Goal: Information Seeking & Learning: Learn about a topic

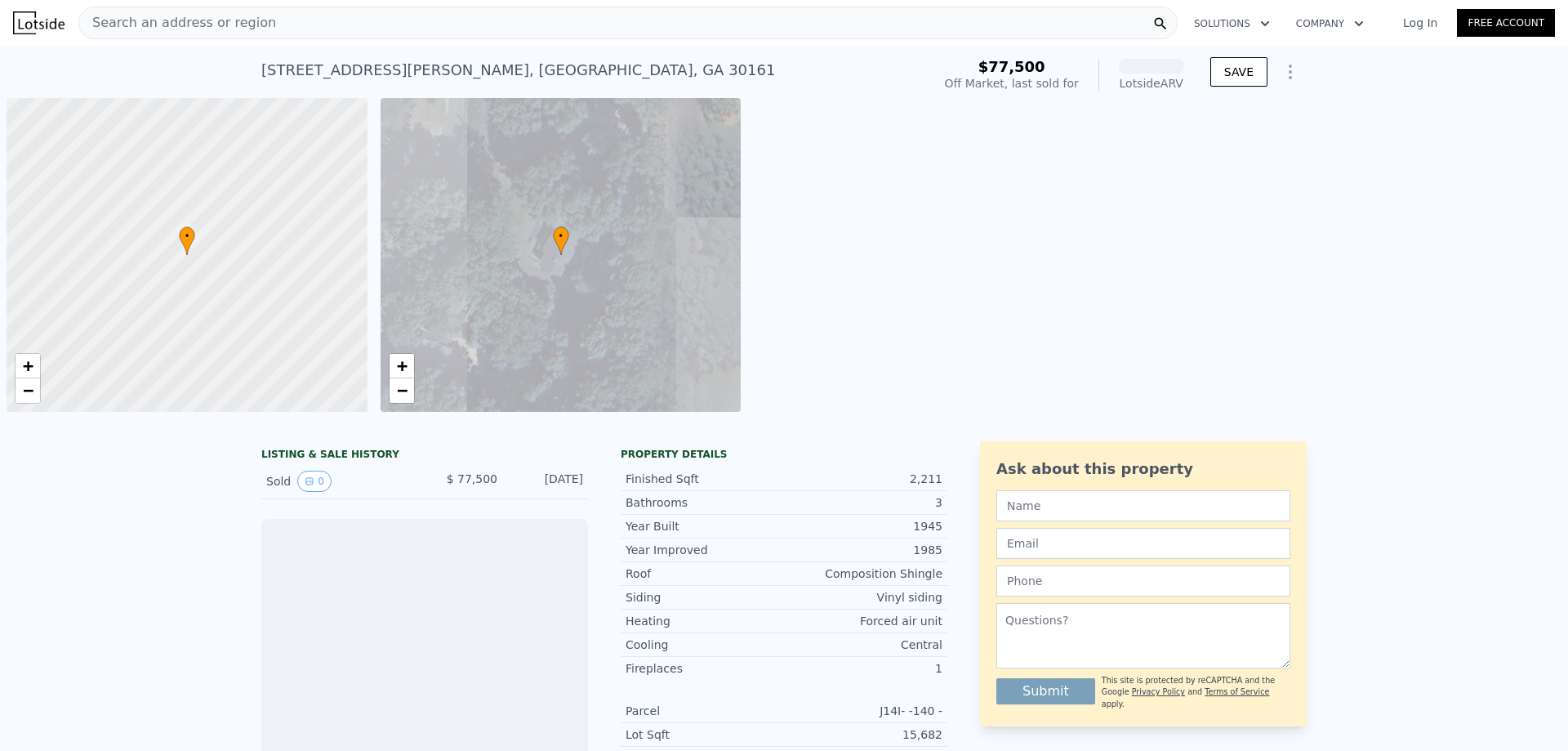
scroll to position [0, 7]
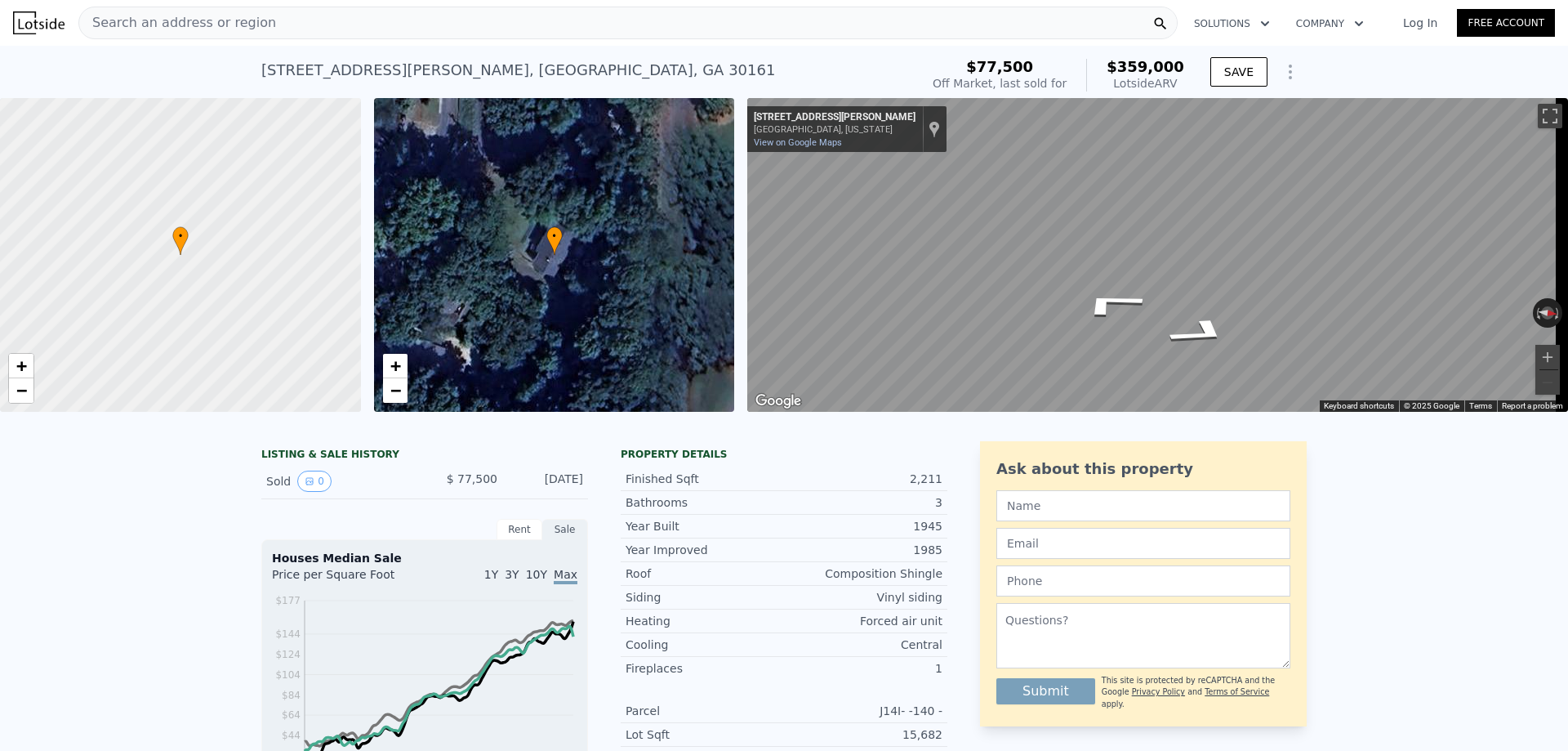
click at [302, 17] on div "Search an address or region" at bounding box center [628, 23] width 1099 height 33
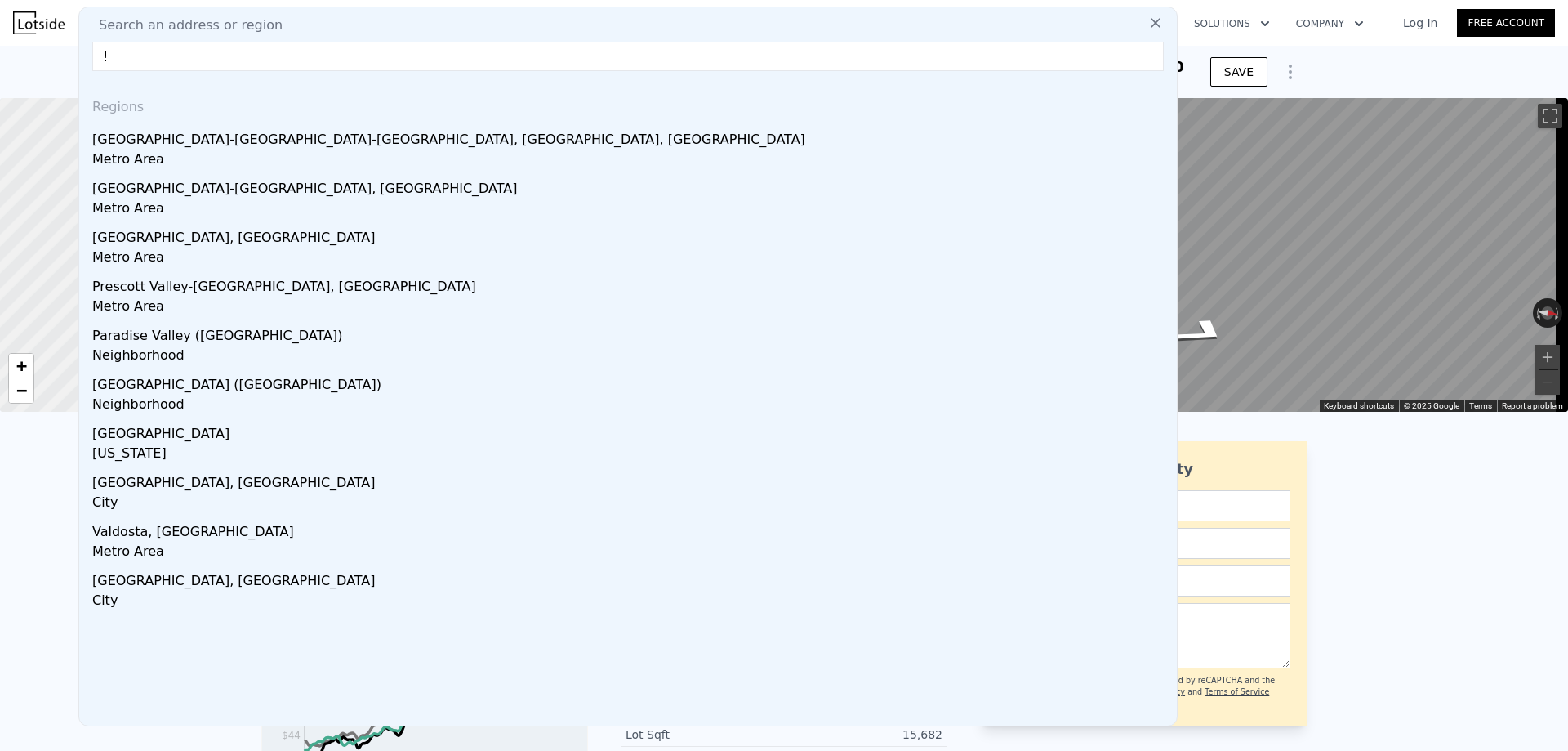
type input "!"
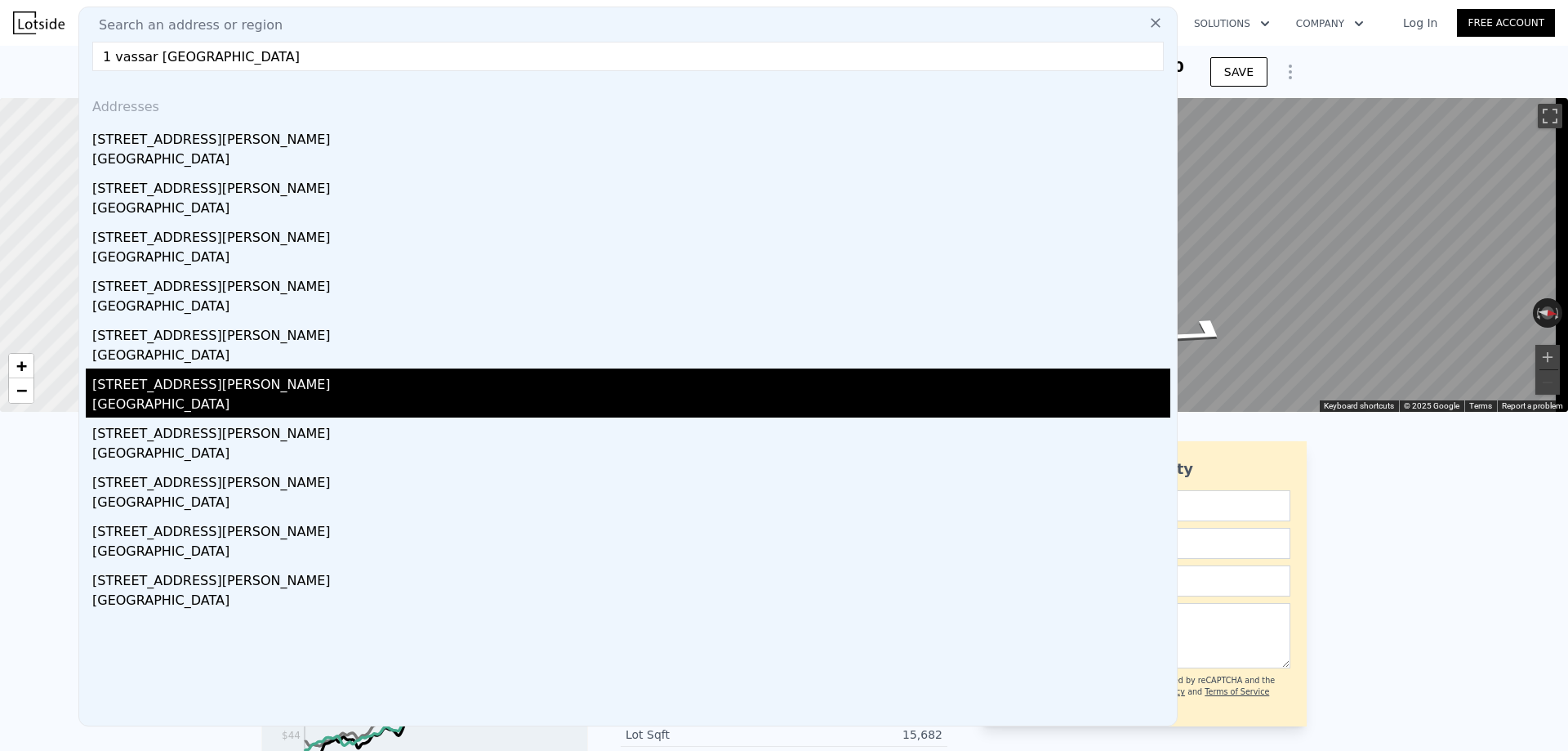
type input "1 vassar rome"
drag, startPoint x: 201, startPoint y: 390, endPoint x: 211, endPoint y: 388, distance: 10.2
click at [205, 388] on div "[STREET_ADDRESS][PERSON_NAME]" at bounding box center [631, 381] width 1077 height 26
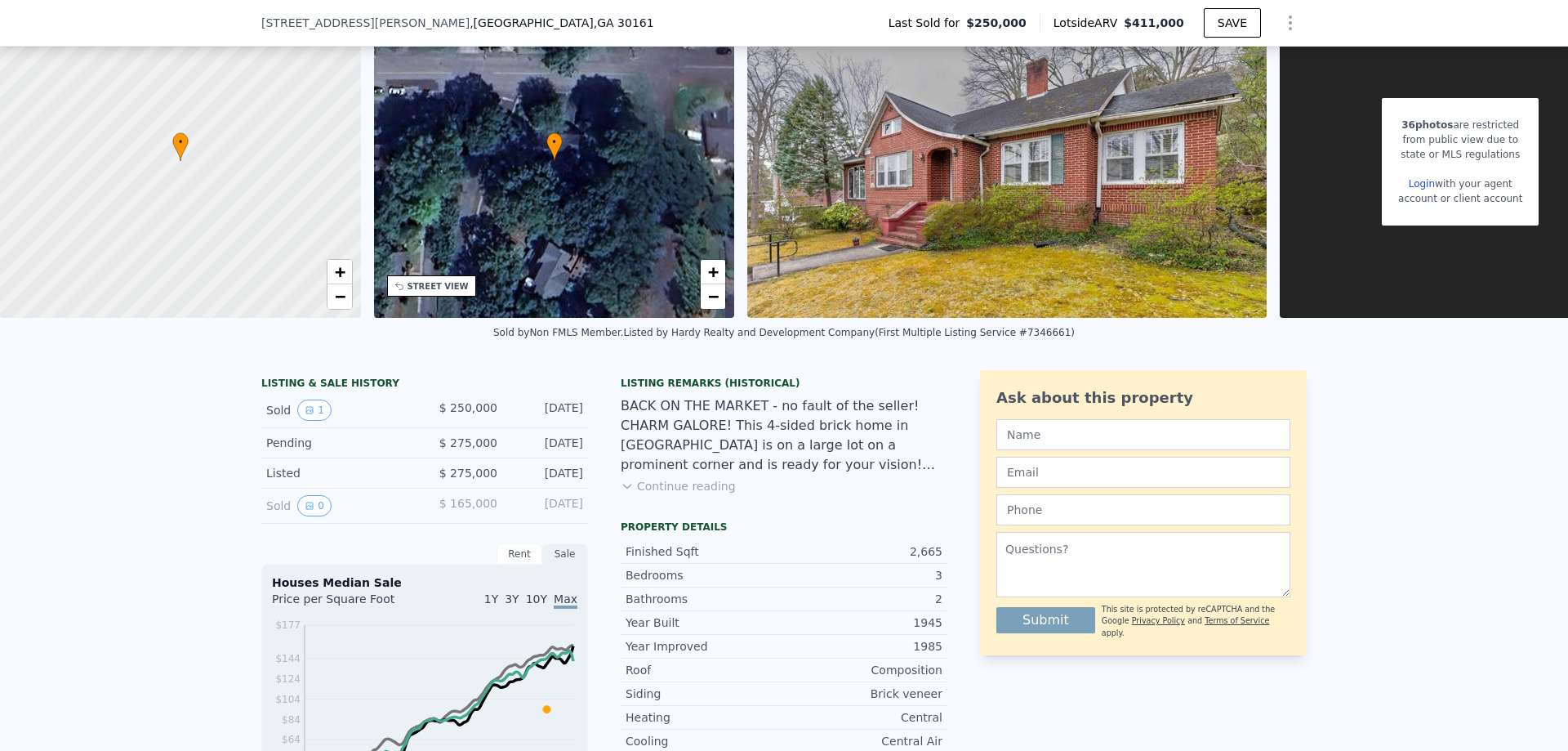
scroll to position [185, 0]
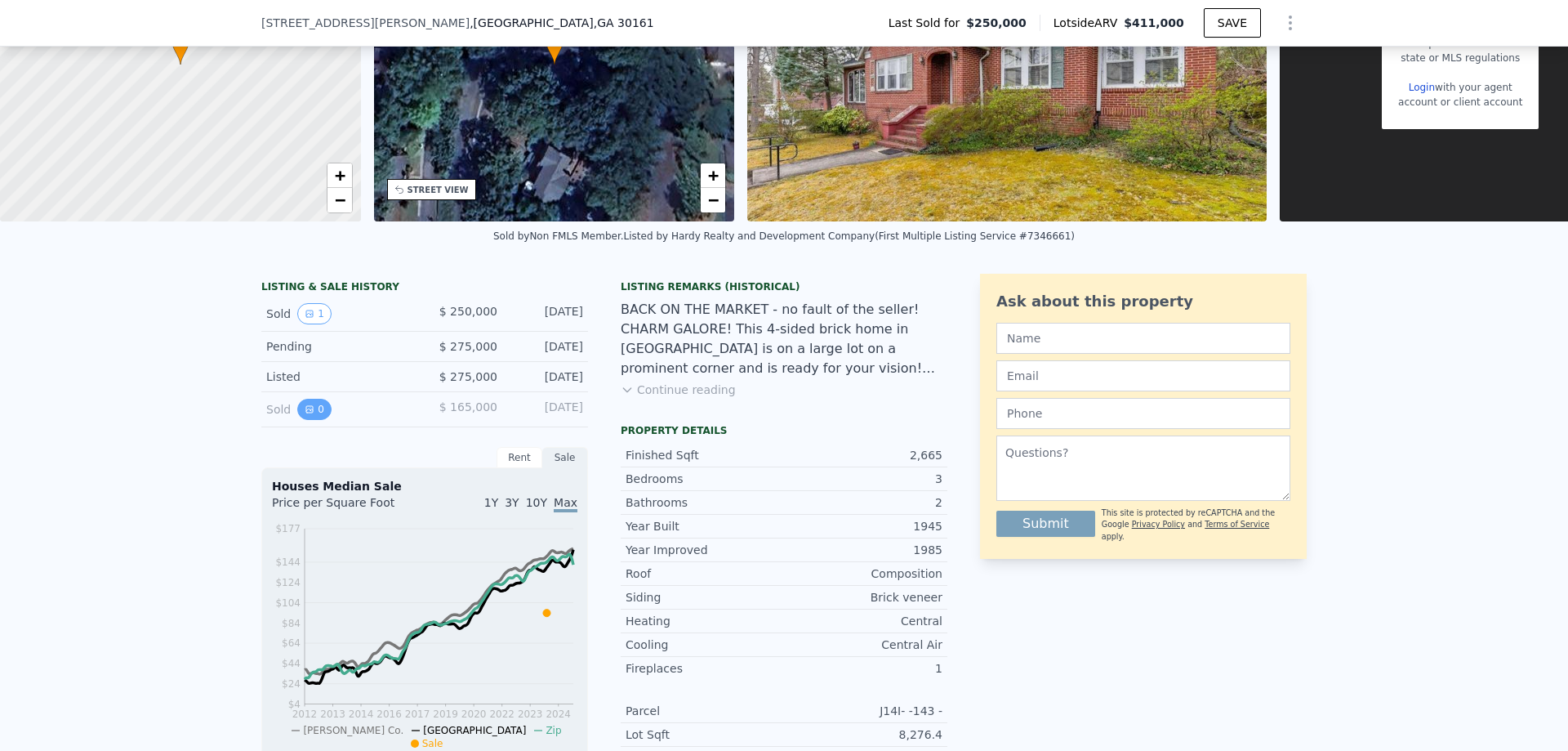
click at [315, 420] on button "0" at bounding box center [314, 408] width 35 height 21
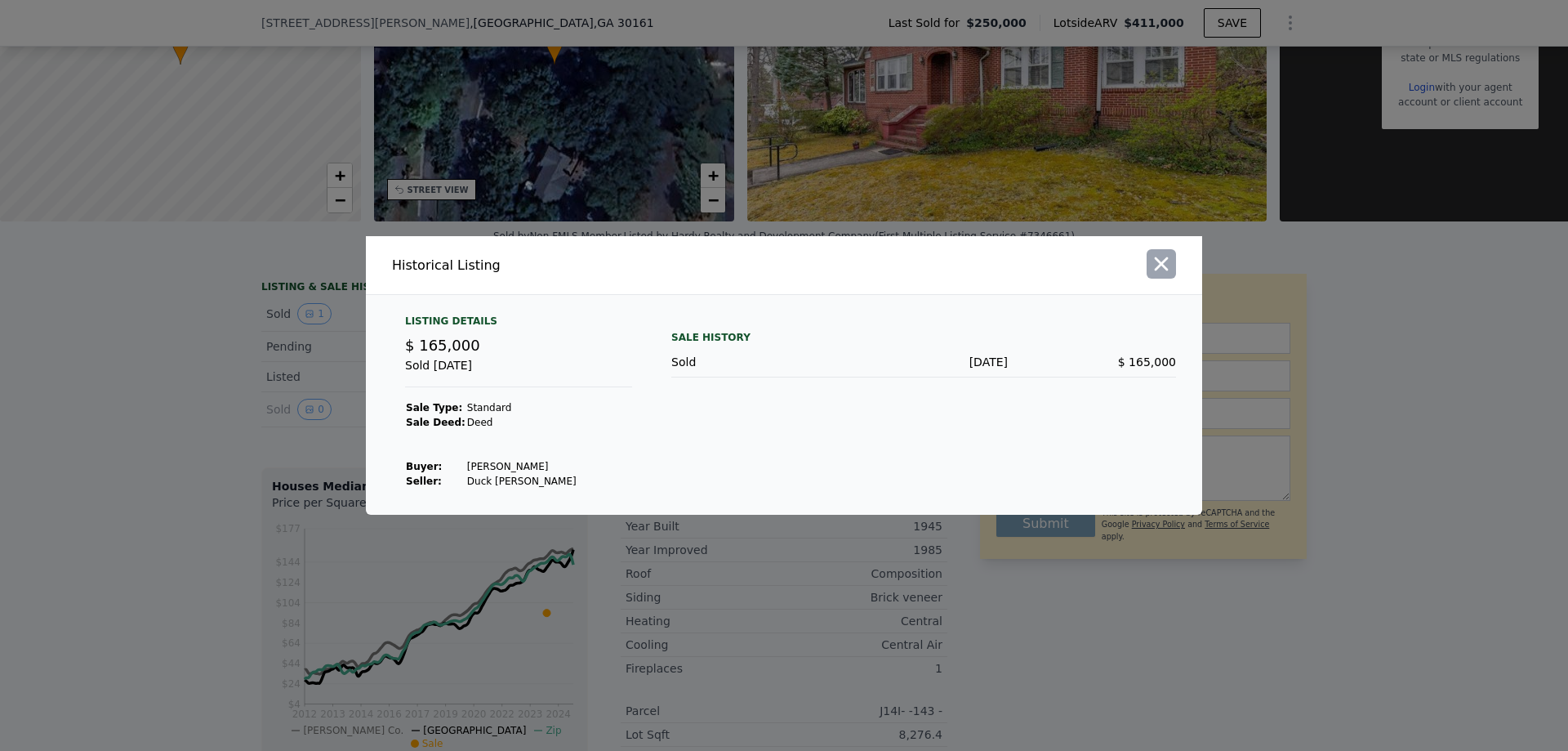
click at [1146, 262] on button "button" at bounding box center [1161, 264] width 30 height 30
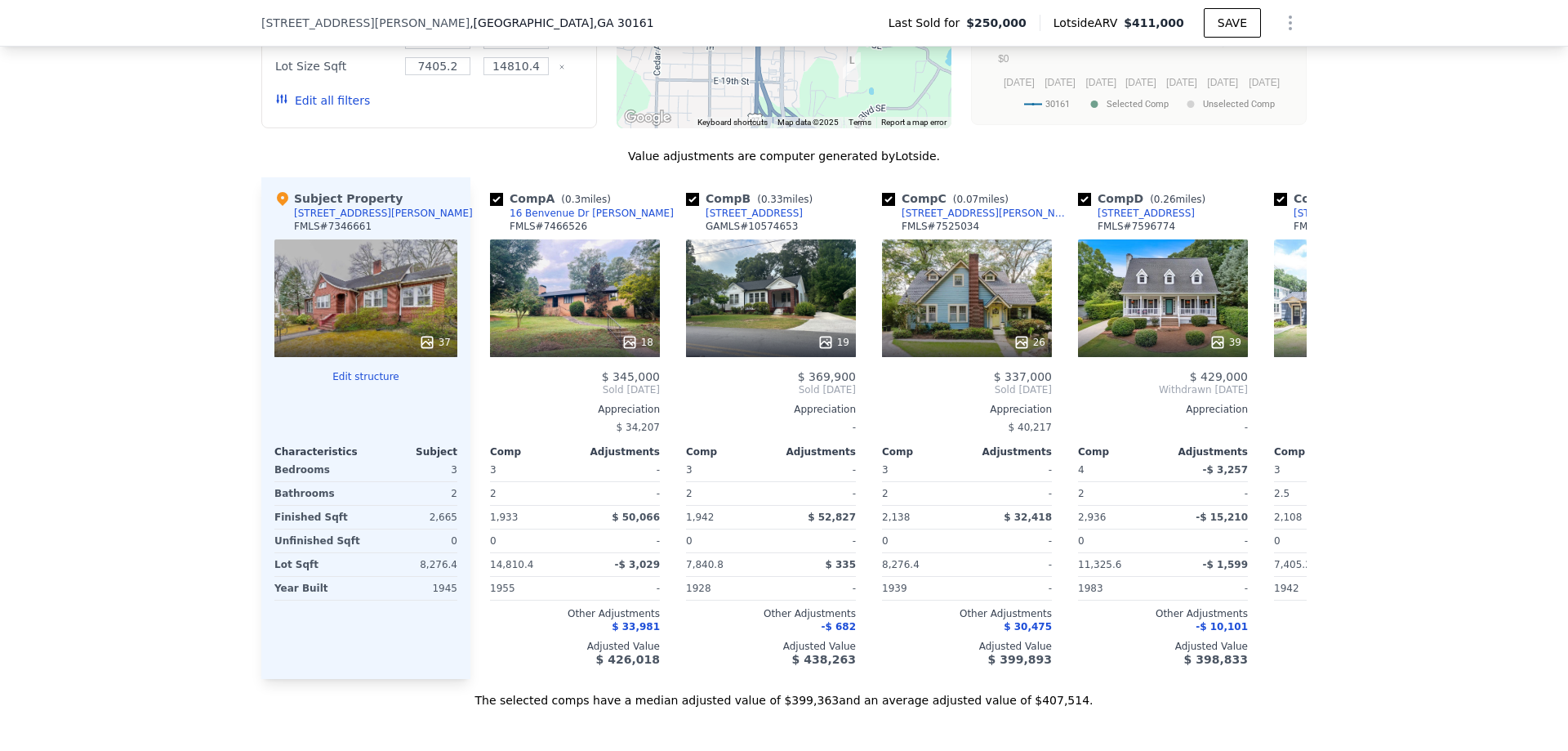
scroll to position [1710, 0]
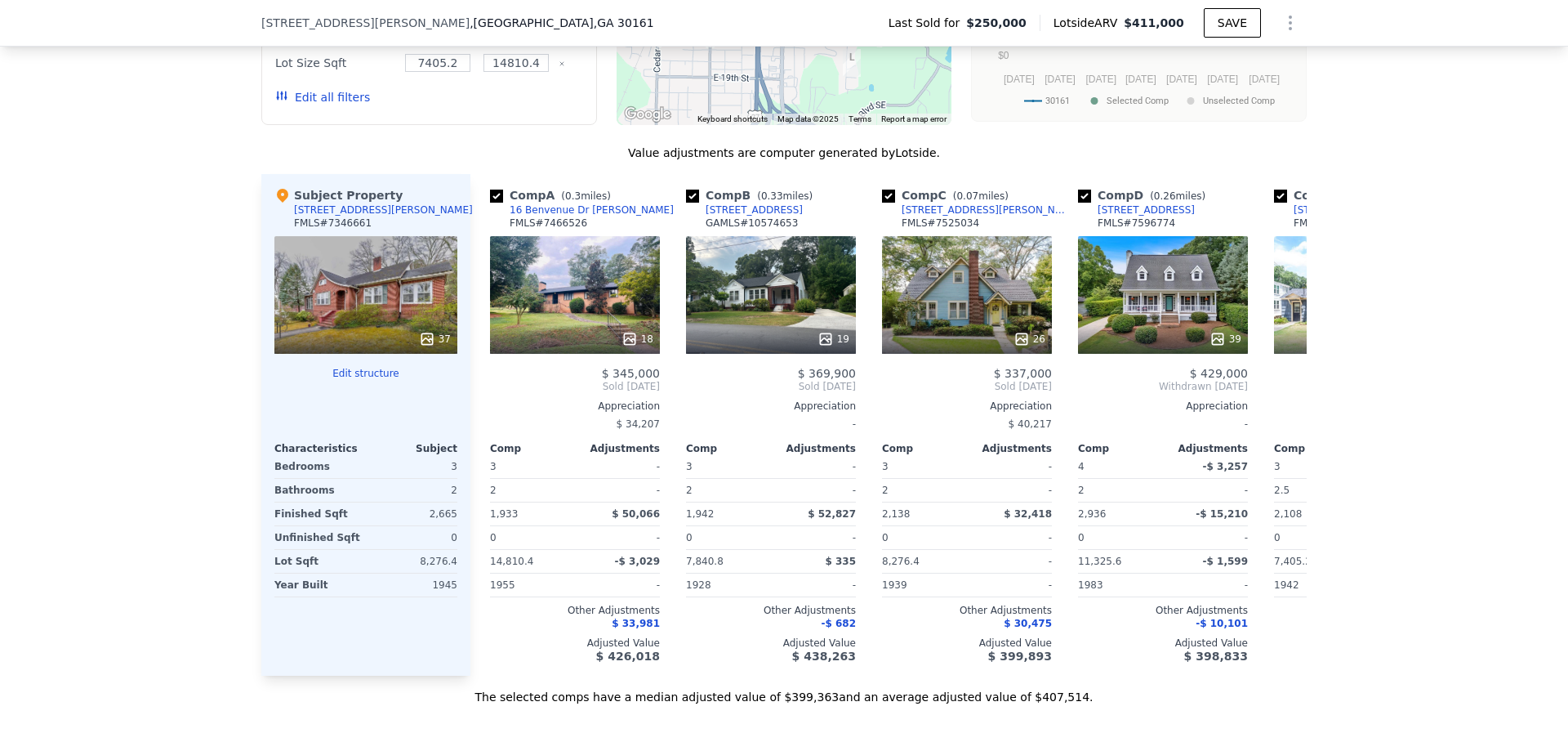
click at [346, 280] on div "37" at bounding box center [365, 295] width 183 height 117
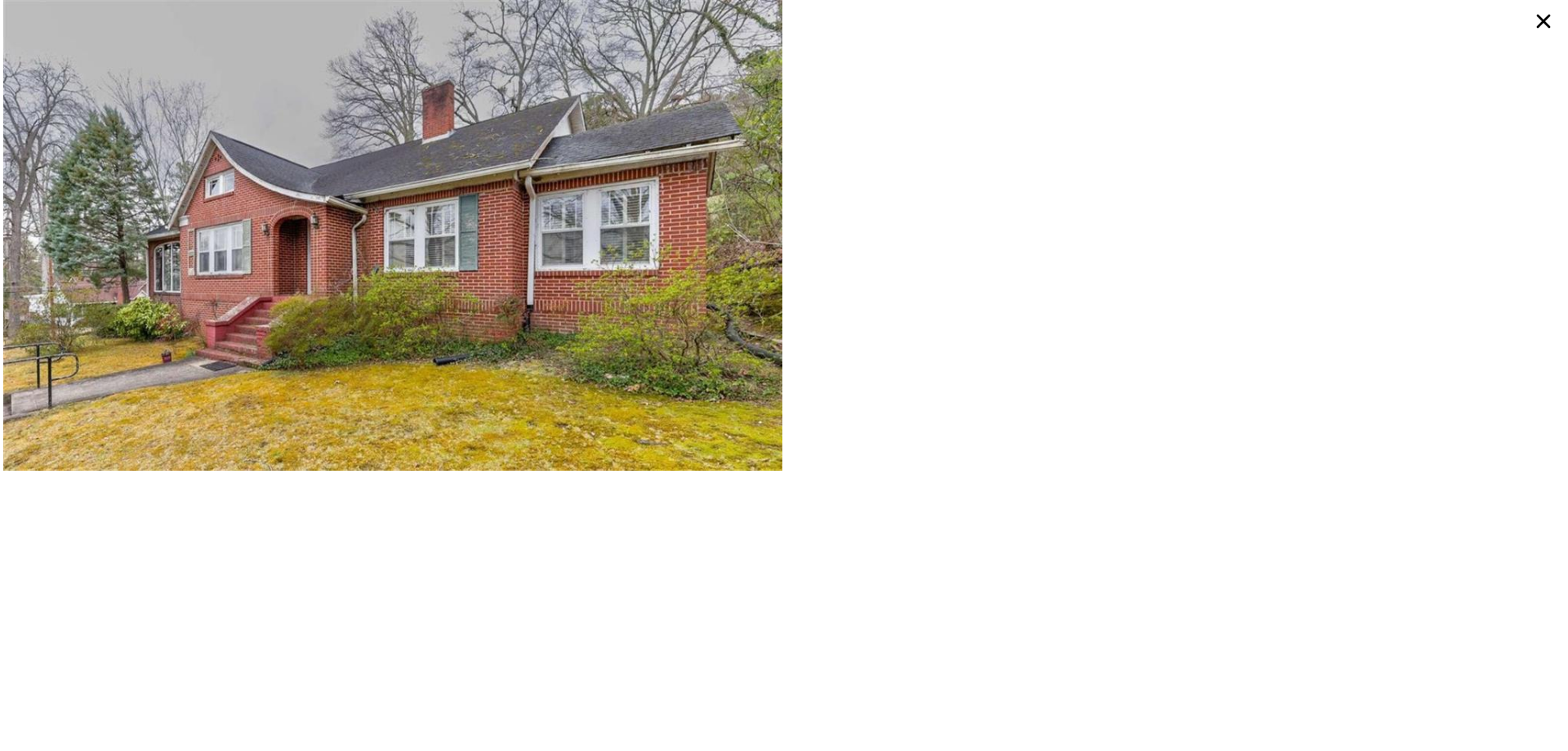
type input "3"
type input "1590"
type input "2936"
type input "10890"
type input "20473.2"
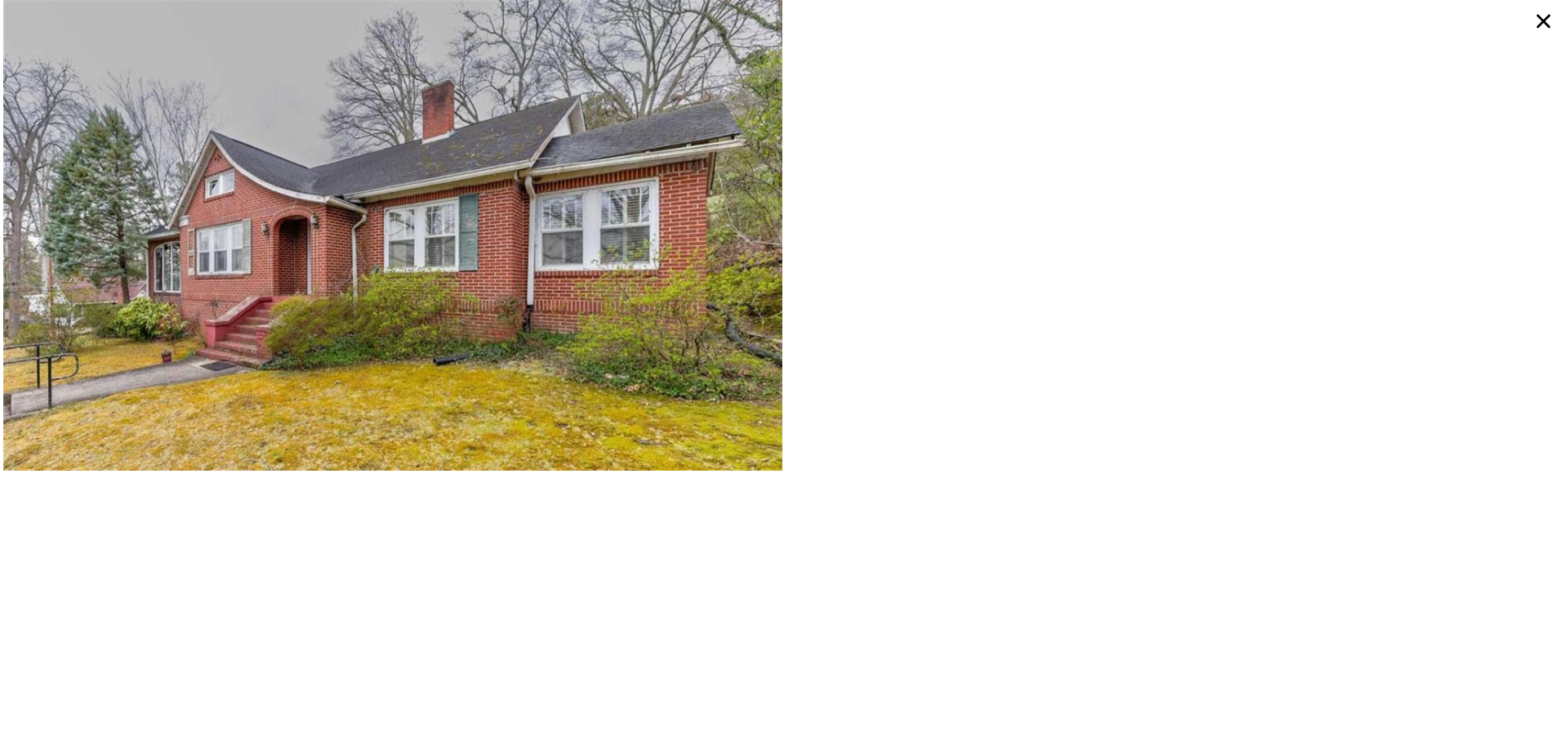
checkbox input "true"
type input "$ 359,000"
type input "$ 30,002"
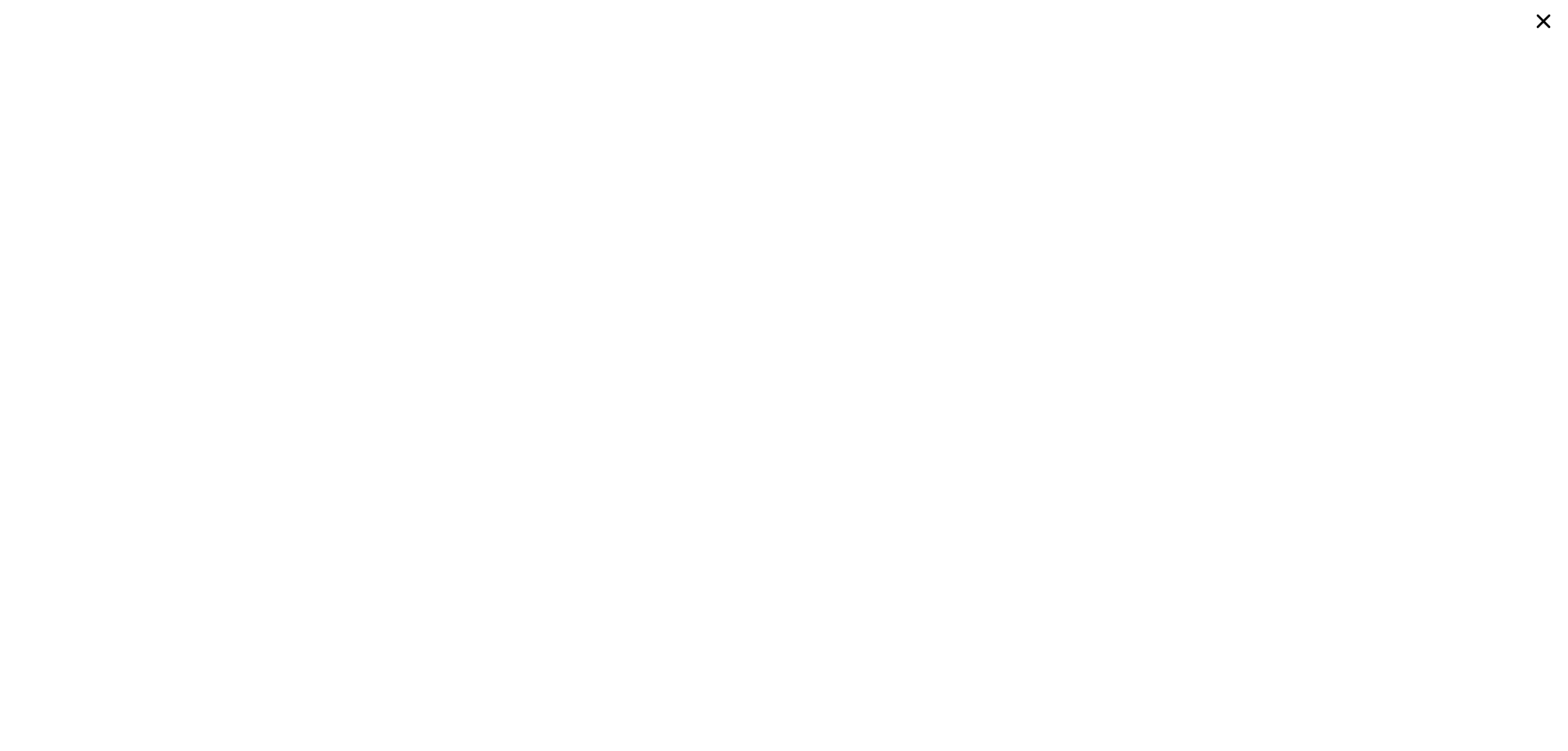
scroll to position [1463, 0]
click at [1553, 18] on icon at bounding box center [1543, 22] width 30 height 30
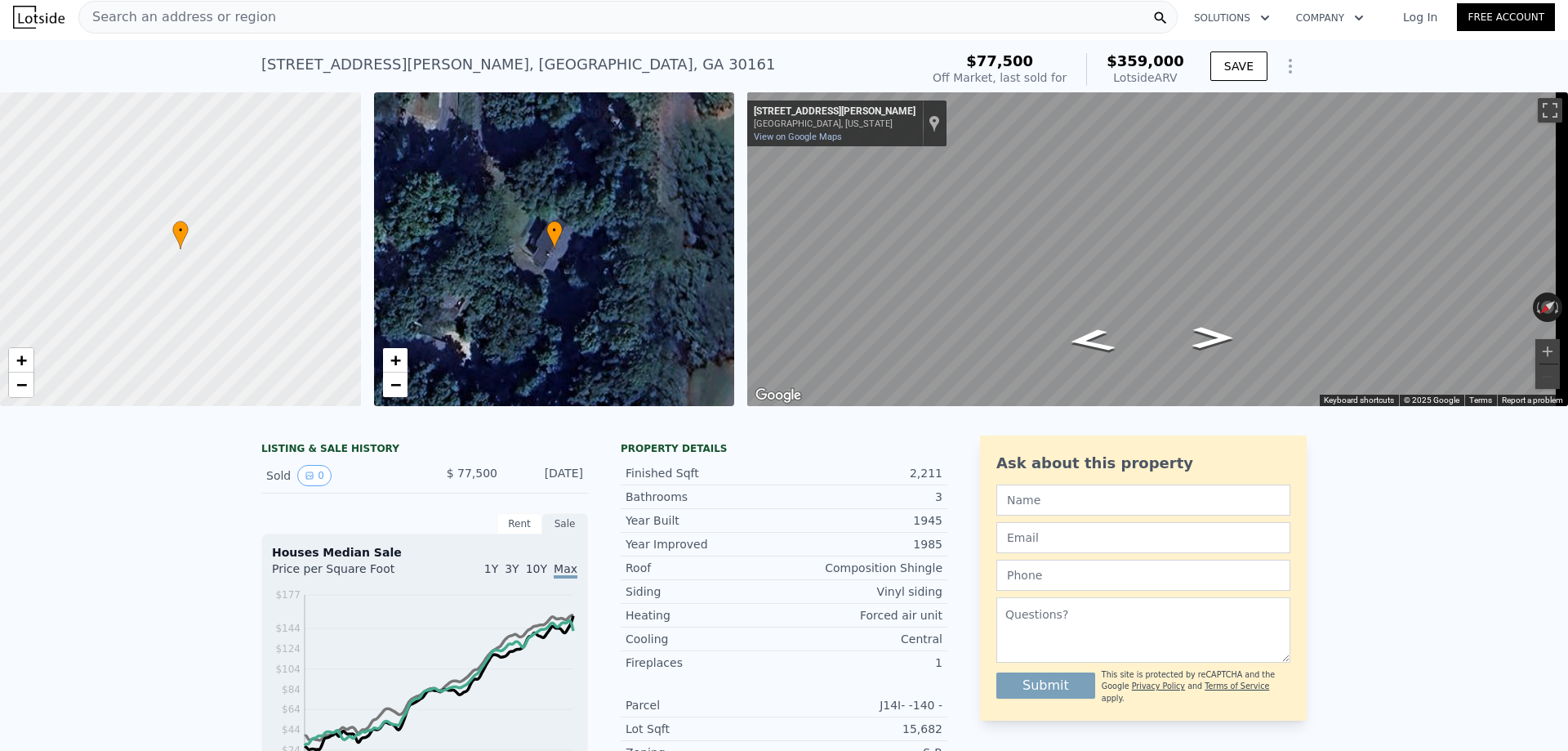
scroll to position [0, 0]
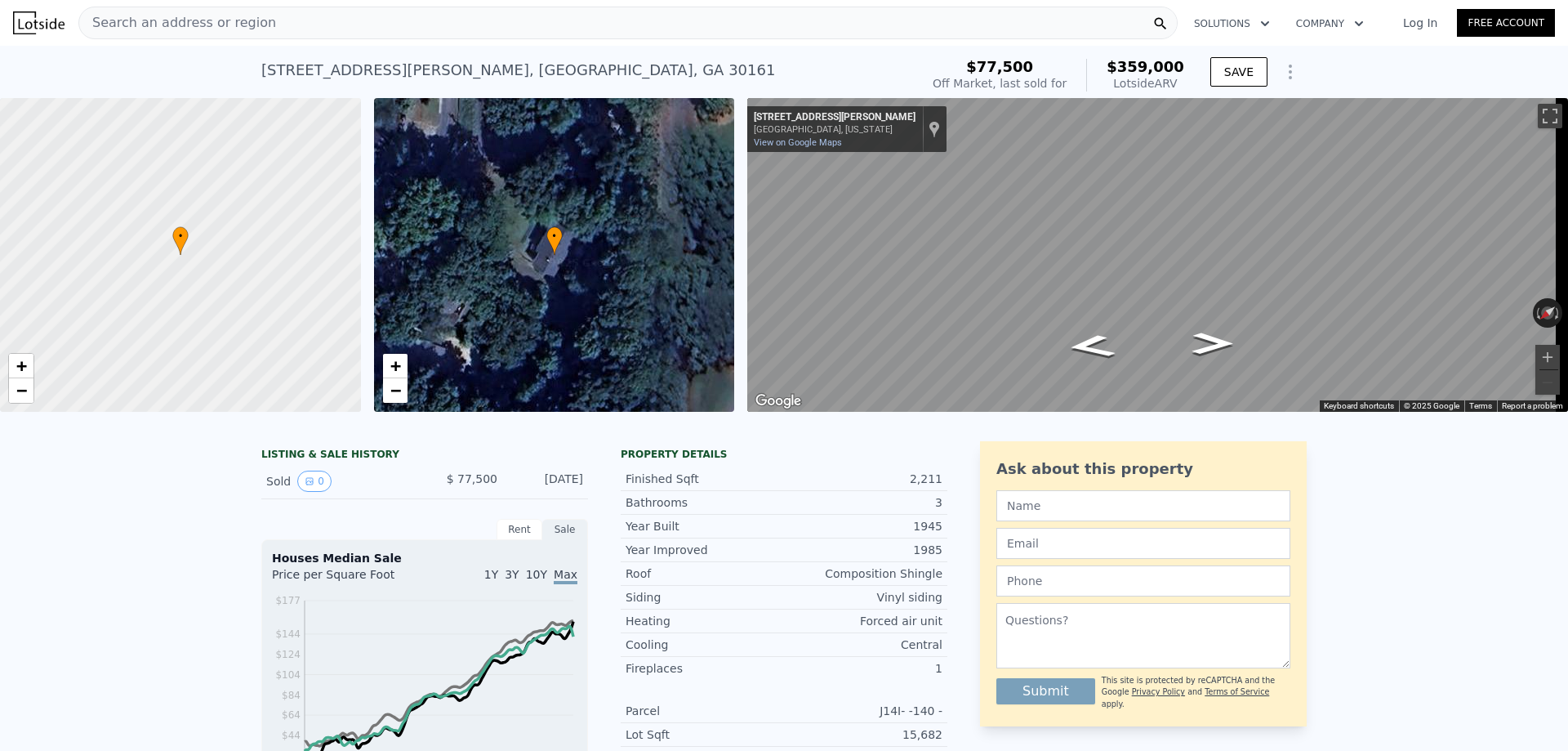
type input "3.5"
type input "1933"
type input "3585"
type input "7405.2"
type input "14810.4"
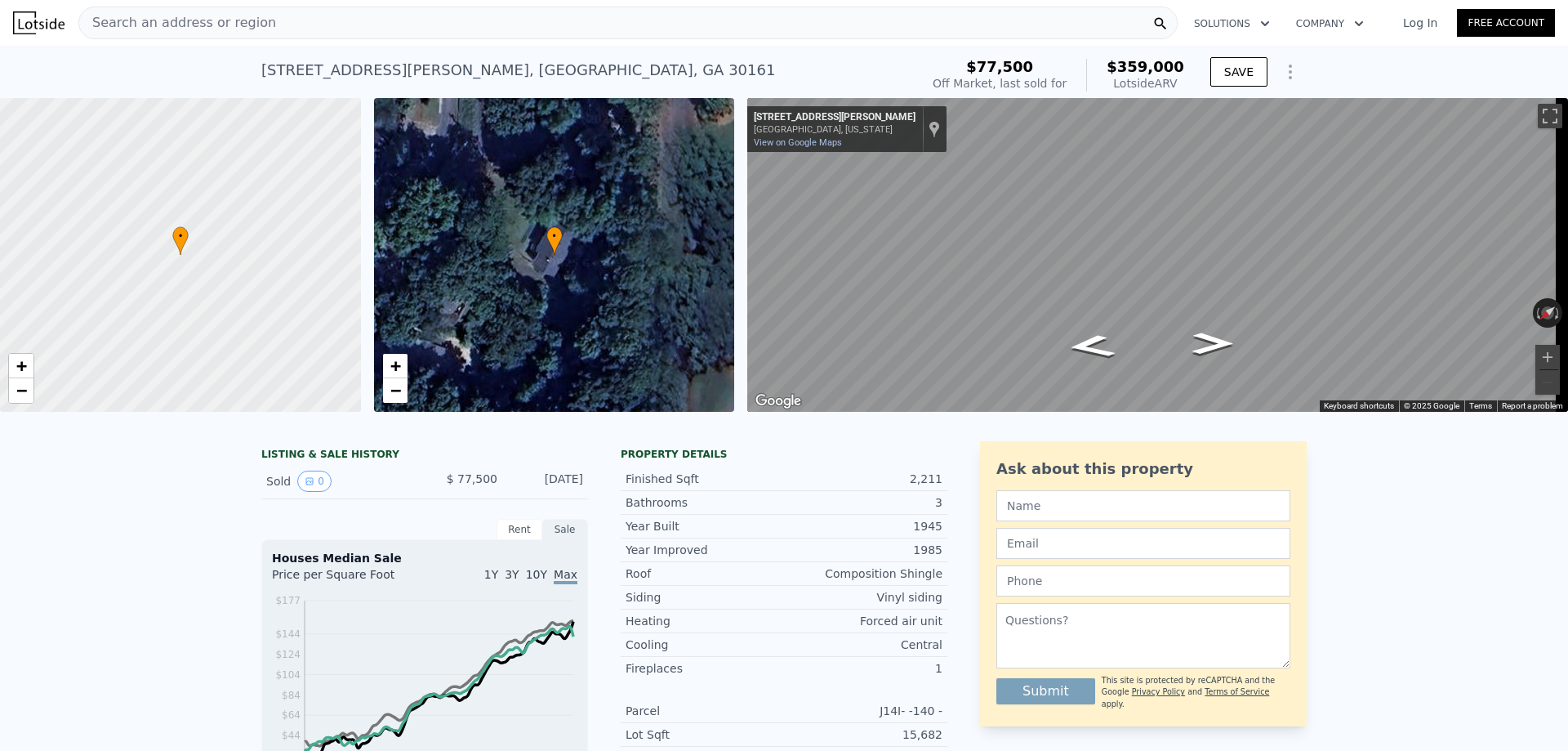
checkbox input "false"
type input "$ 411,000"
type input "$ 120,383"
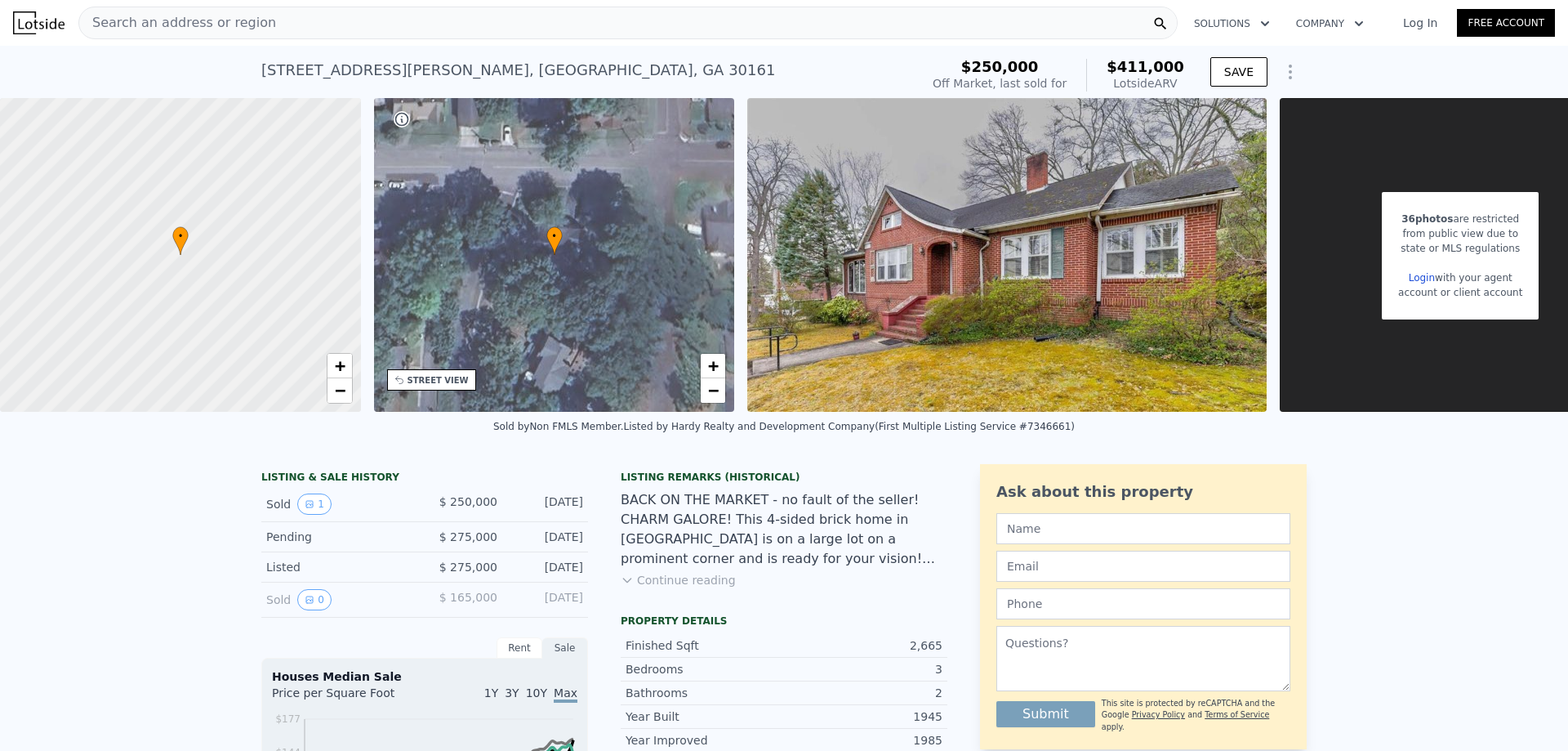
scroll to position [0, 7]
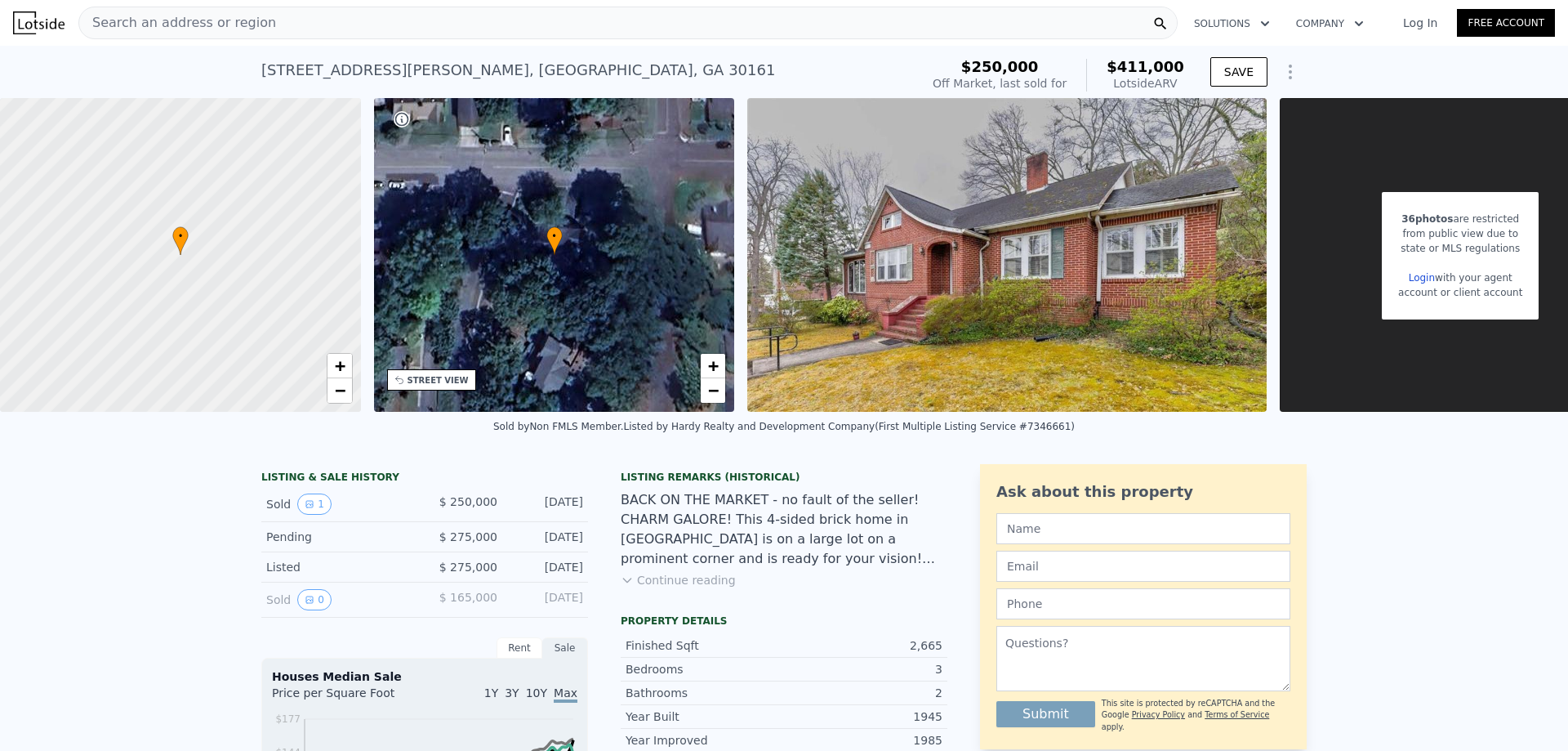
click at [952, 285] on img at bounding box center [1006, 255] width 519 height 314
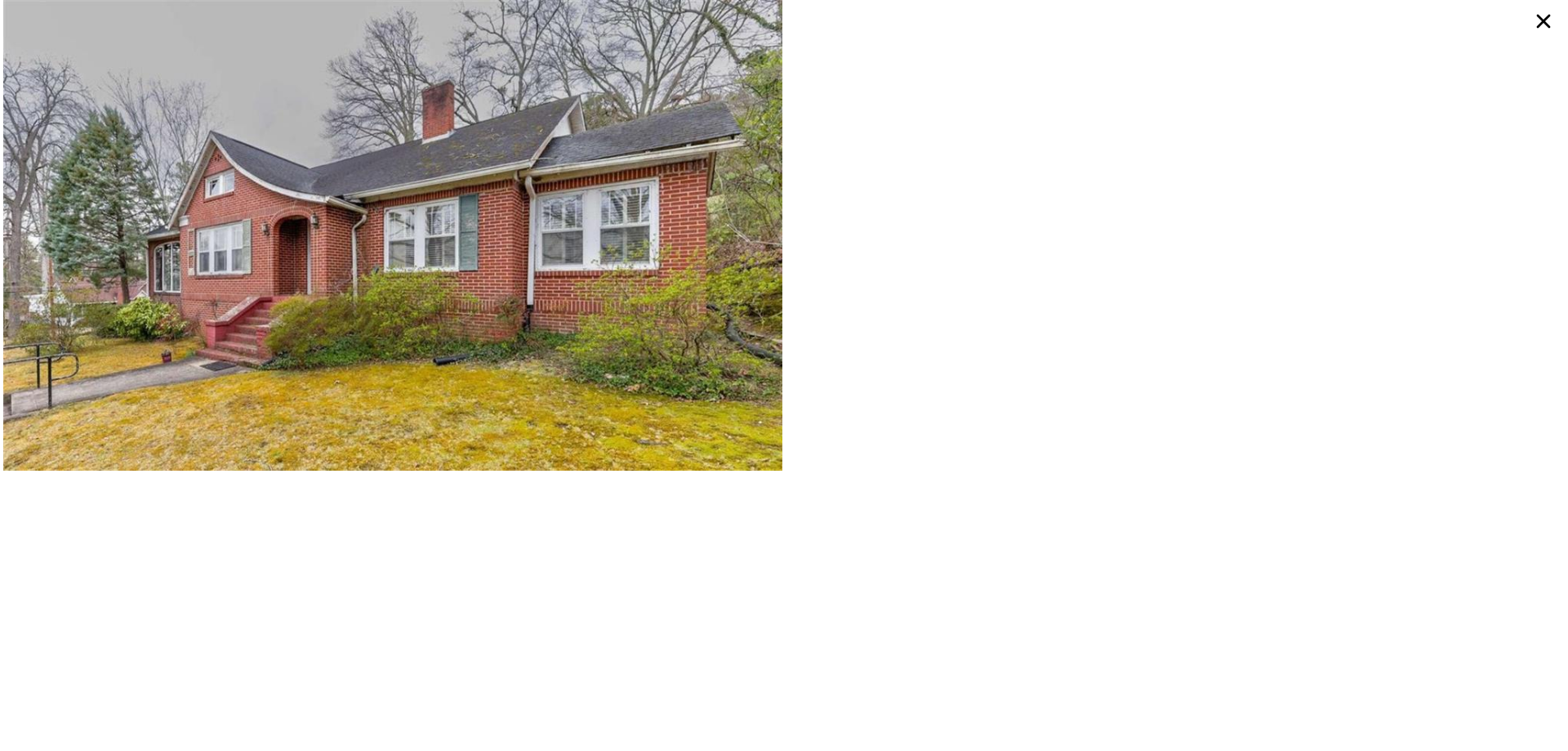
click at [1538, 19] on icon at bounding box center [1543, 22] width 30 height 30
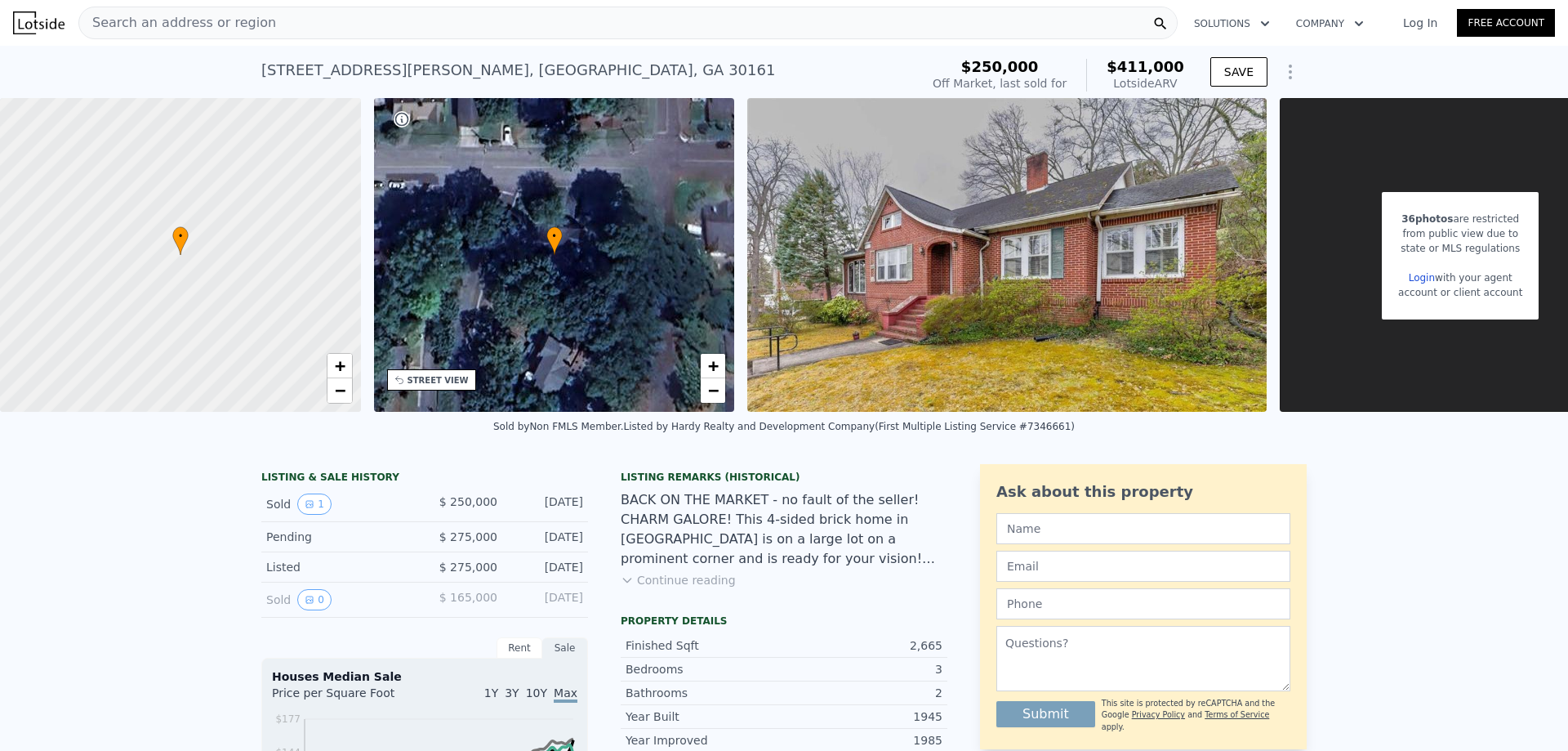
click at [1500, 21] on link "Free Account" at bounding box center [1505, 23] width 98 height 28
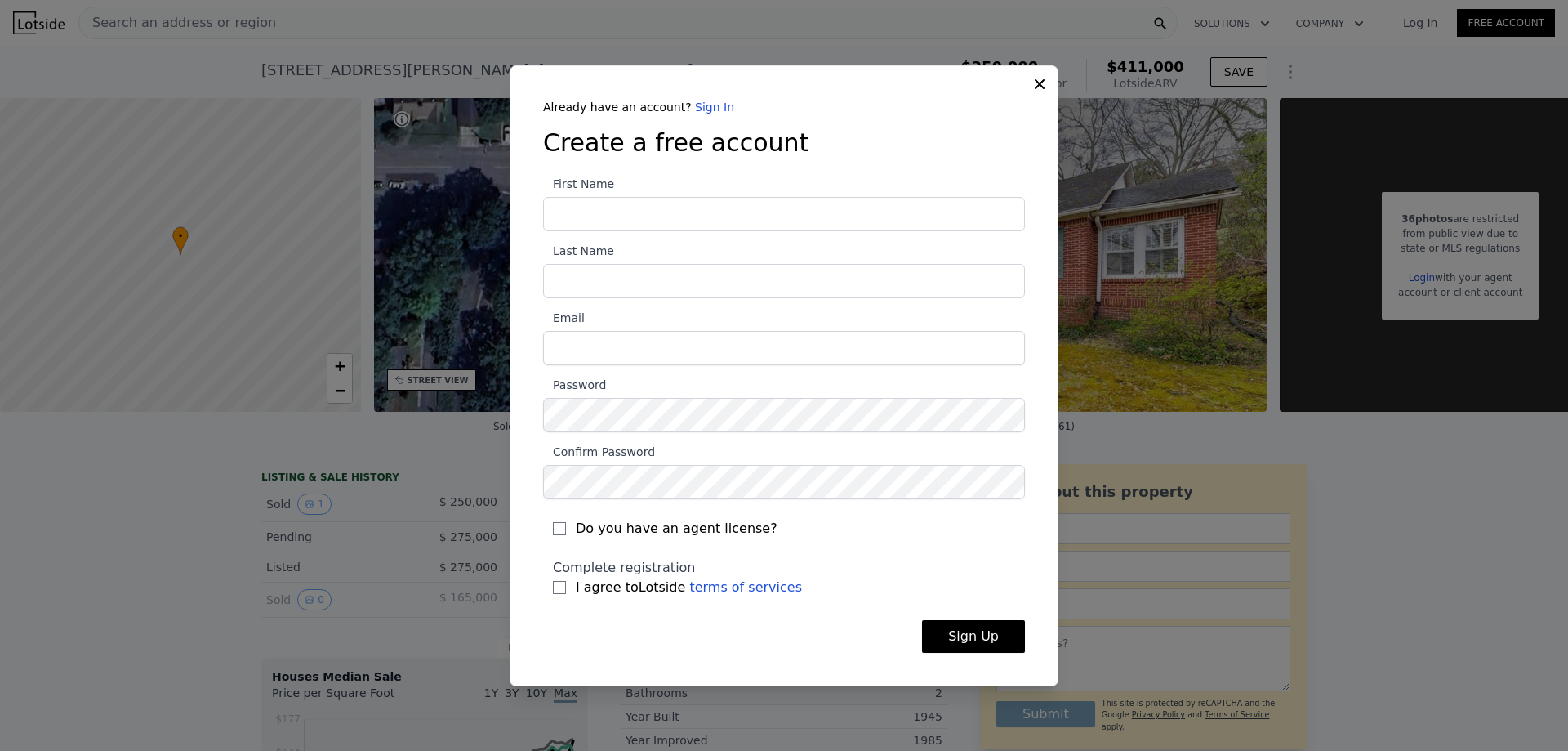
click at [649, 219] on input "First Name" at bounding box center [784, 214] width 482 height 35
type input "Ansley"
type input "Dougharty"
type input "ansleyfaith1999@gmail.com"
click at [561, 527] on input "Do you have an agent license?" at bounding box center [559, 527] width 13 height 13
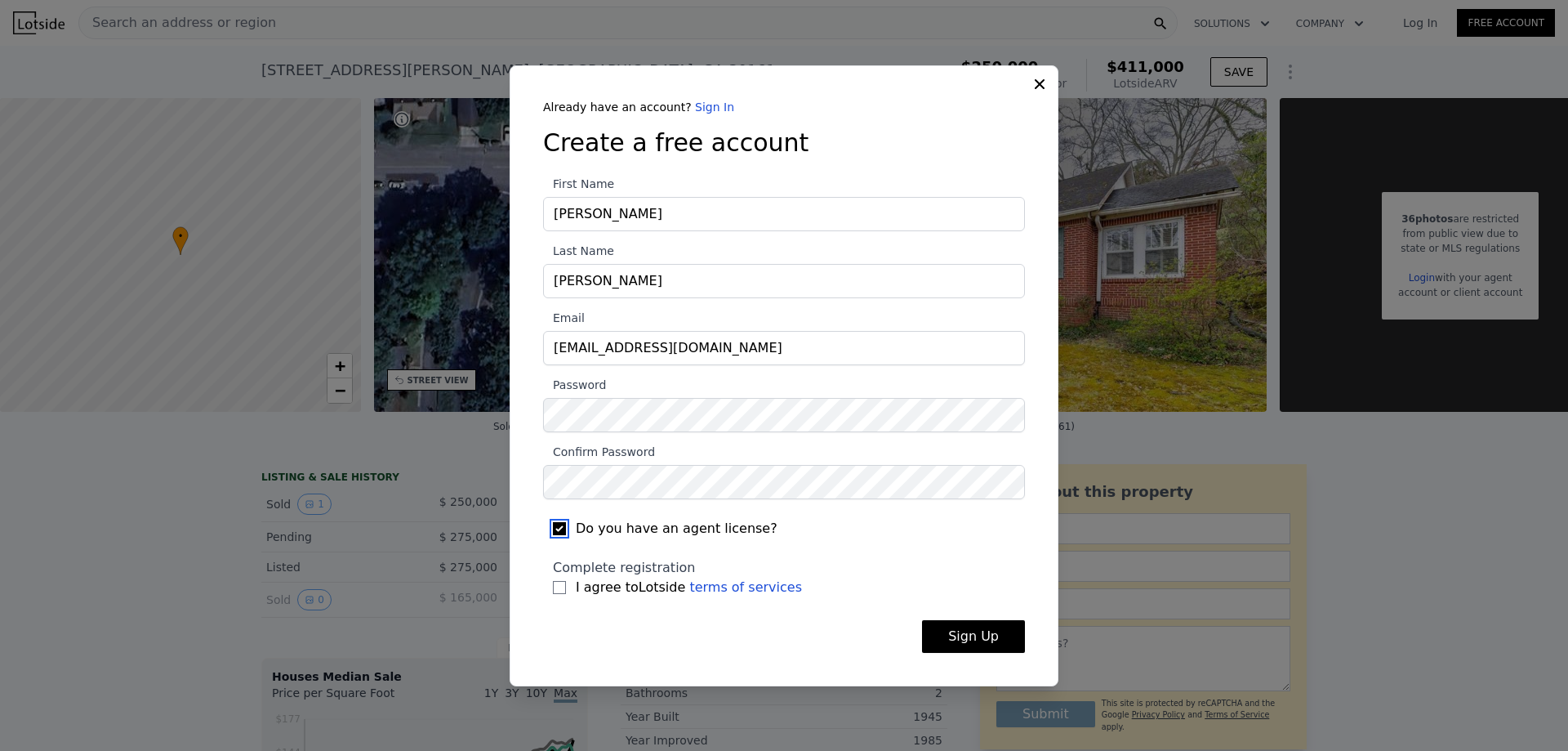
click at [561, 527] on input "Do you have an agent license?" at bounding box center [559, 527] width 13 height 13
checkbox input "false"
click at [556, 595] on label "I agree to Lotside terms of services" at bounding box center [784, 587] width 462 height 20
click at [556, 594] on input "I agree to Lotside terms of services" at bounding box center [559, 587] width 13 height 13
checkbox input "true"
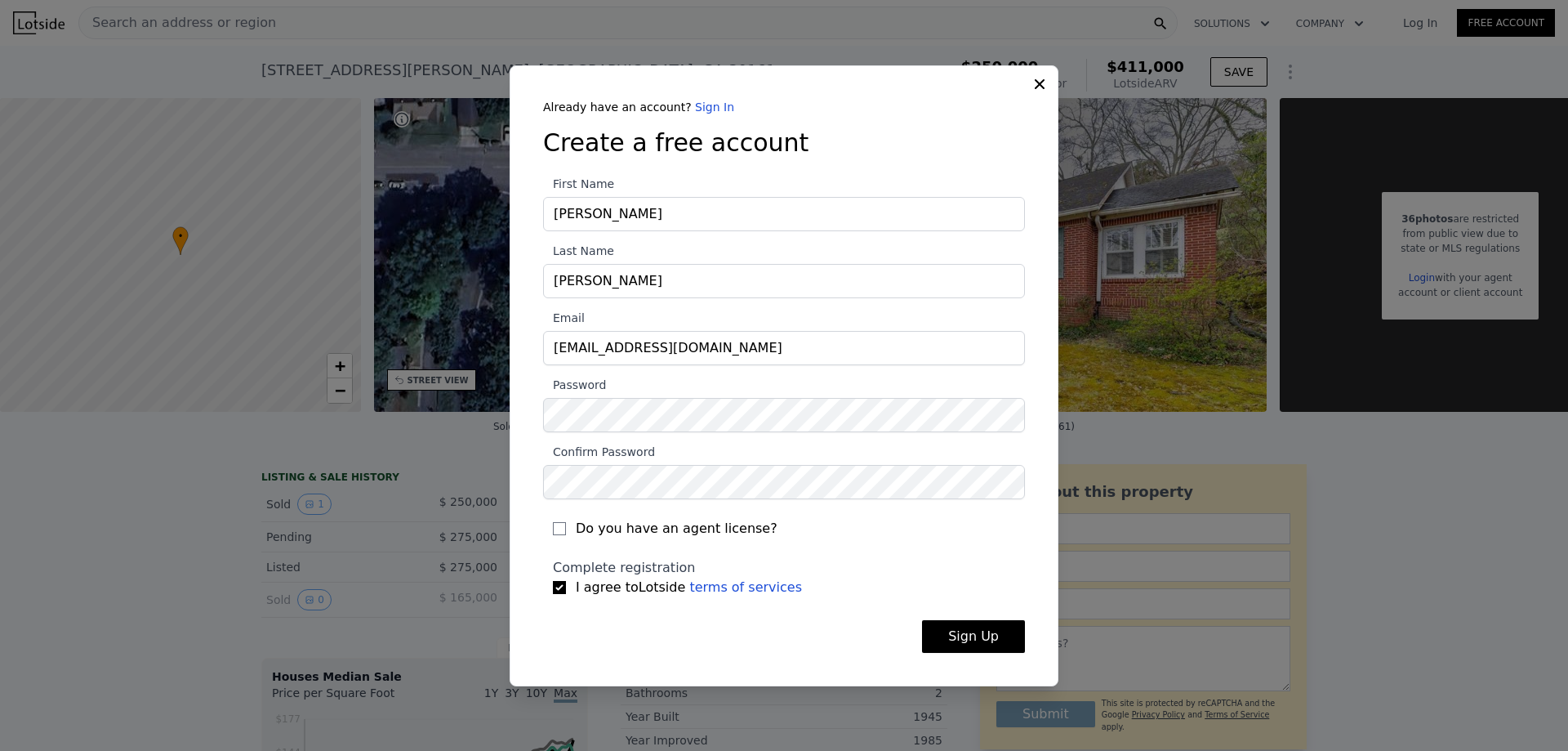
click at [970, 637] on button "Sign Up" at bounding box center [973, 636] width 103 height 33
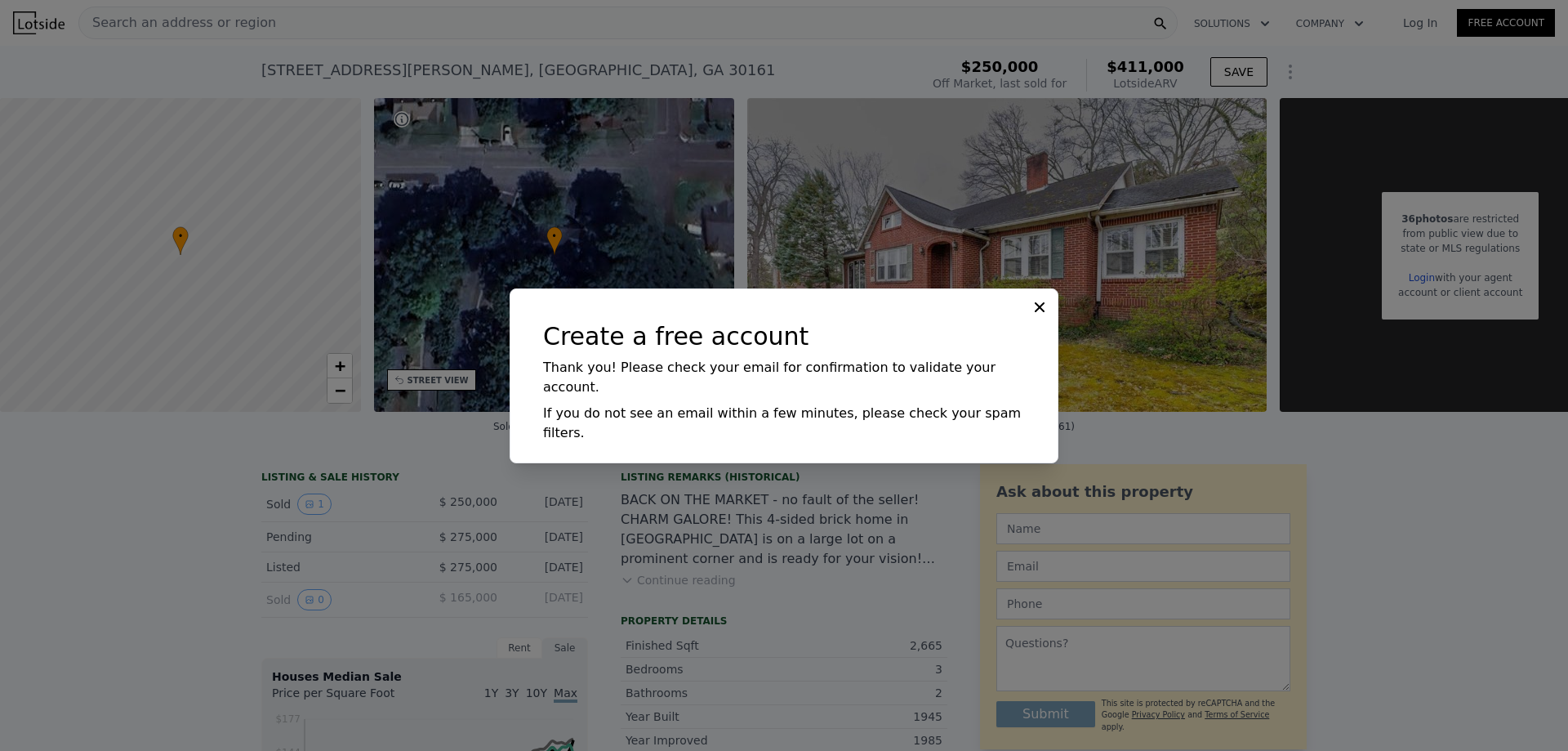
click at [1041, 311] on icon at bounding box center [1040, 306] width 10 height 10
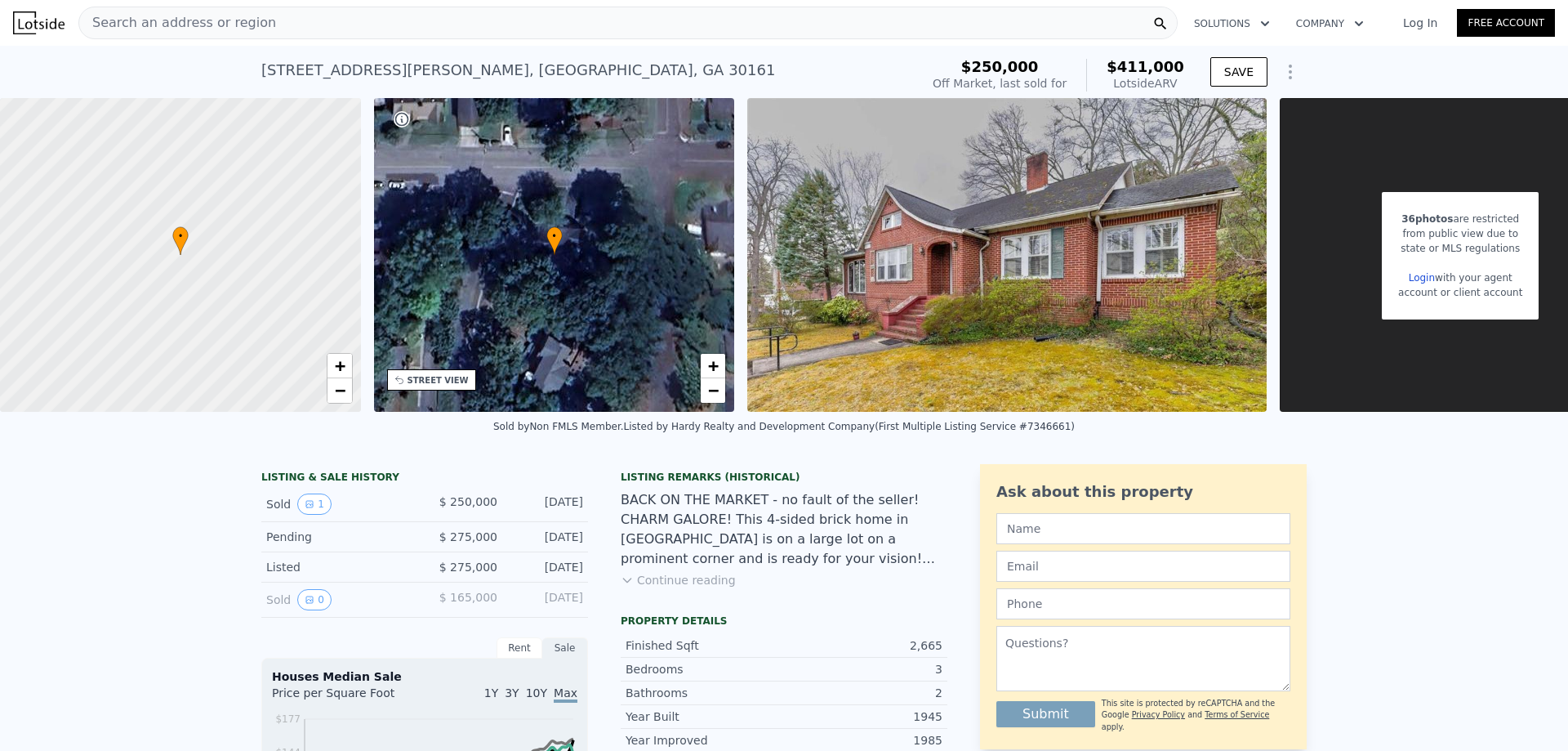
click at [1421, 22] on link "Log In" at bounding box center [1420, 23] width 73 height 16
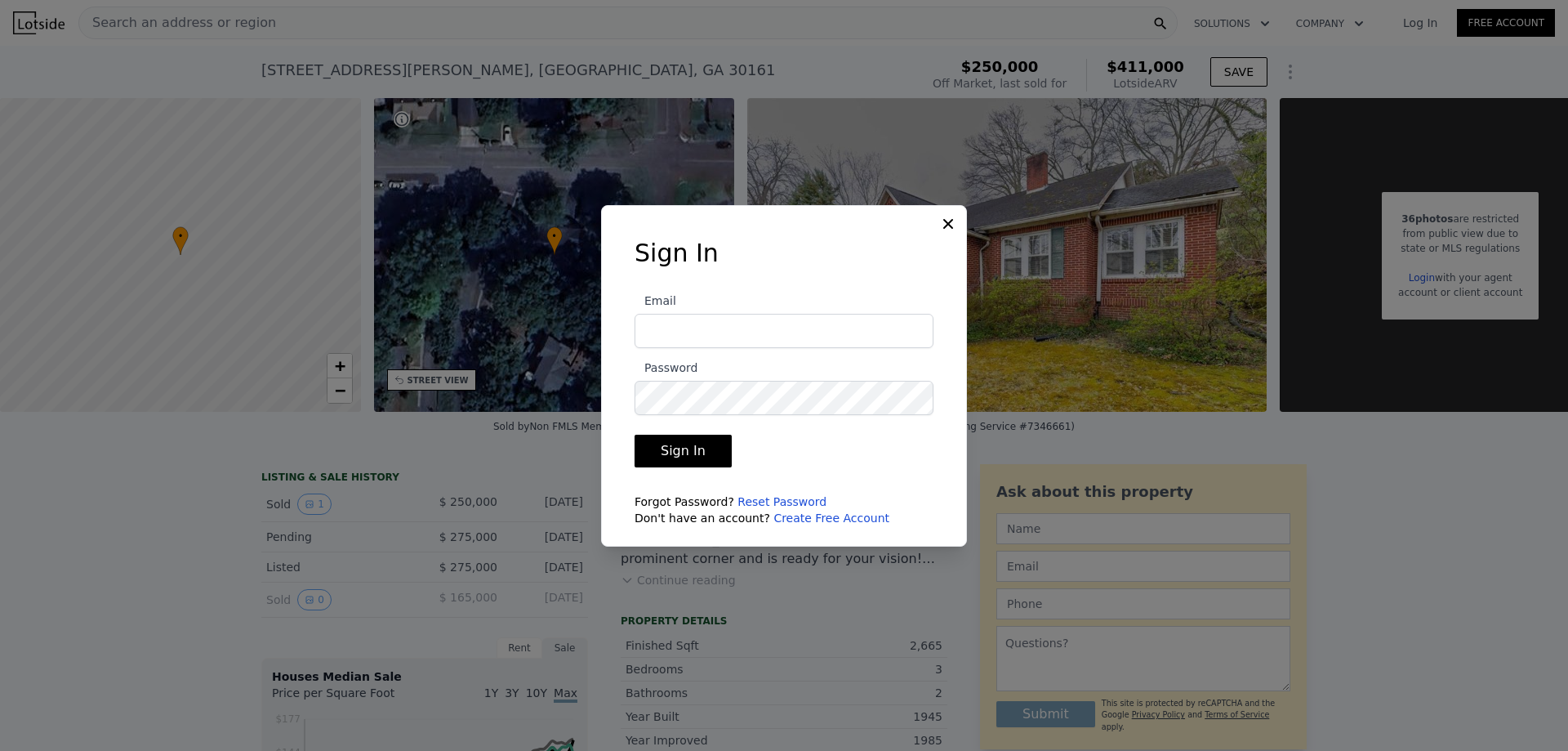
click at [780, 332] on input "Email" at bounding box center [784, 331] width 299 height 35
type input "ansleyfaith1999@gmail.com"
click at [635, 434] on button "Sign In" at bounding box center [683, 450] width 97 height 33
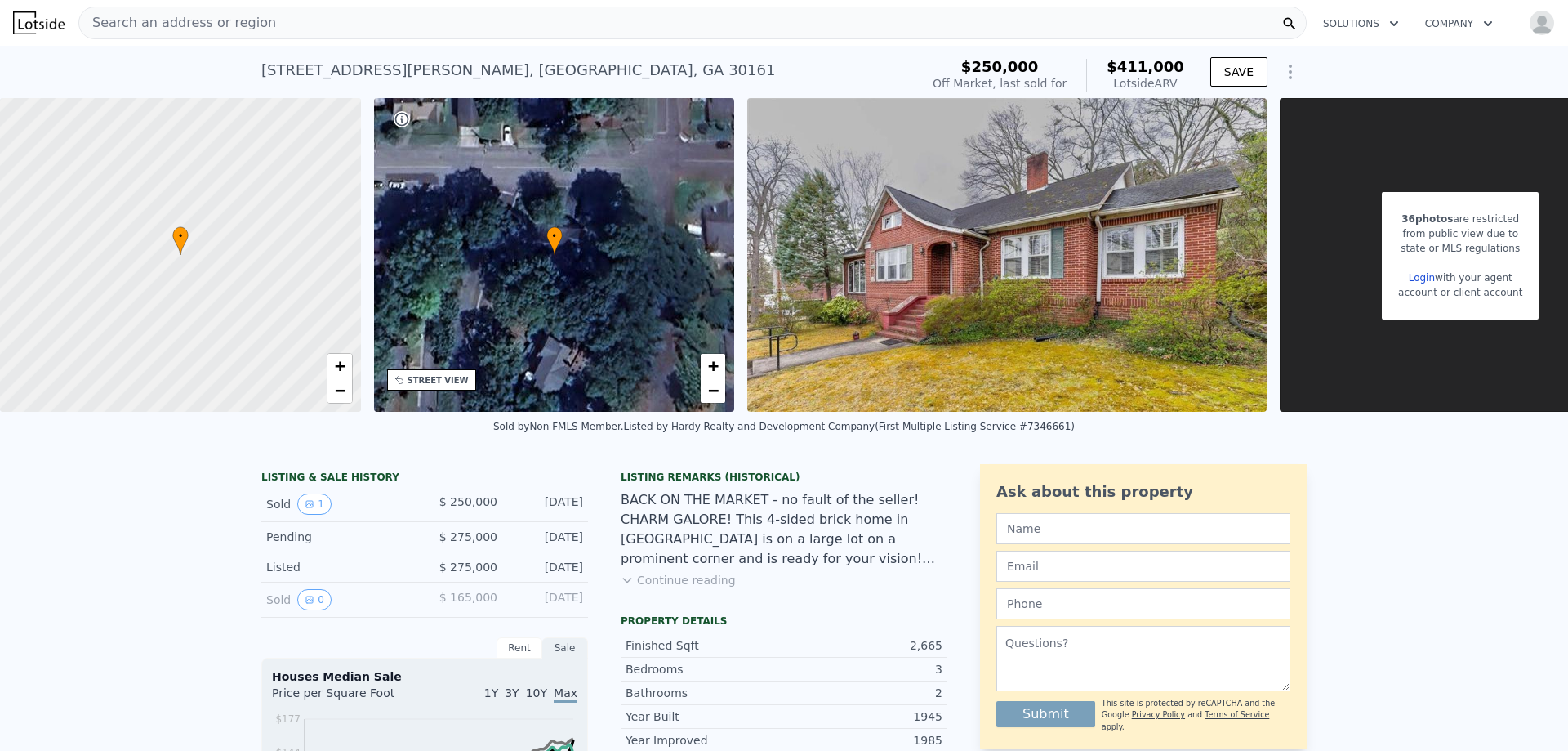
click at [893, 225] on img at bounding box center [1006, 255] width 519 height 314
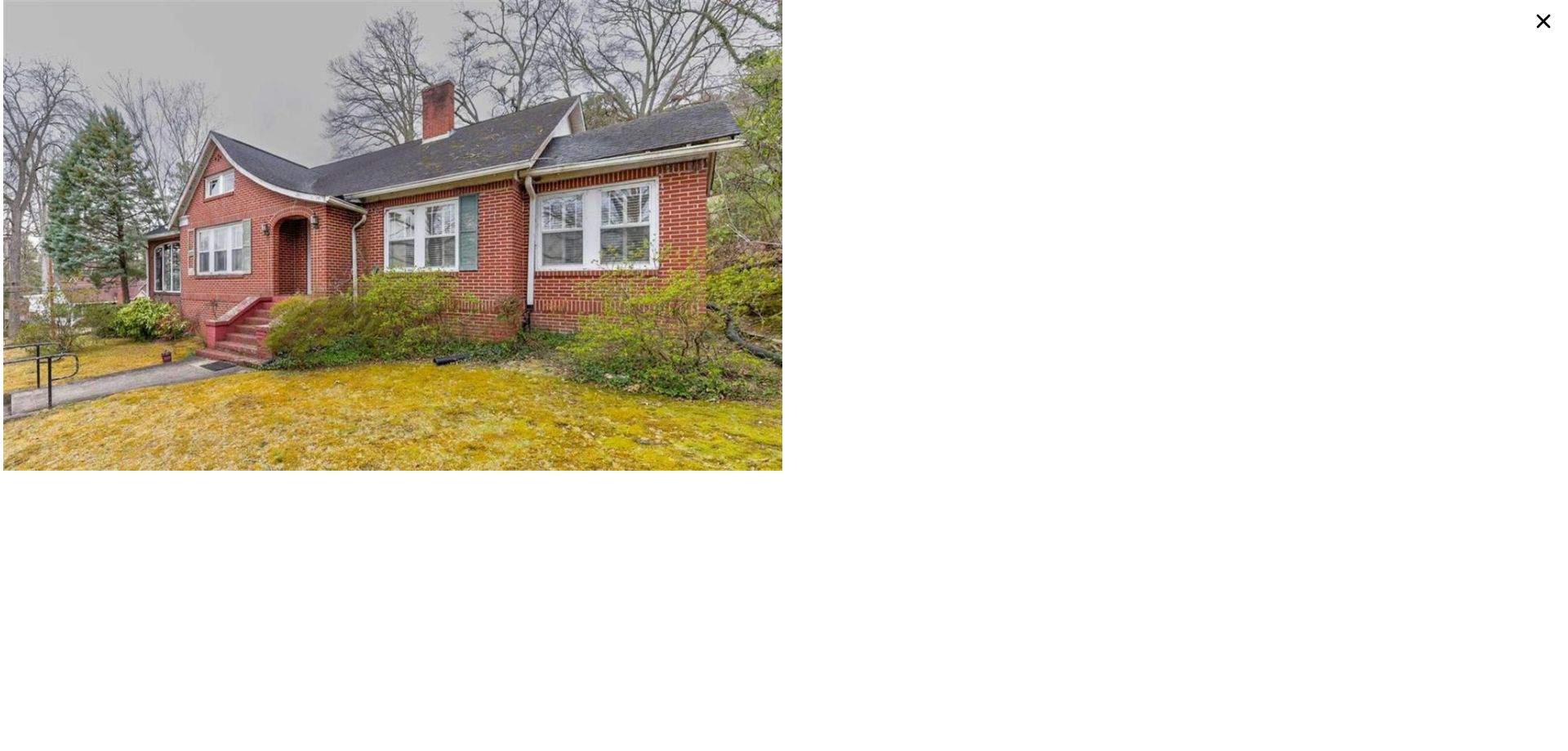
click at [1540, 24] on icon at bounding box center [1543, 22] width 14 height 14
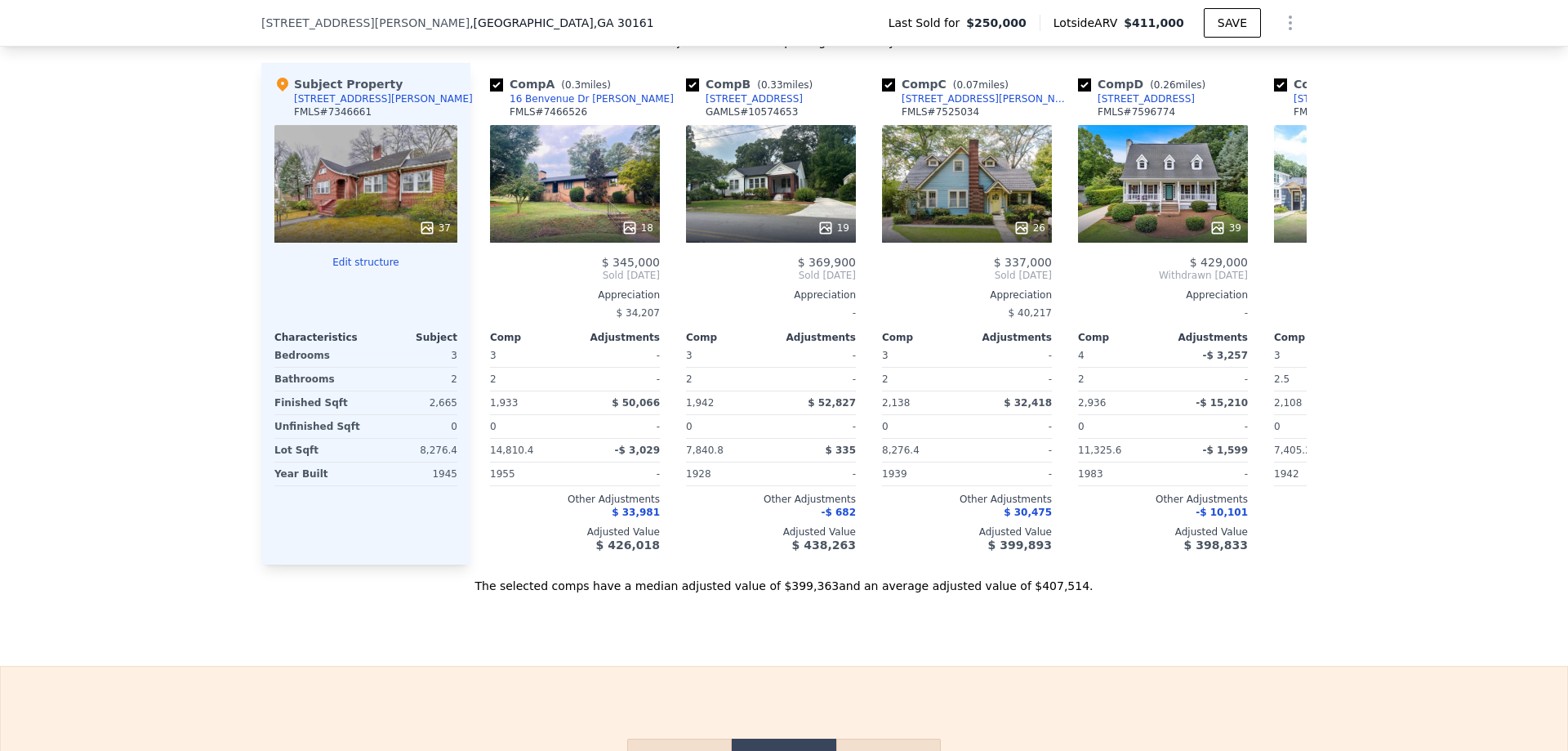
scroll to position [1716, 0]
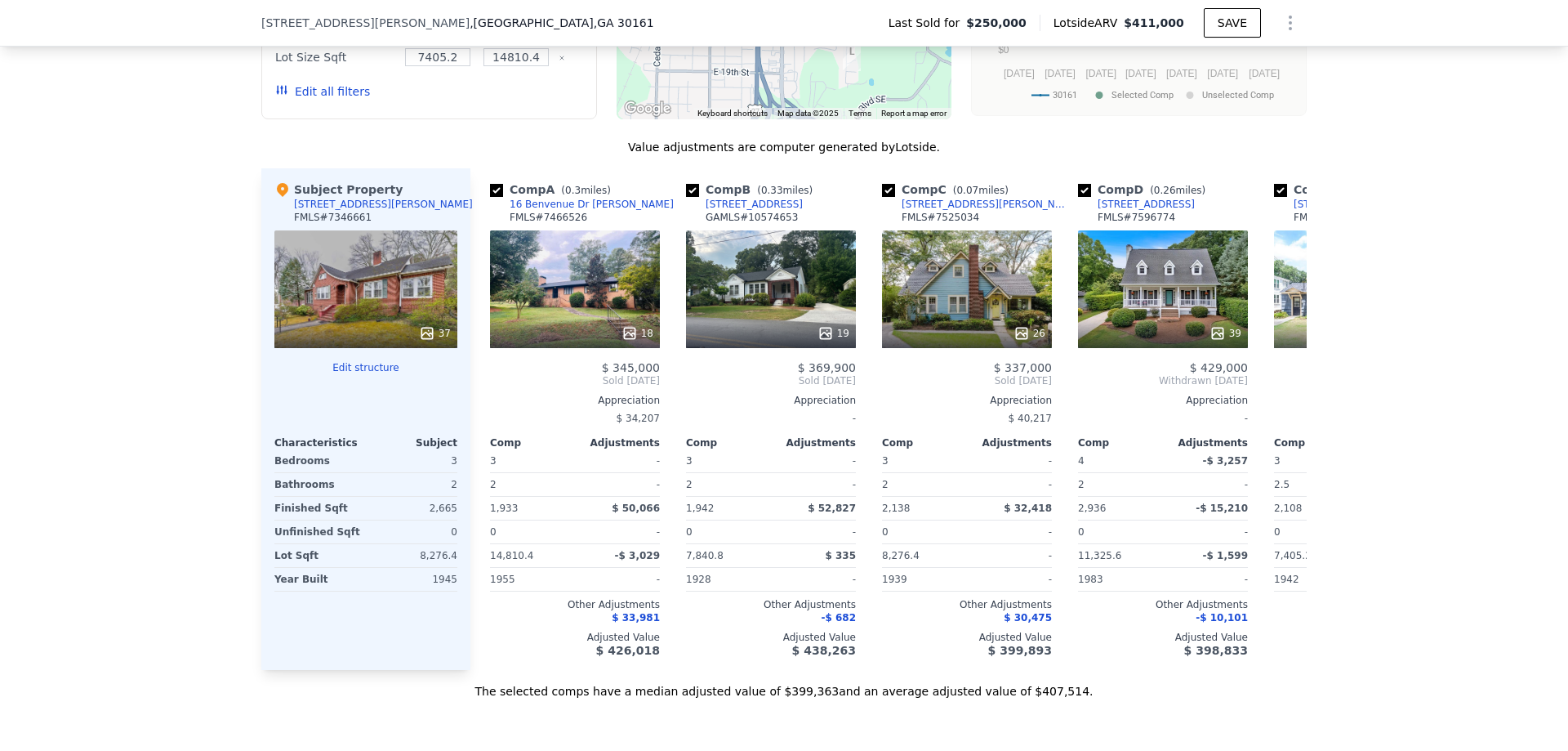
click at [424, 338] on icon at bounding box center [426, 333] width 11 height 11
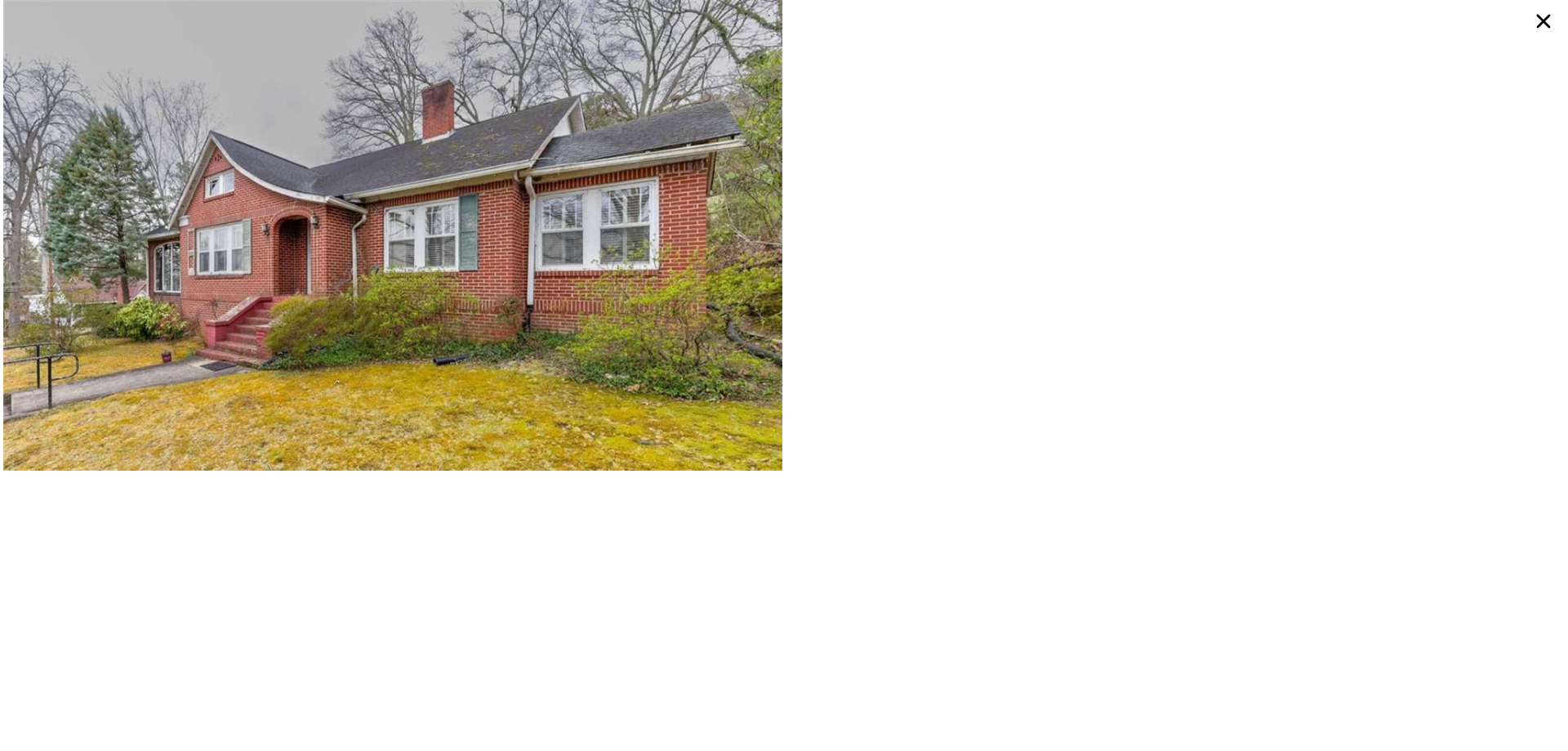
click at [521, 302] on img at bounding box center [392, 235] width 779 height 471
click at [1535, 26] on icon at bounding box center [1543, 22] width 30 height 30
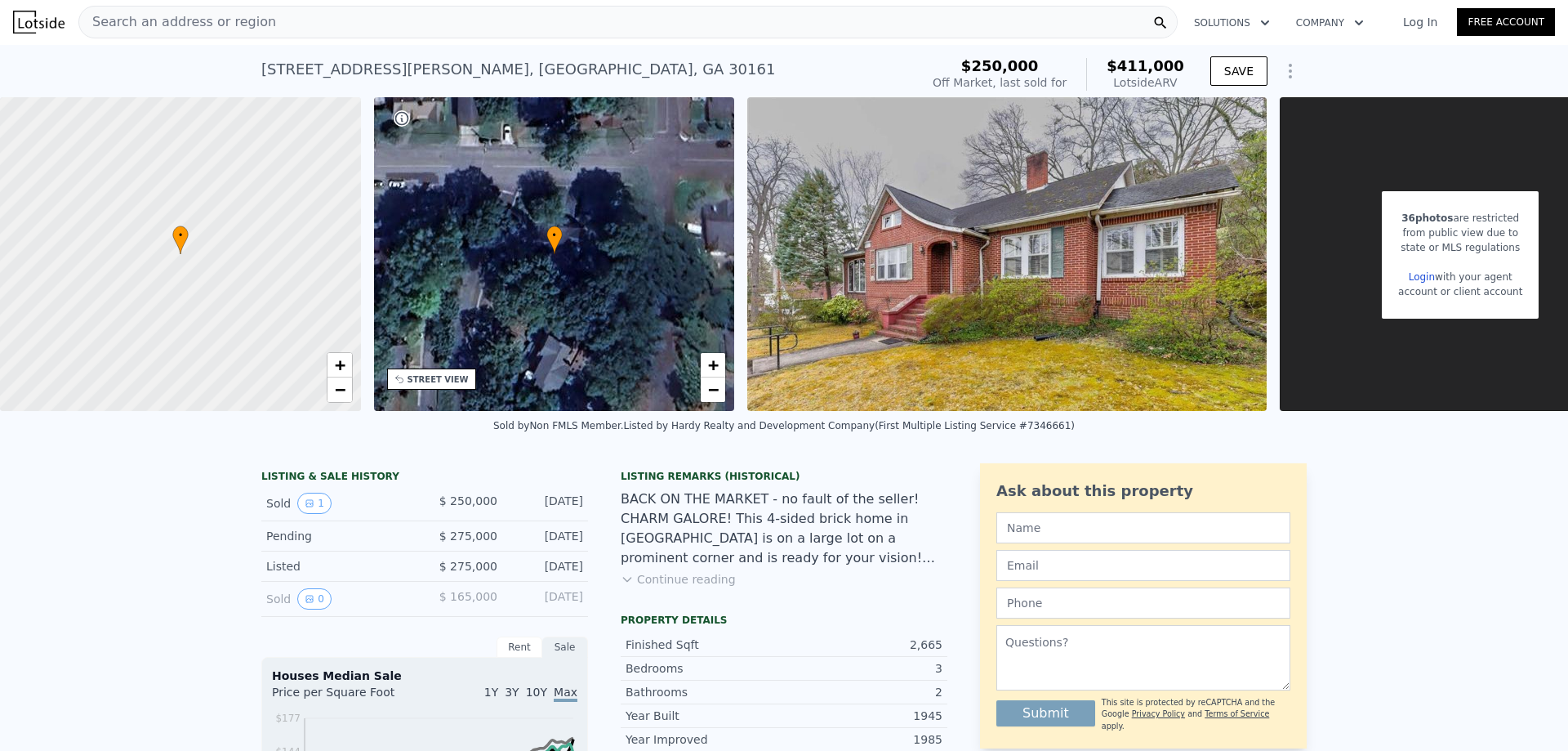
scroll to position [0, 0]
click at [305, 20] on div "Search an address or region" at bounding box center [628, 23] width 1099 height 33
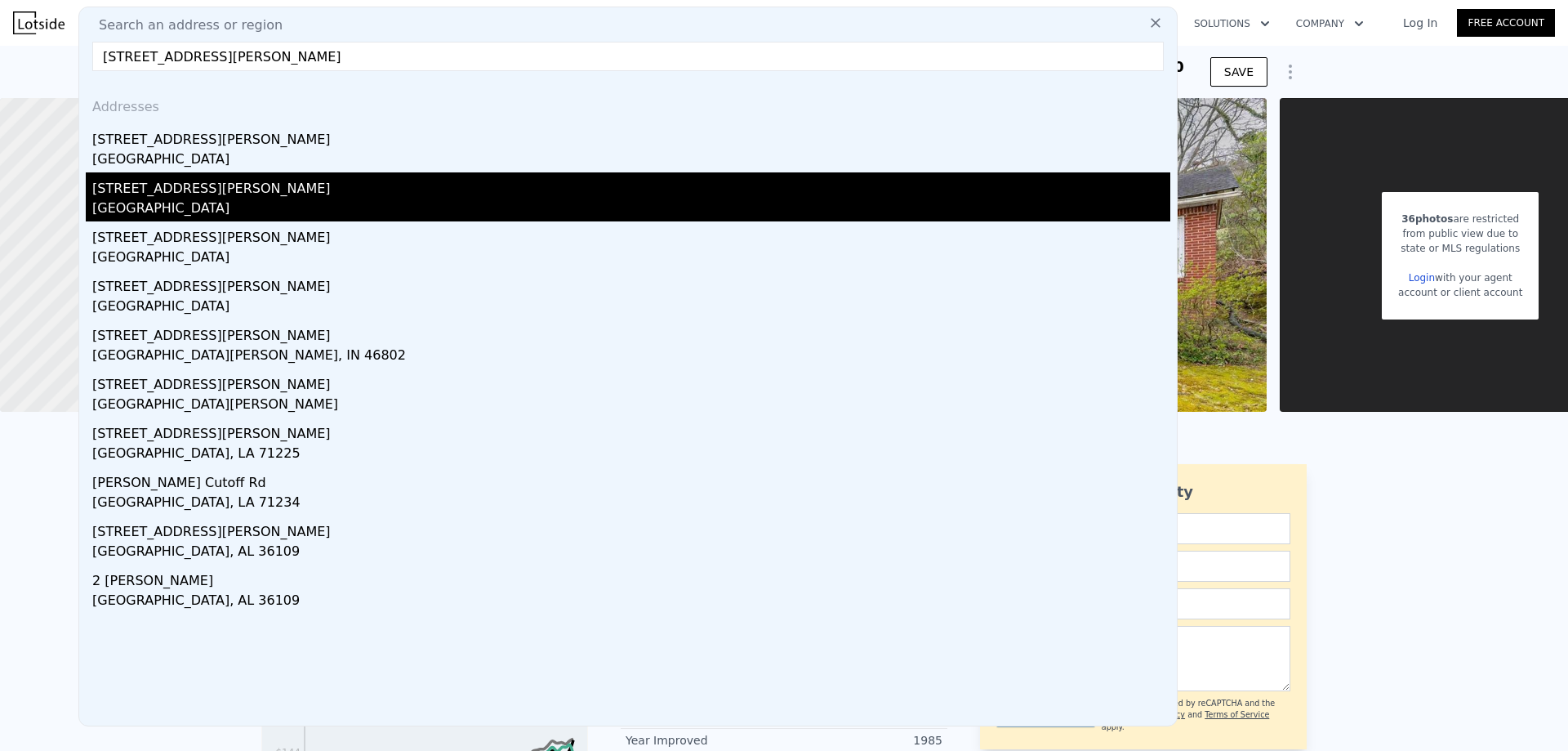
type input "[STREET_ADDRESS][PERSON_NAME]"
click at [250, 207] on div "[GEOGRAPHIC_DATA]" at bounding box center [631, 210] width 1077 height 23
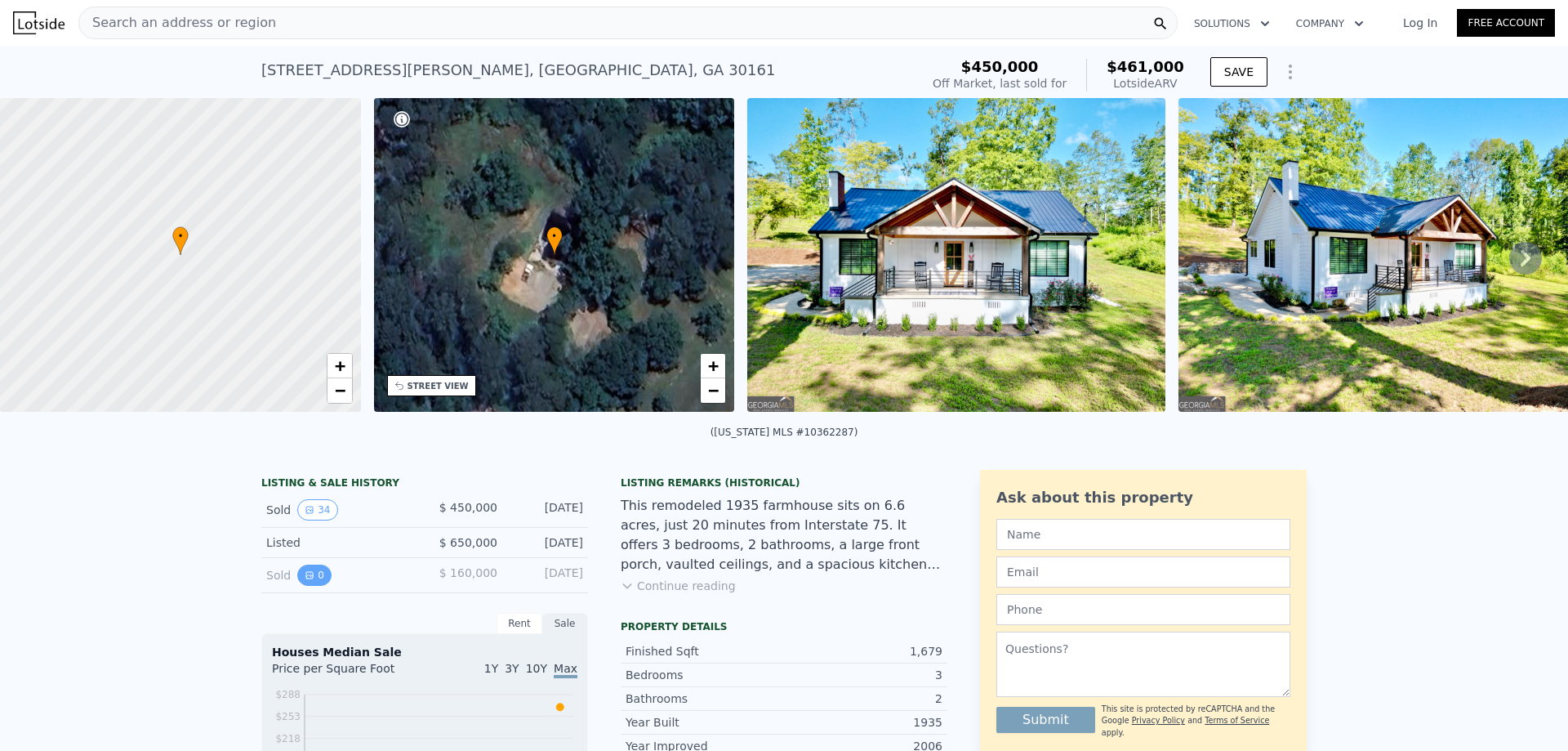
click at [306, 578] on icon "View historical data" at bounding box center [309, 575] width 7 height 7
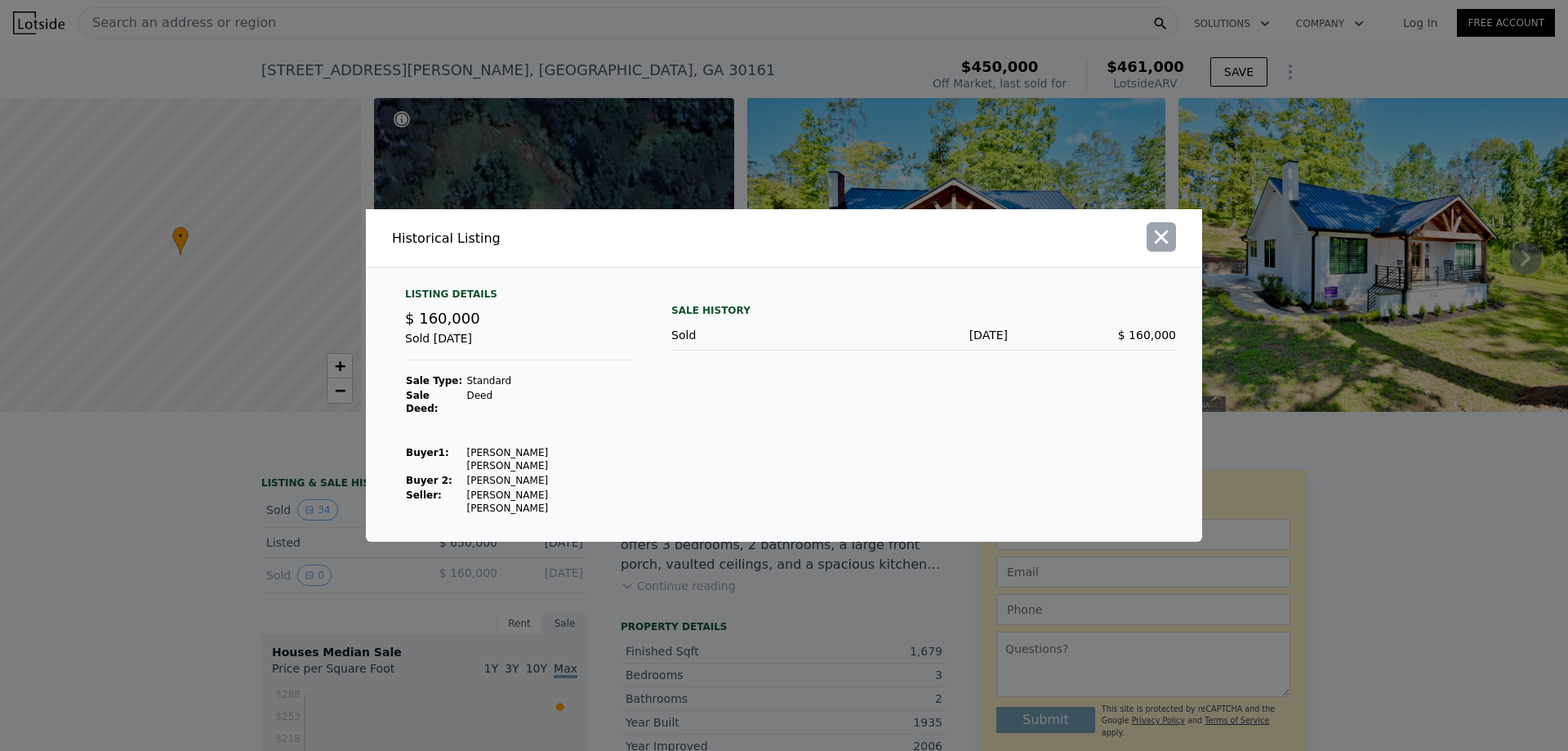
click at [1166, 245] on icon "button" at bounding box center [1161, 236] width 23 height 23
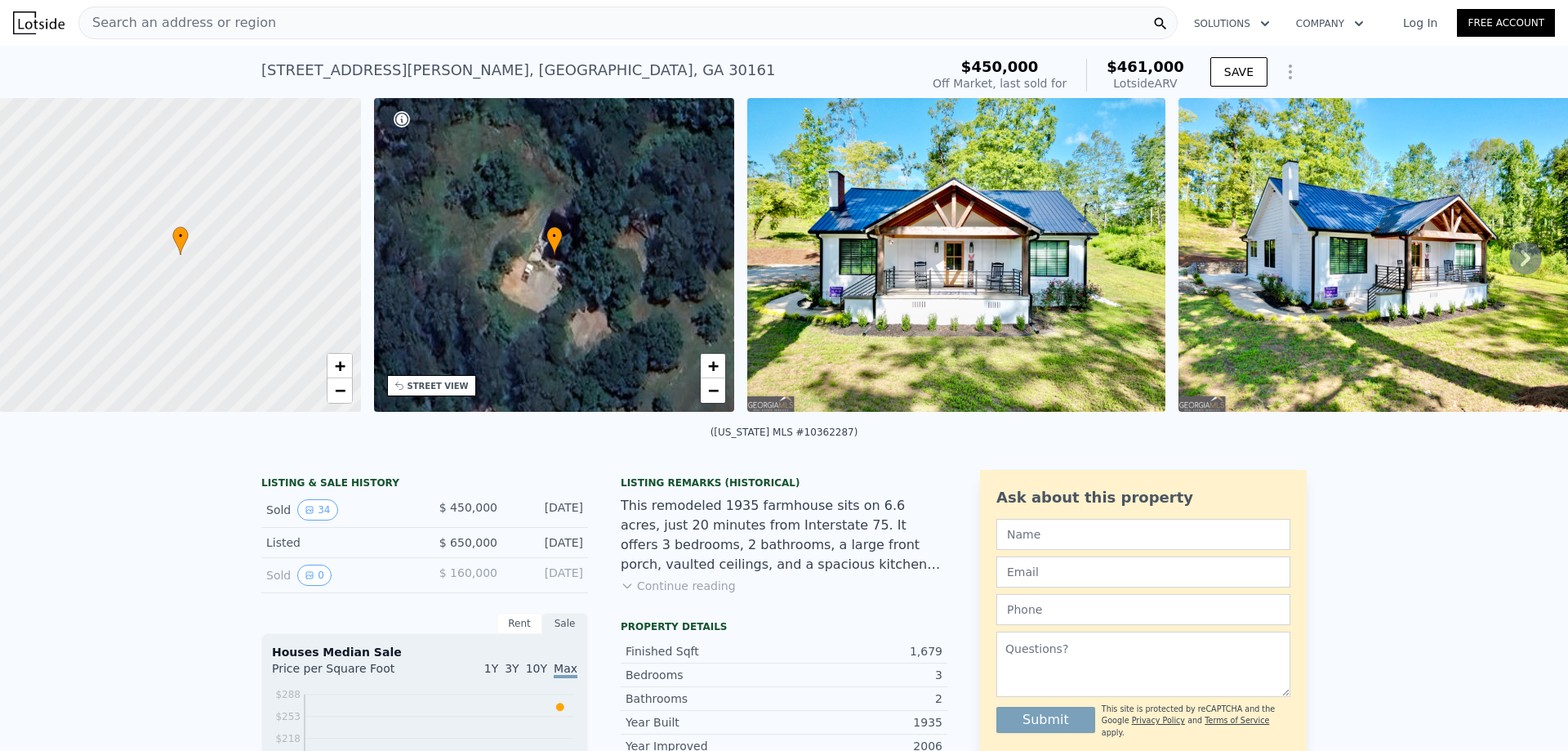
click at [1522, 263] on icon at bounding box center [1524, 257] width 33 height 33
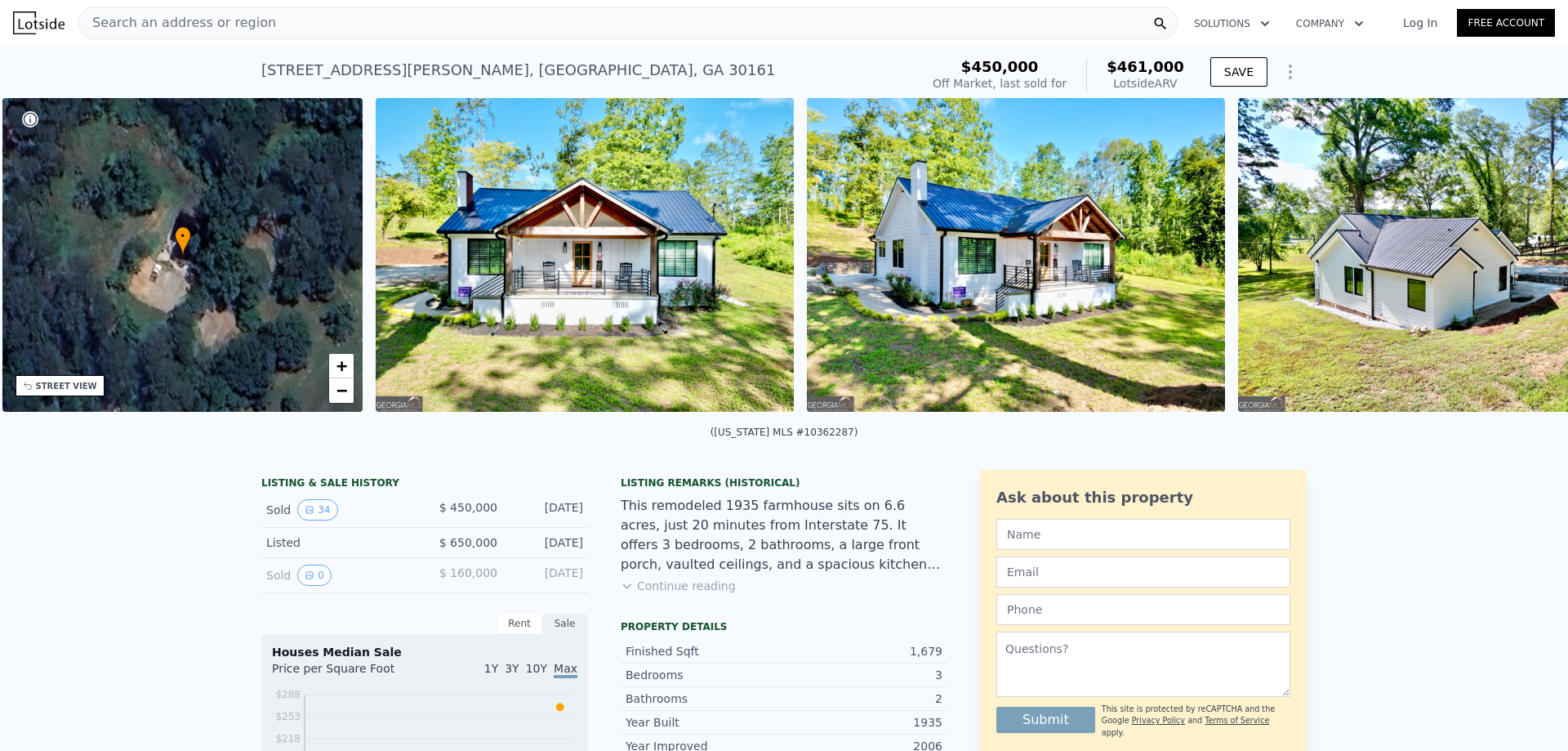
scroll to position [0, 380]
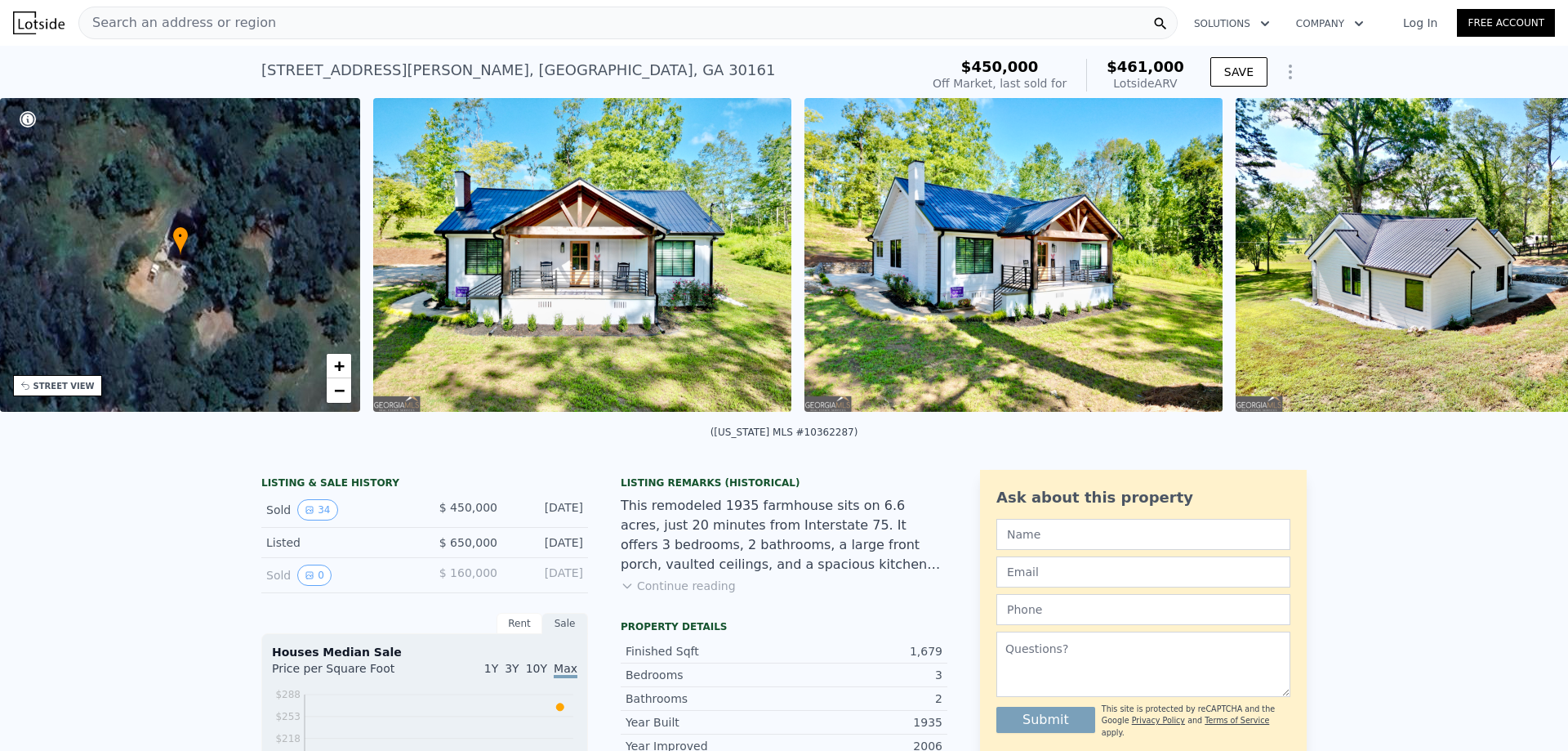
click at [1522, 263] on img at bounding box center [1444, 255] width 418 height 314
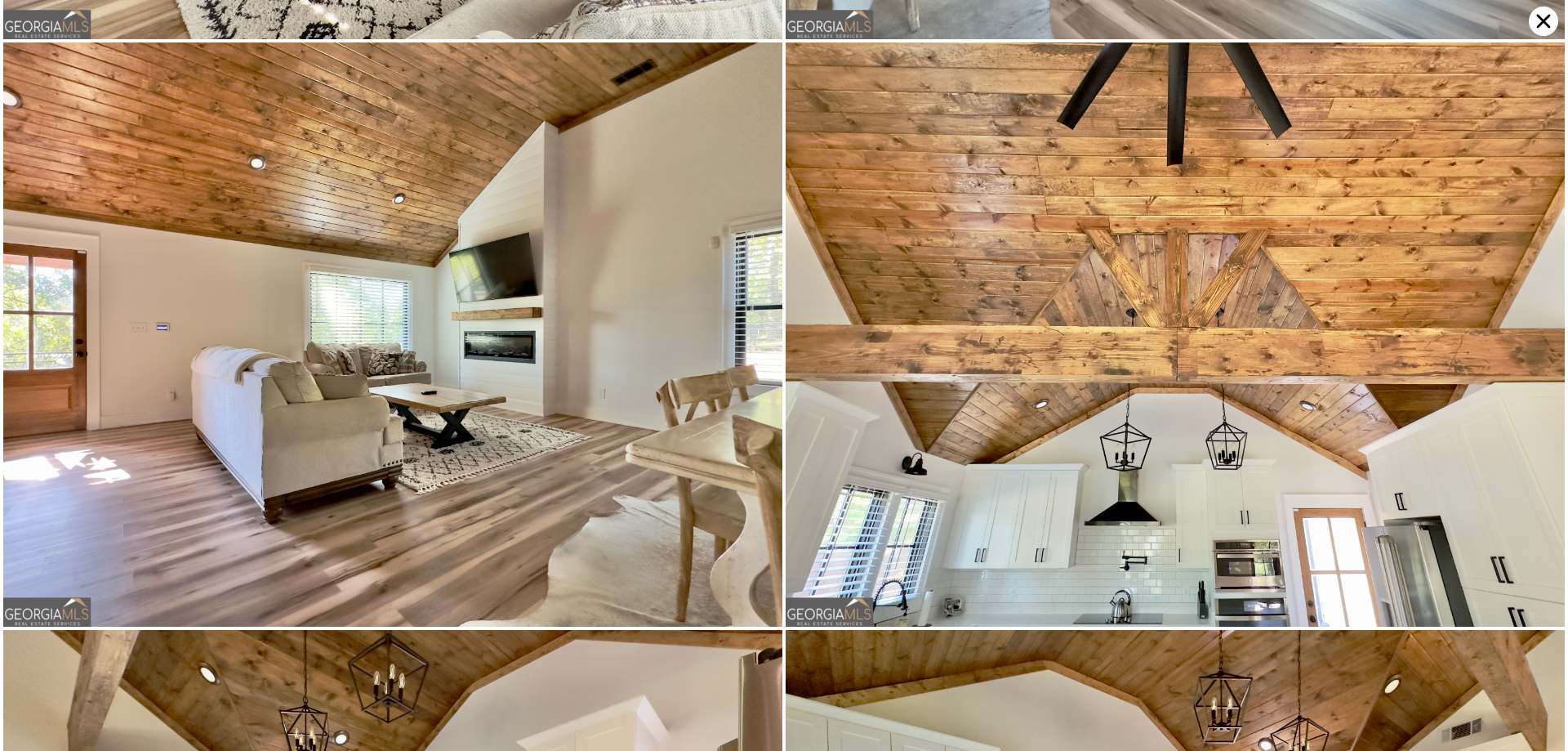
scroll to position [4081, 0]
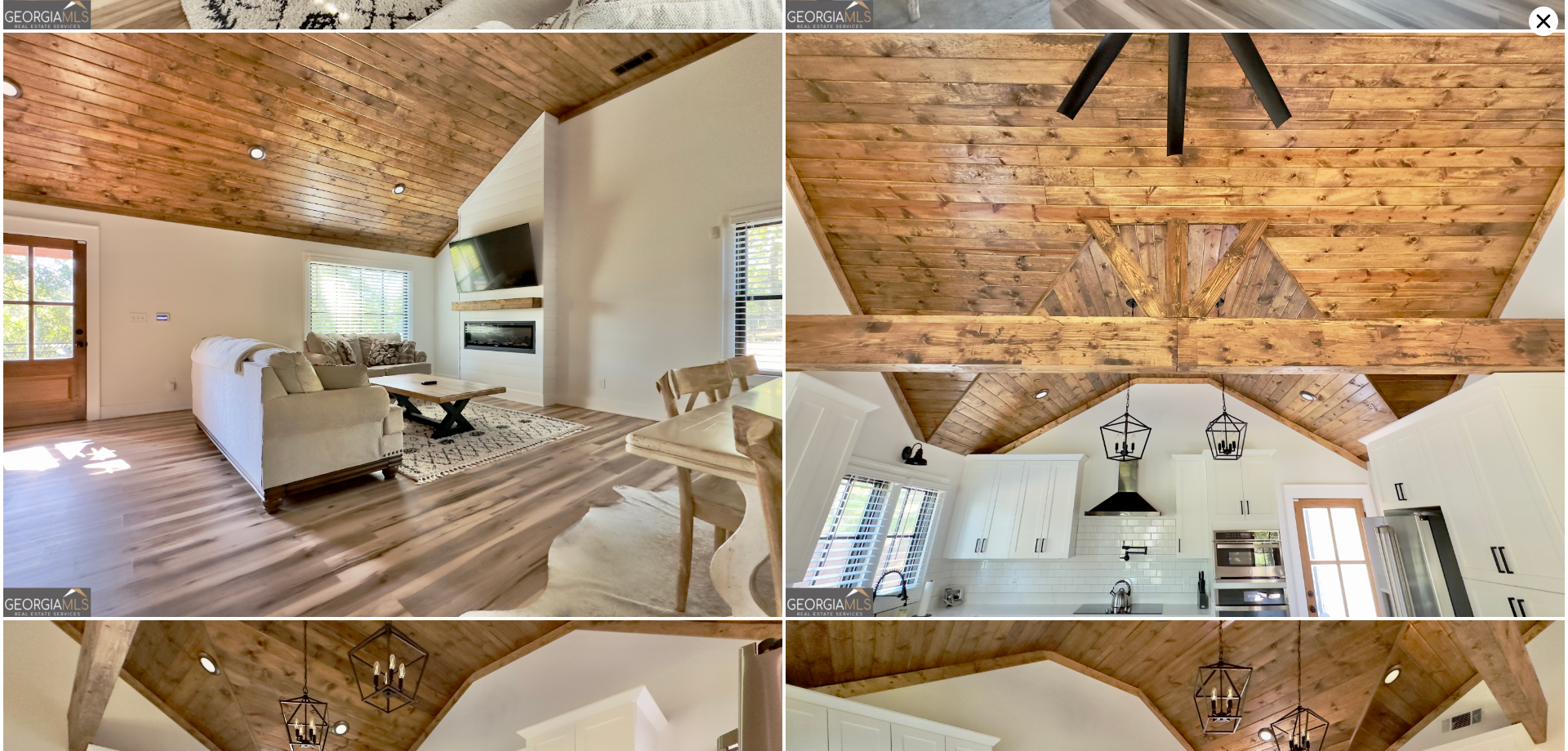
click at [1545, 28] on icon at bounding box center [1543, 22] width 30 height 30
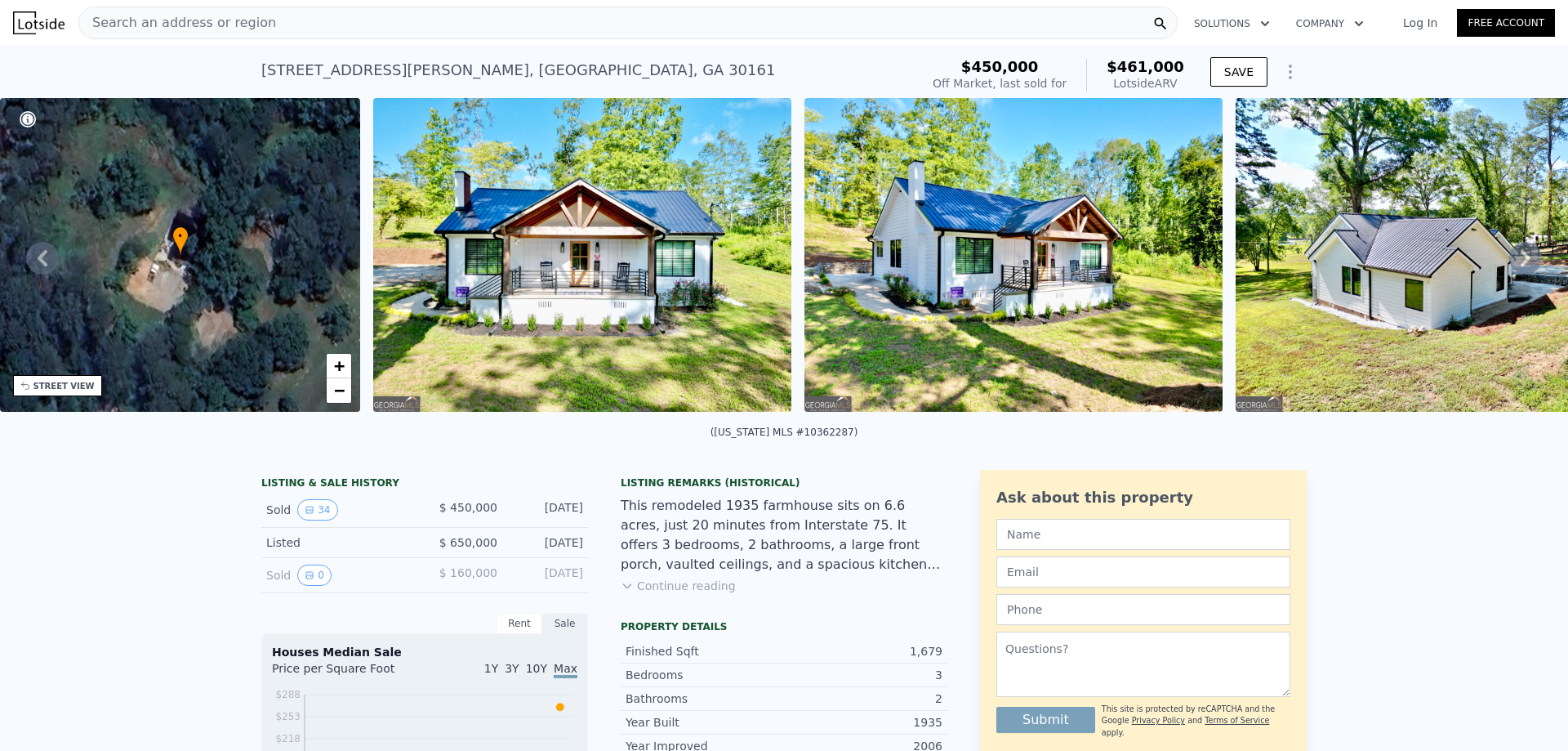
type input "3"
type input "4"
type input "1"
type input "3.5"
type input "1933"
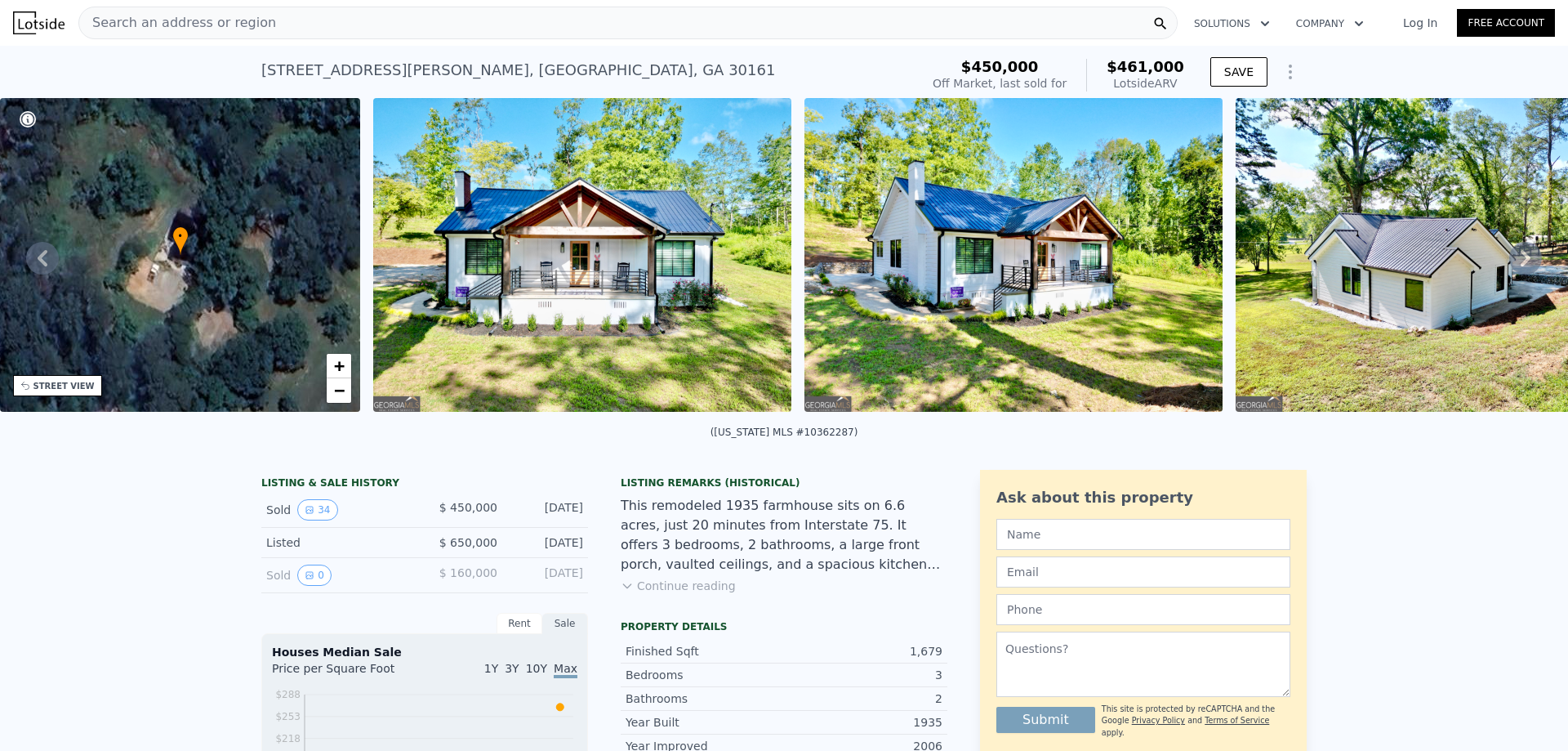
type input "3585"
type input "7405.2"
type input "14810.4"
type input "$ 411,000"
type input "5"
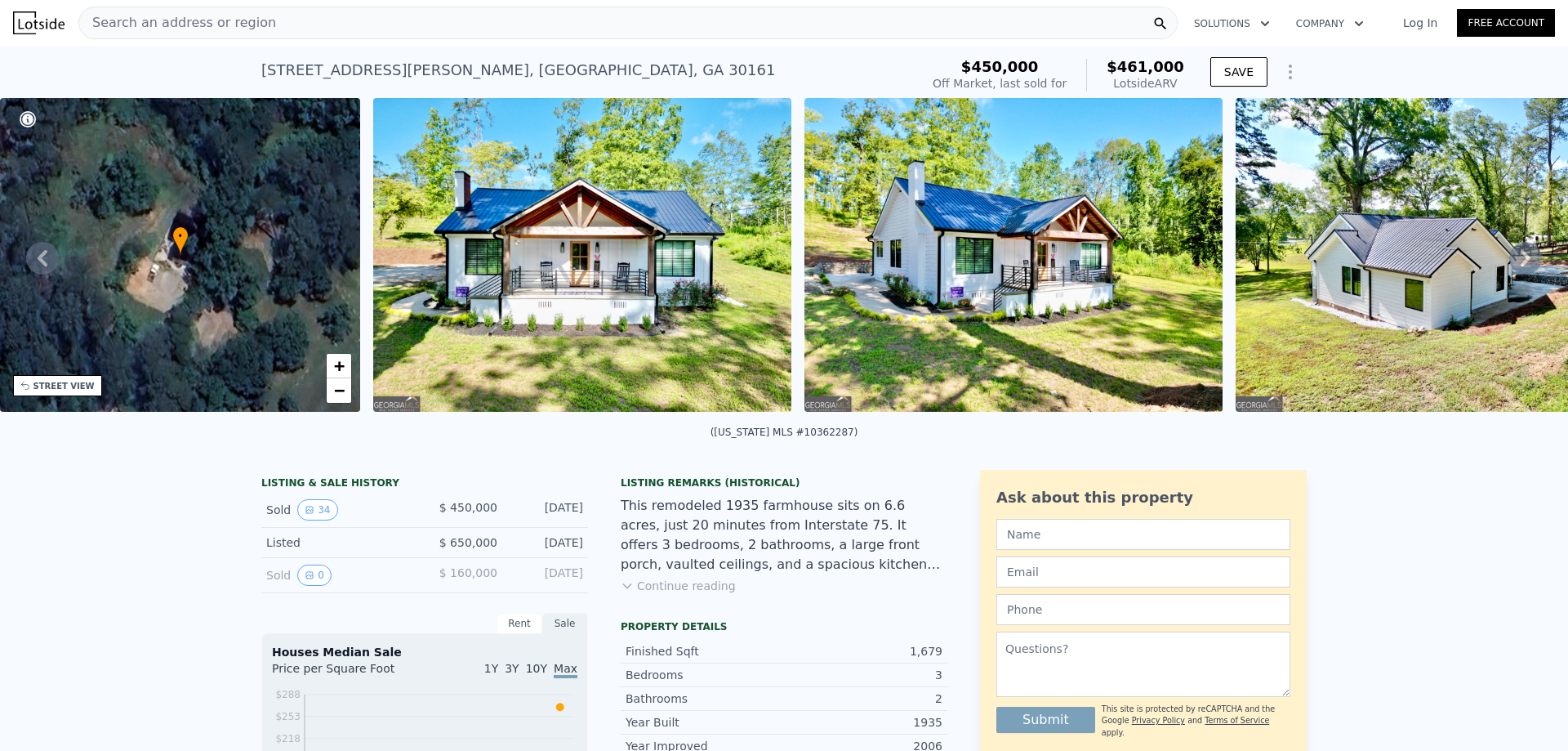
type input "$ 120,383"
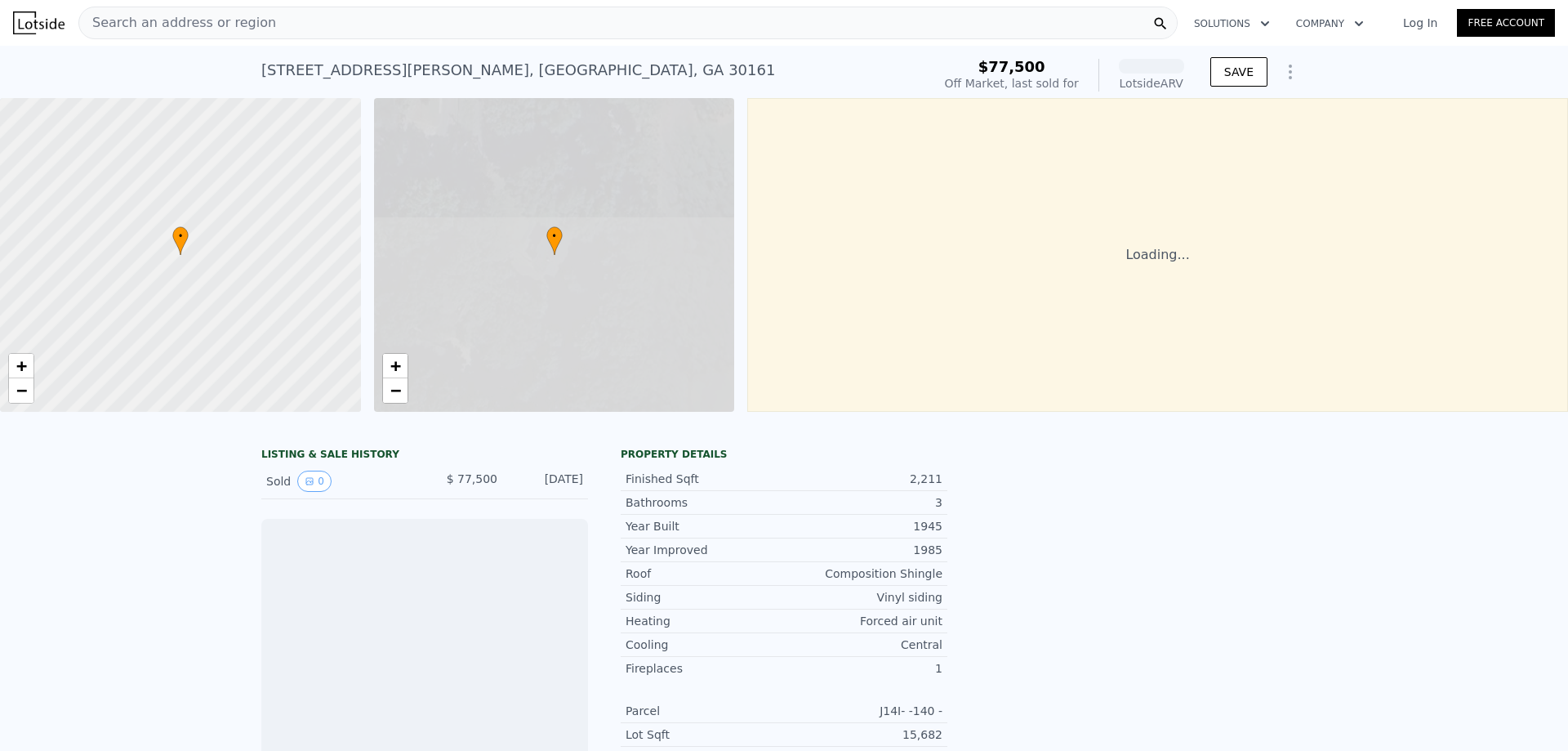
scroll to position [0, 7]
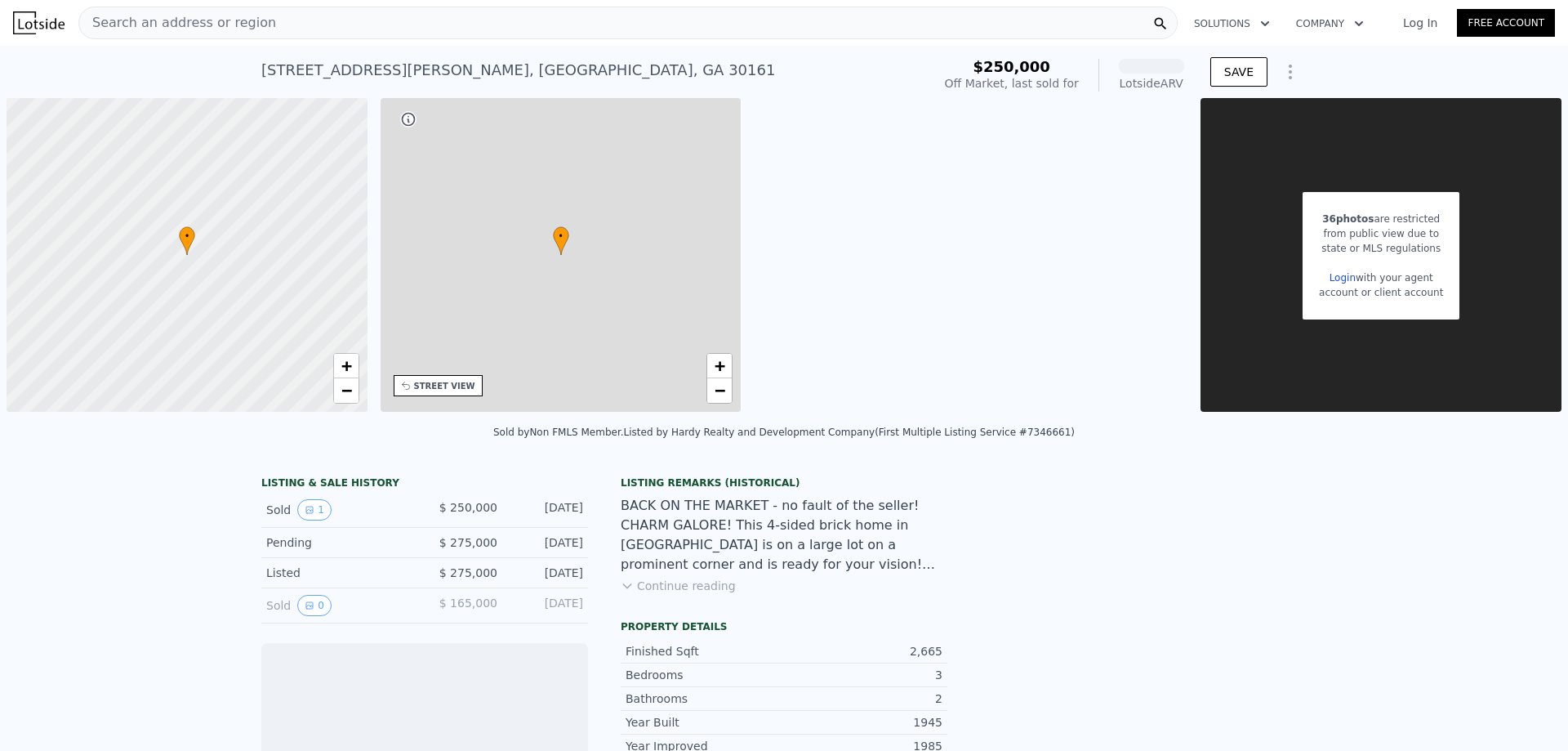
scroll to position [0, 7]
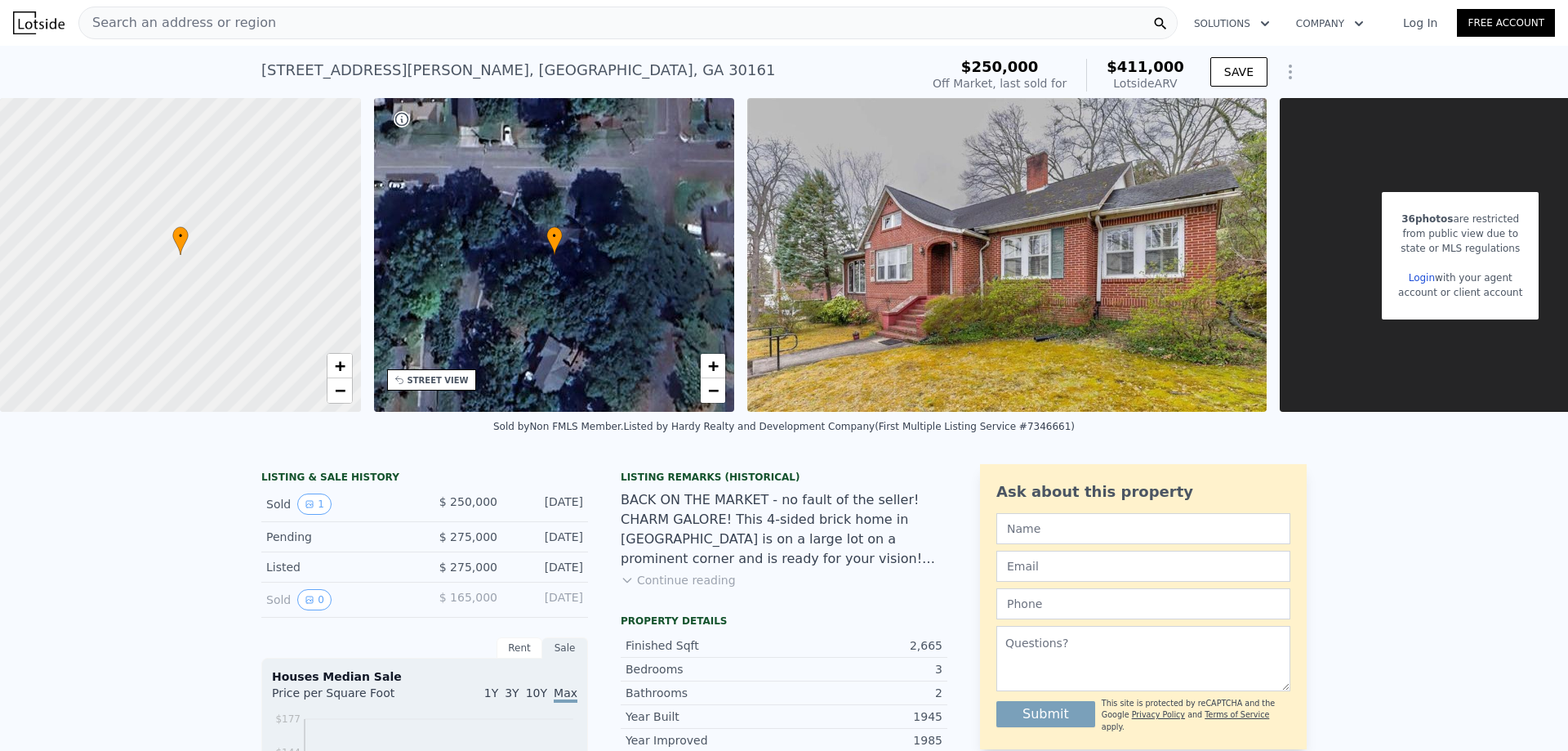
click at [1470, 228] on div "from public view due to" at bounding box center [1460, 233] width 124 height 15
click at [1423, 219] on span "36 photos" at bounding box center [1427, 220] width 52 height 12
click at [1421, 278] on link "Login" at bounding box center [1421, 278] width 26 height 12
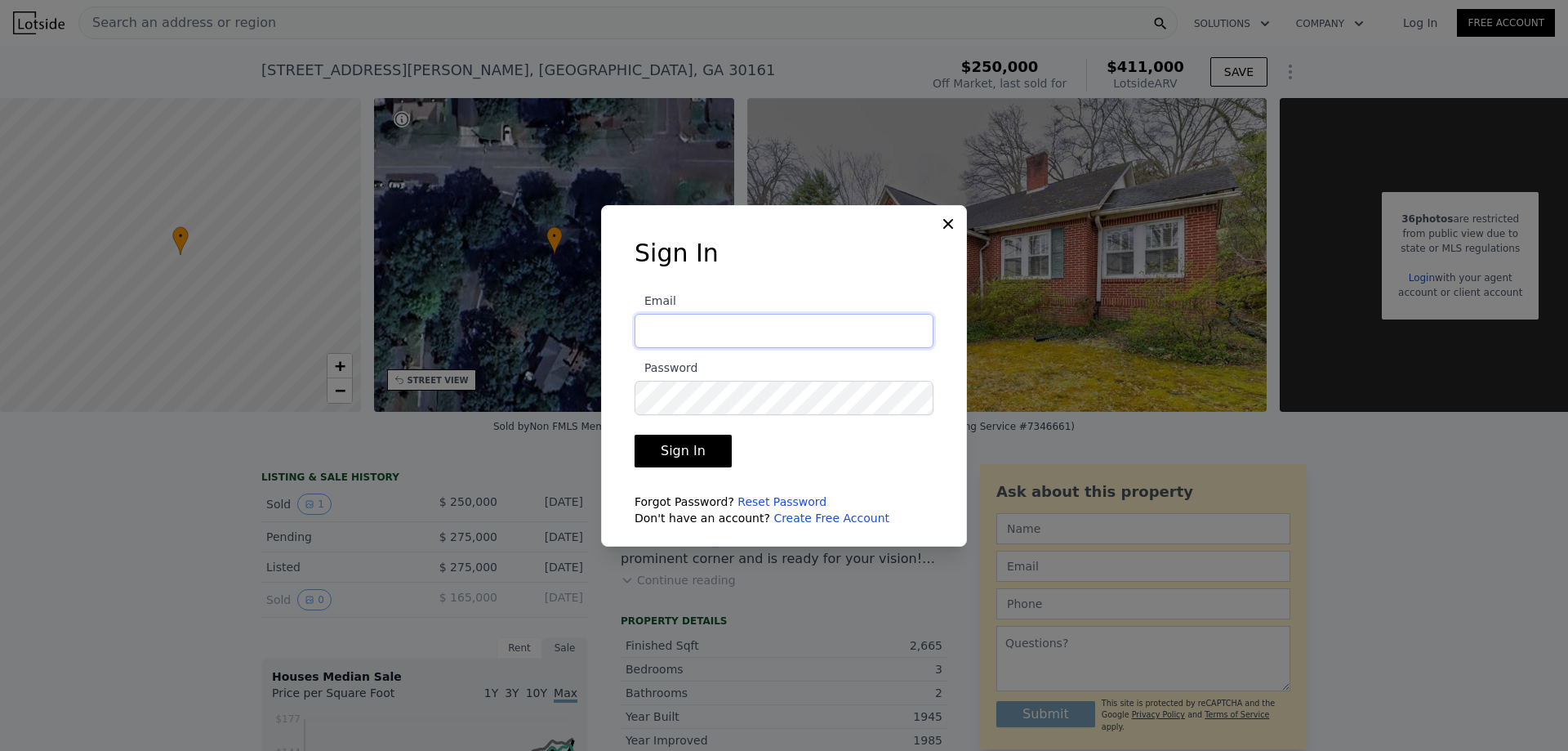
type input "ansleyfaith1999@gmail.com"
click at [635, 434] on button "Sign In" at bounding box center [683, 450] width 97 height 33
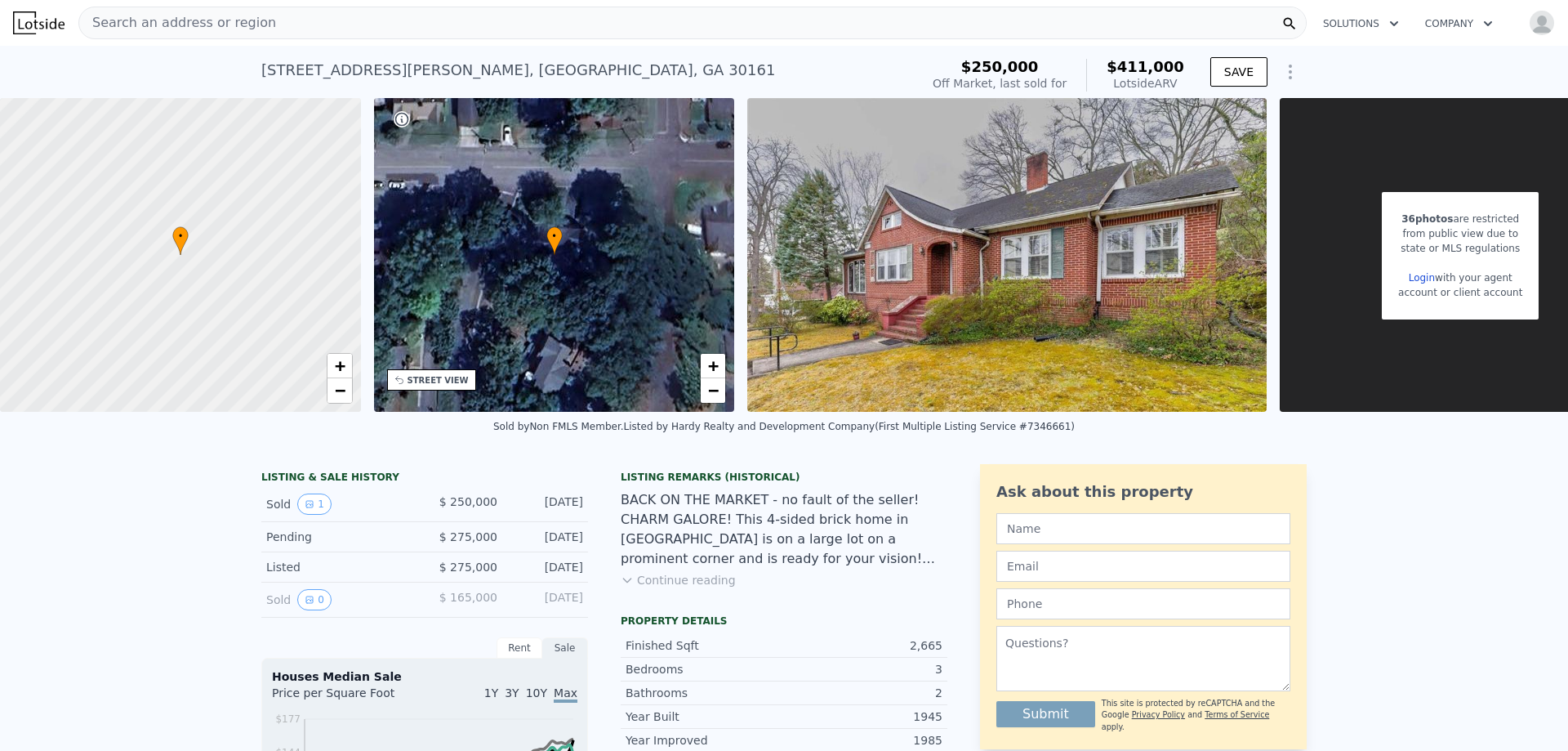
click at [1350, 320] on div "36 photos are restricted from public view due to state or MLS regulations Login…" at bounding box center [1459, 255] width 360 height 314
click at [1531, 19] on img "button" at bounding box center [1541, 23] width 26 height 26
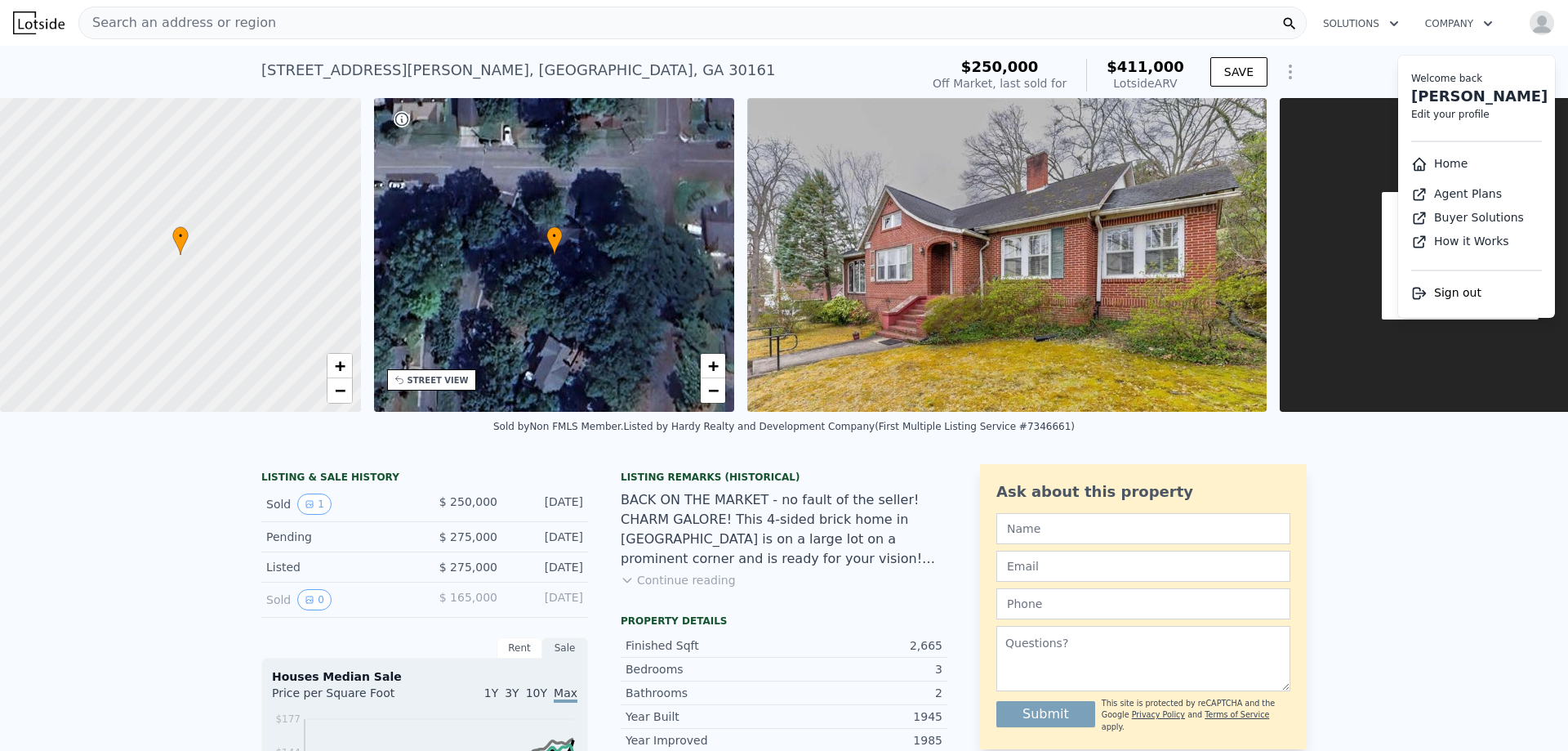
click at [1434, 170] on link "Home" at bounding box center [1439, 163] width 57 height 13
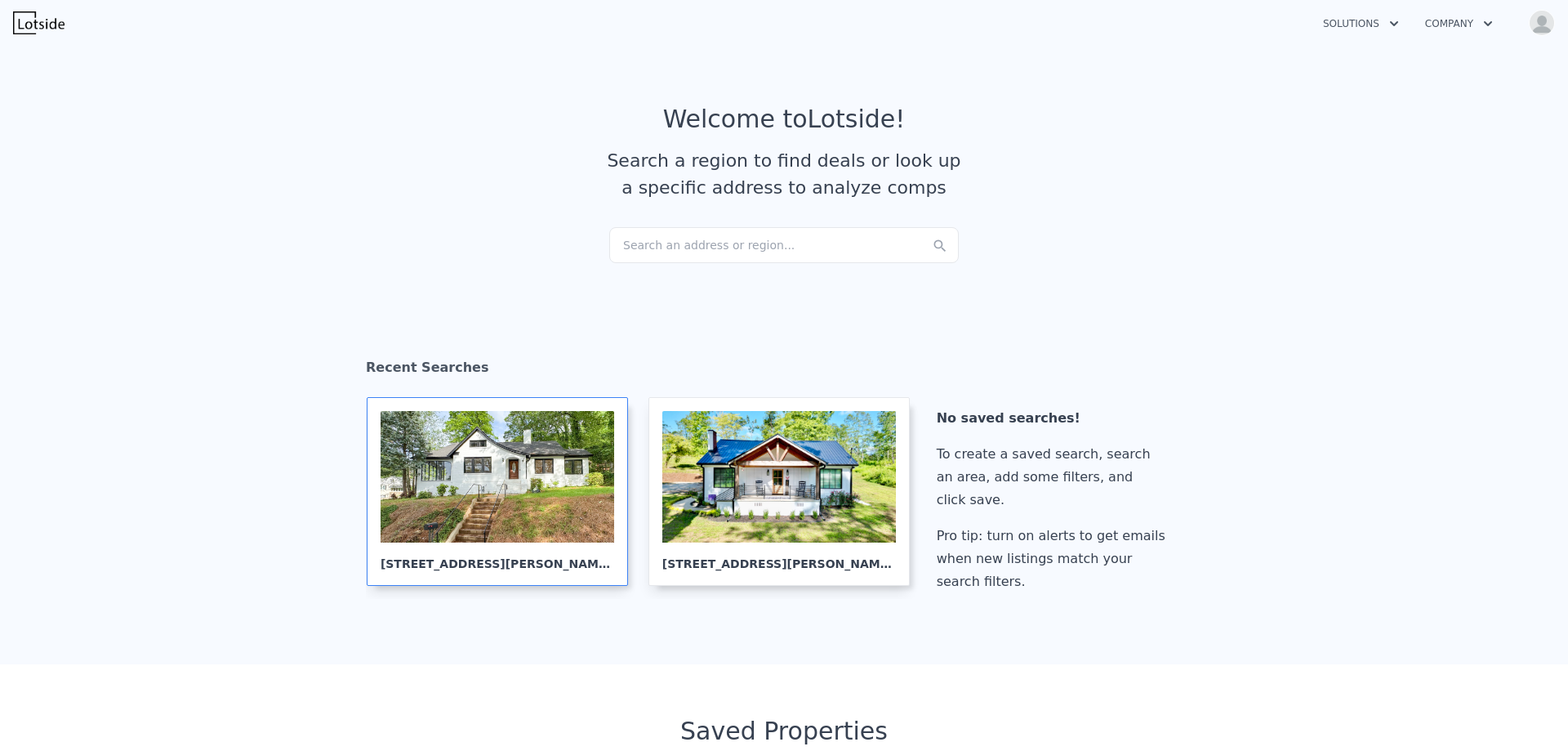
click at [480, 462] on div at bounding box center [497, 477] width 233 height 131
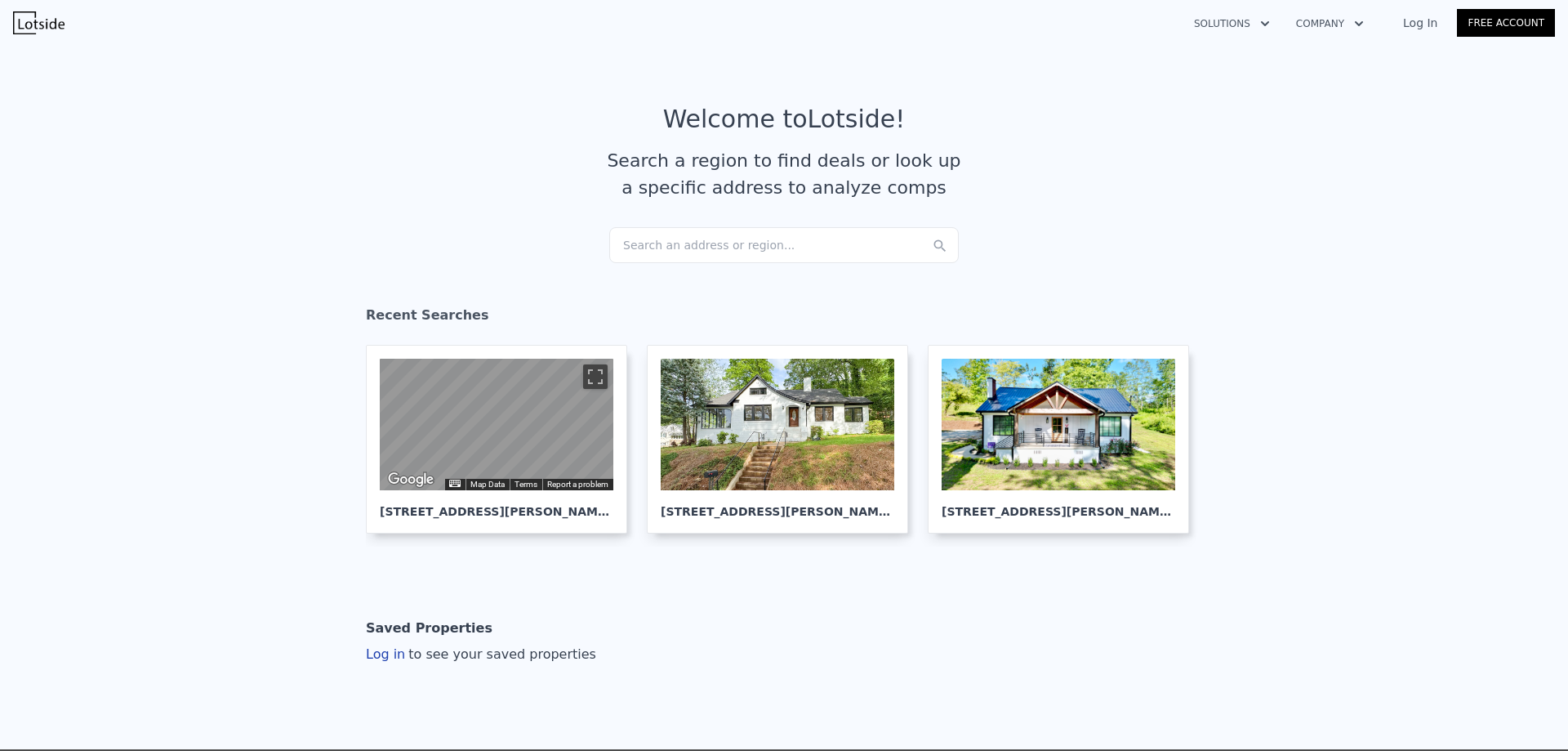
click at [678, 231] on div "Search an address or region..." at bounding box center [784, 245] width 350 height 36
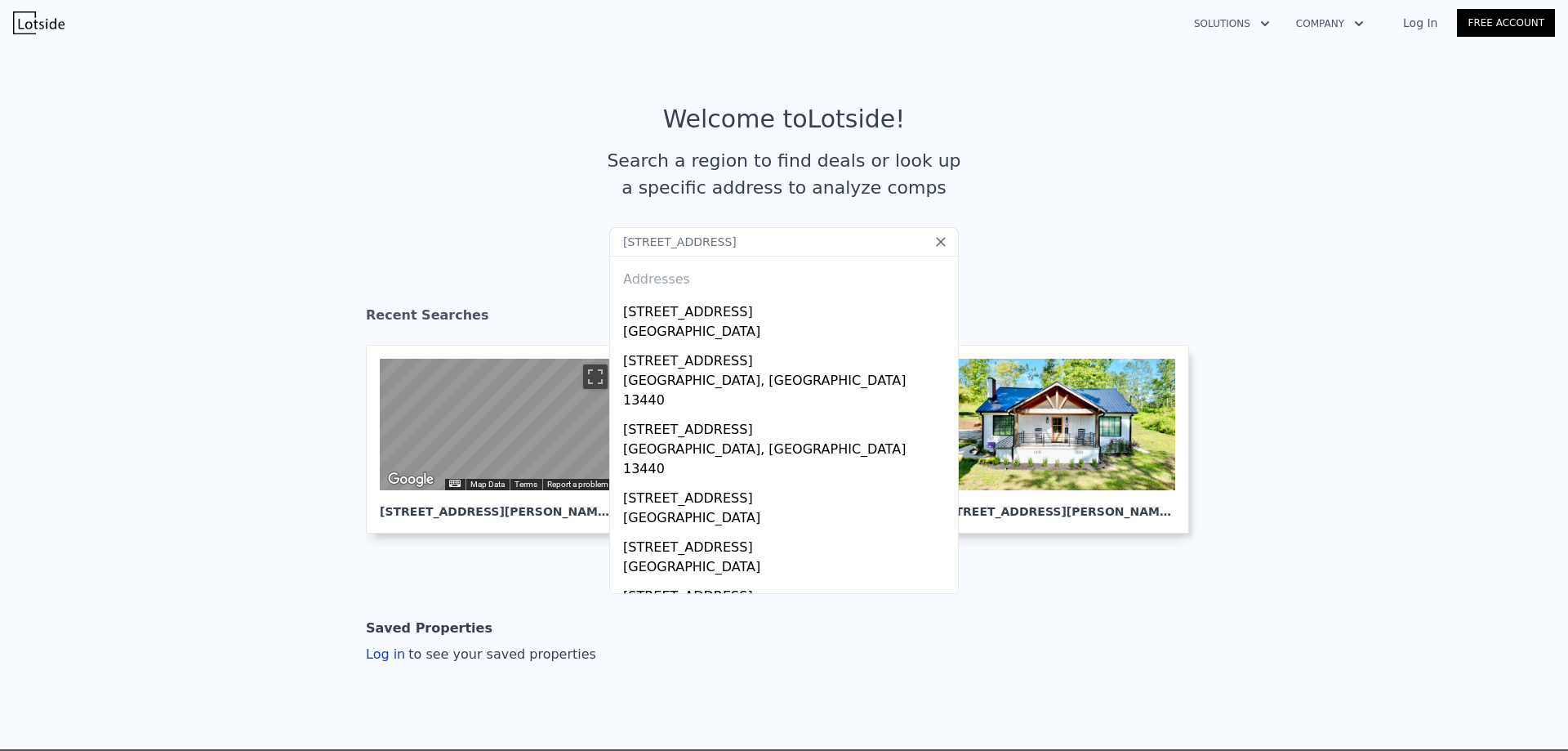
type input "310 e third ave rome"
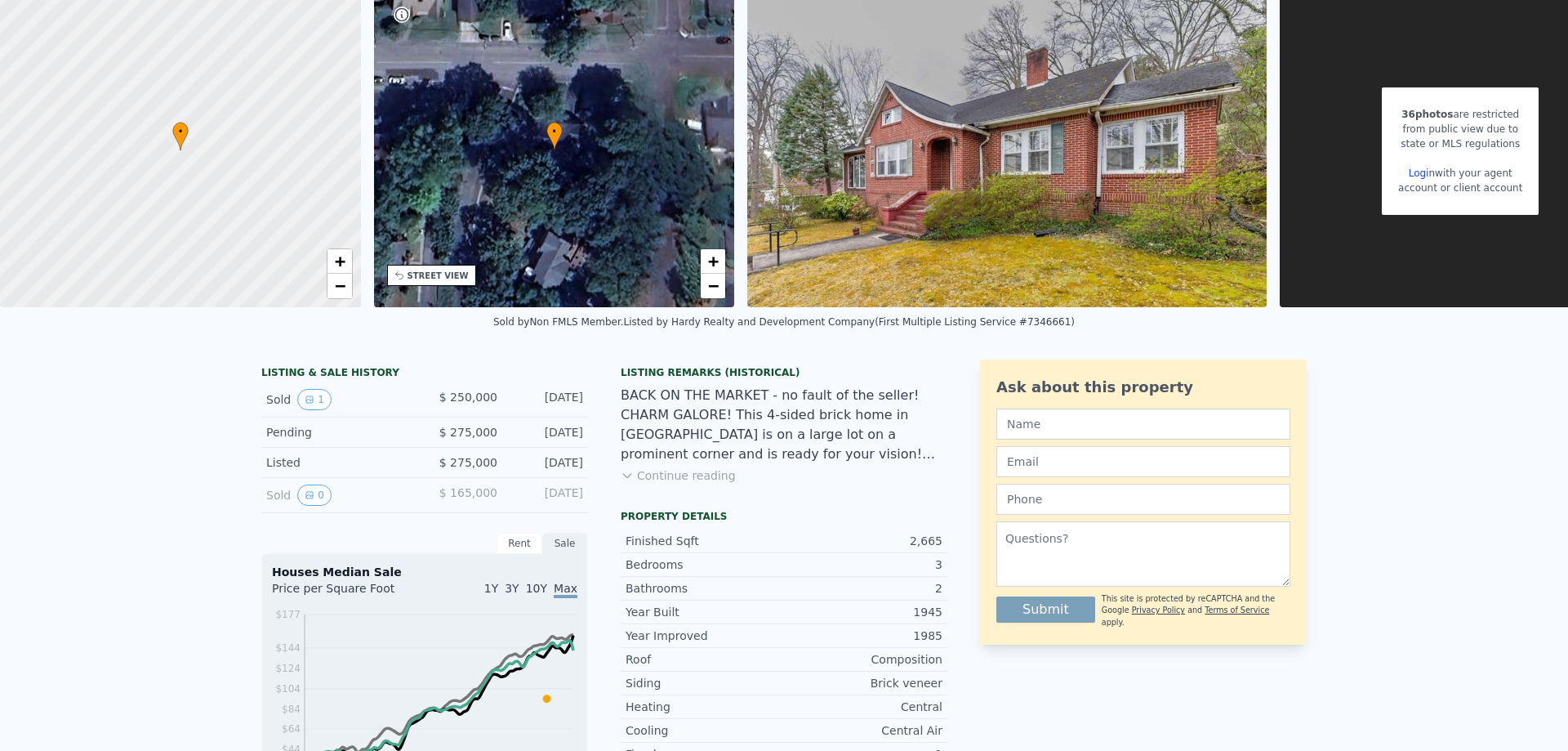
scroll to position [6, 0]
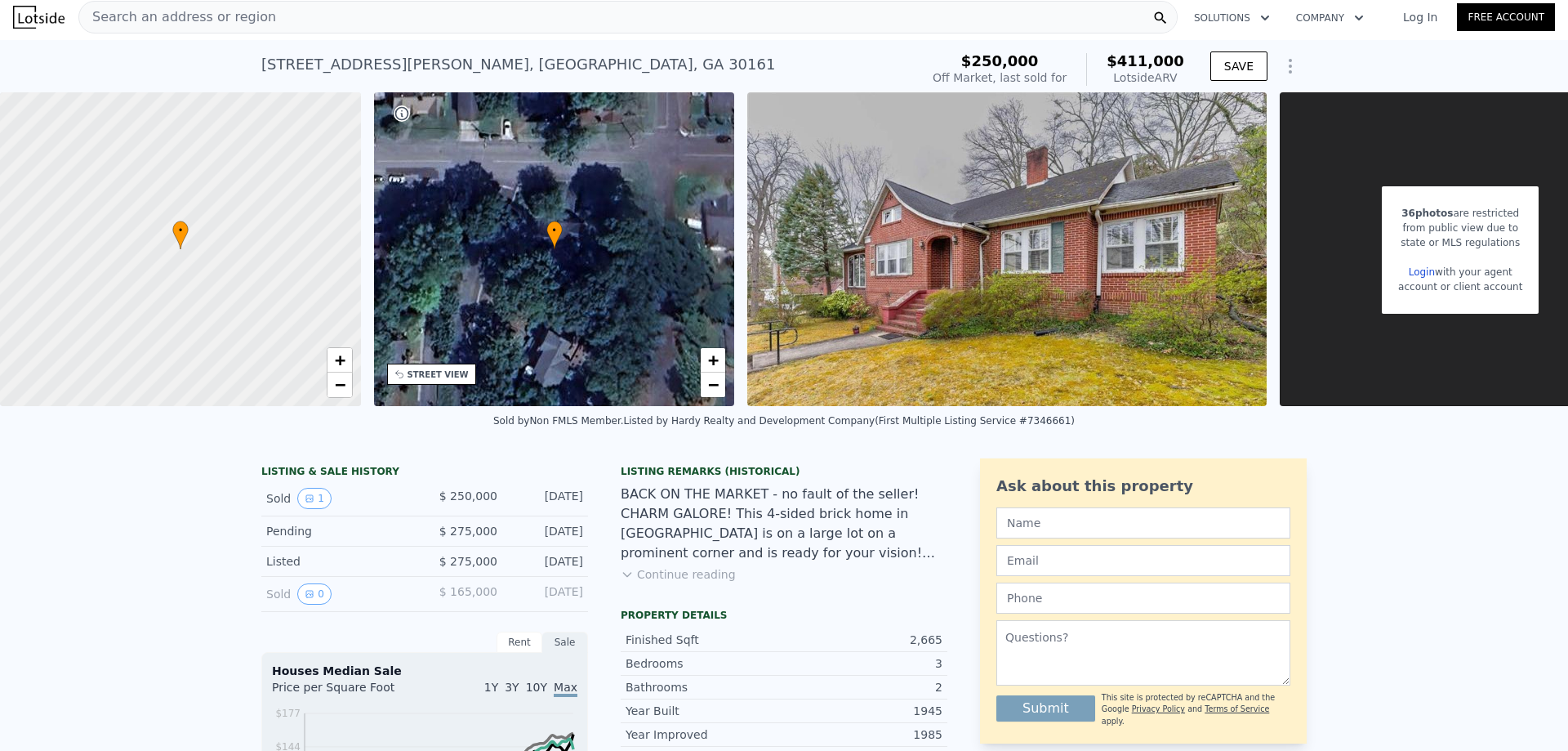
click at [332, 476] on div "LISTING & SALE HISTORY Sold 1 $ 250,000 Apr 2, 2024 Pending $ 275,000 Mar 30, 2…" at bounding box center [424, 534] width 327 height 154
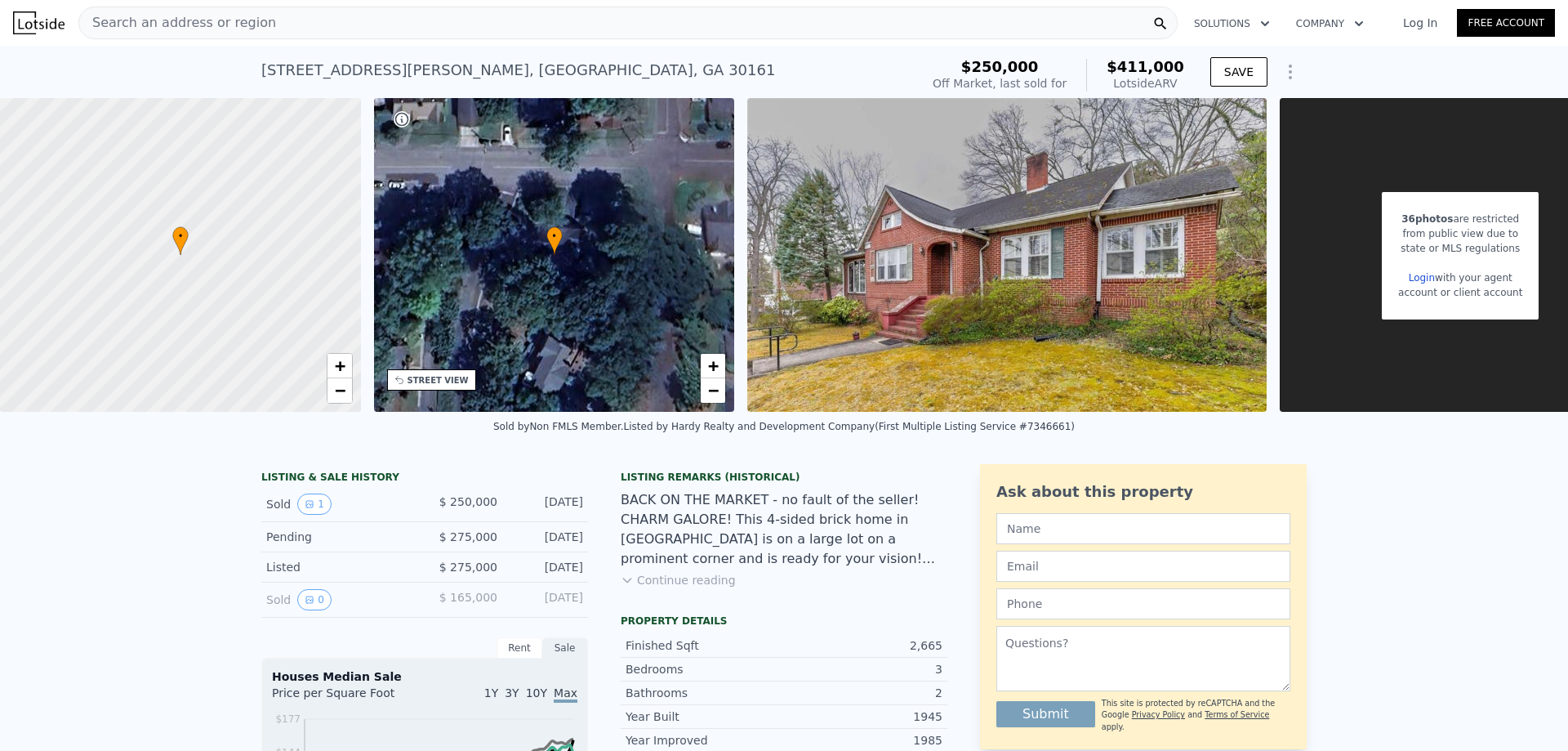
click at [270, 22] on div "Search an address or region" at bounding box center [628, 23] width 1099 height 33
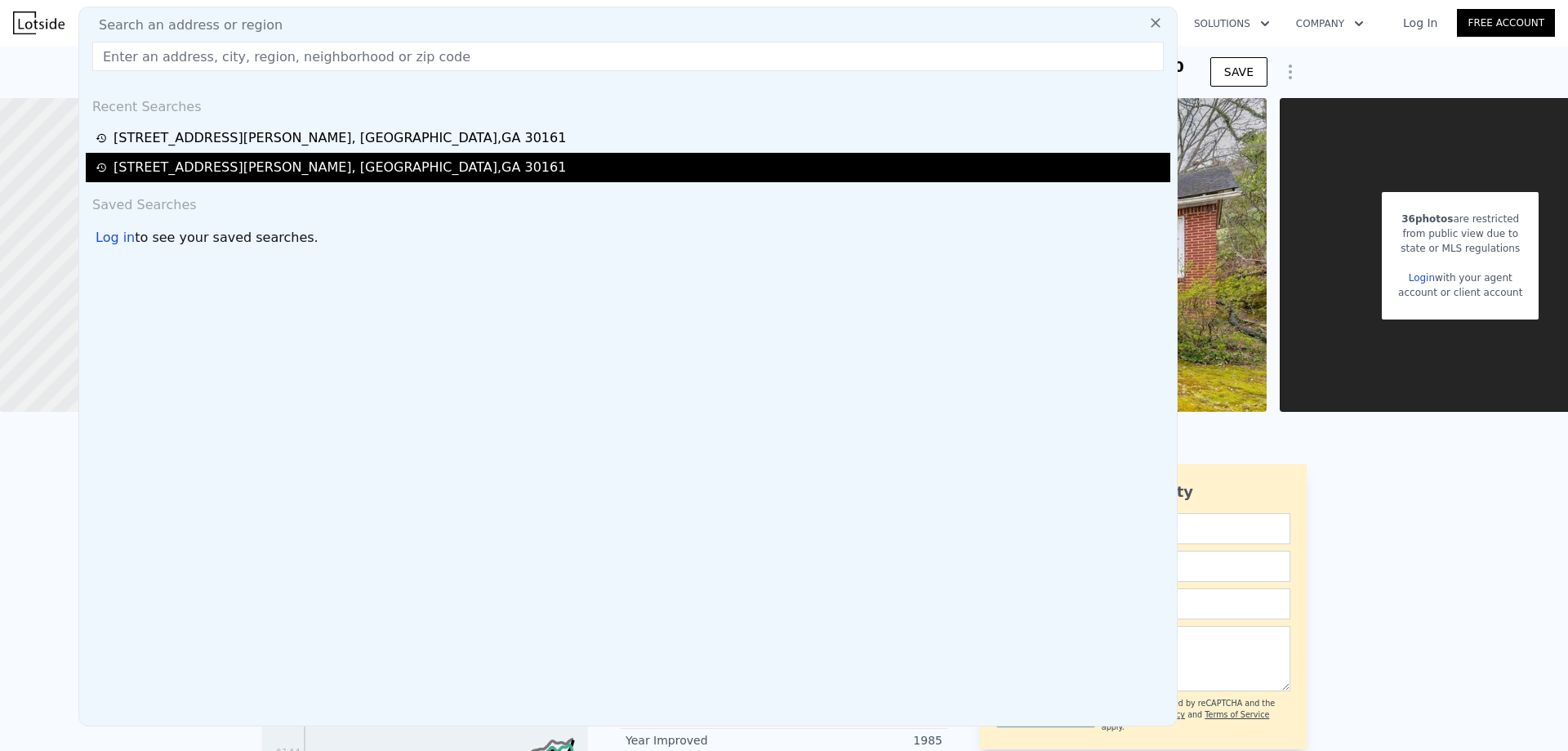
click at [258, 163] on div "2201 Calhoun Rd NE , Floyd County , GA 30161" at bounding box center [339, 168] width 452 height 20
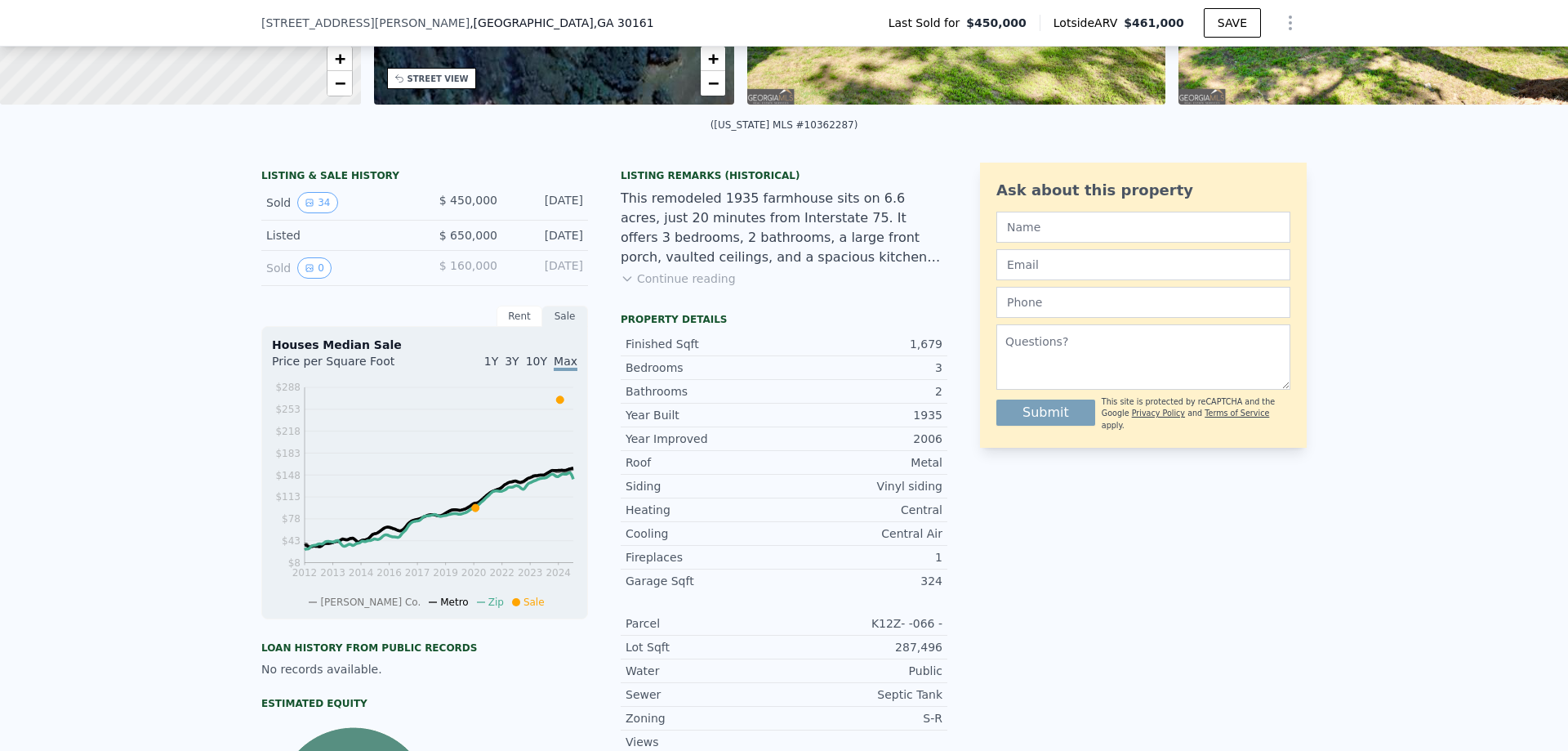
scroll to position [185, 0]
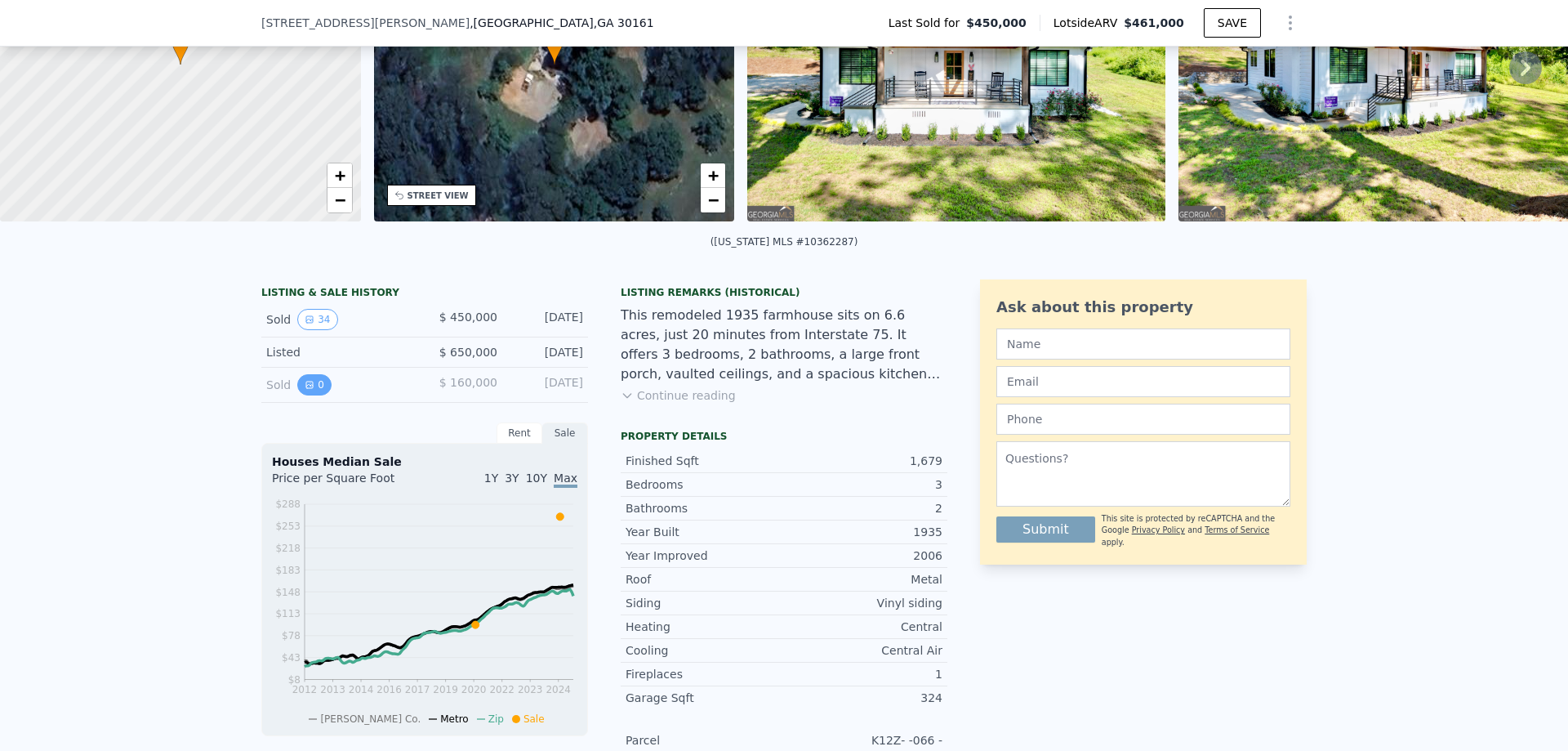
click at [306, 388] on icon "View historical data" at bounding box center [309, 384] width 7 height 7
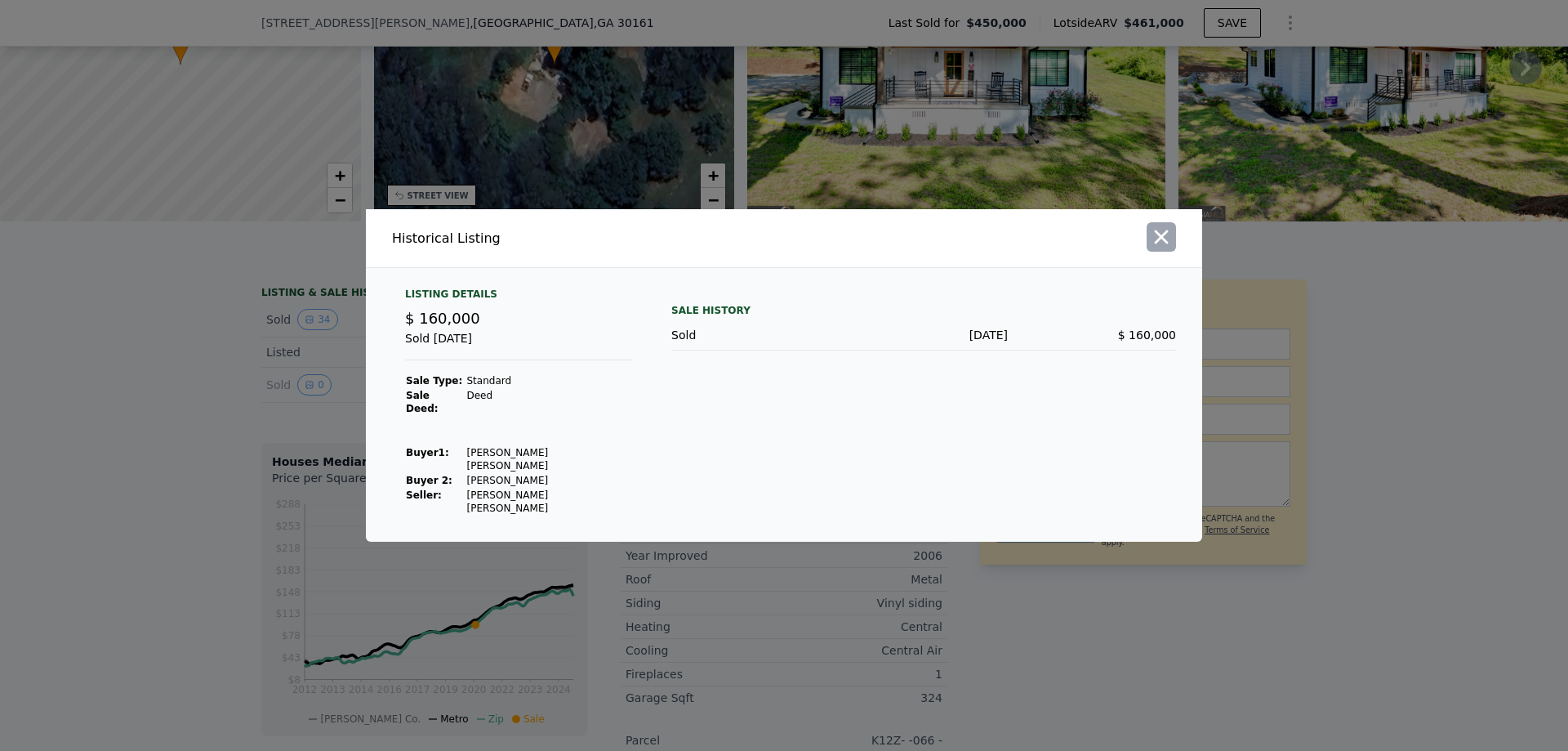
click at [1168, 248] on icon "button" at bounding box center [1161, 236] width 23 height 23
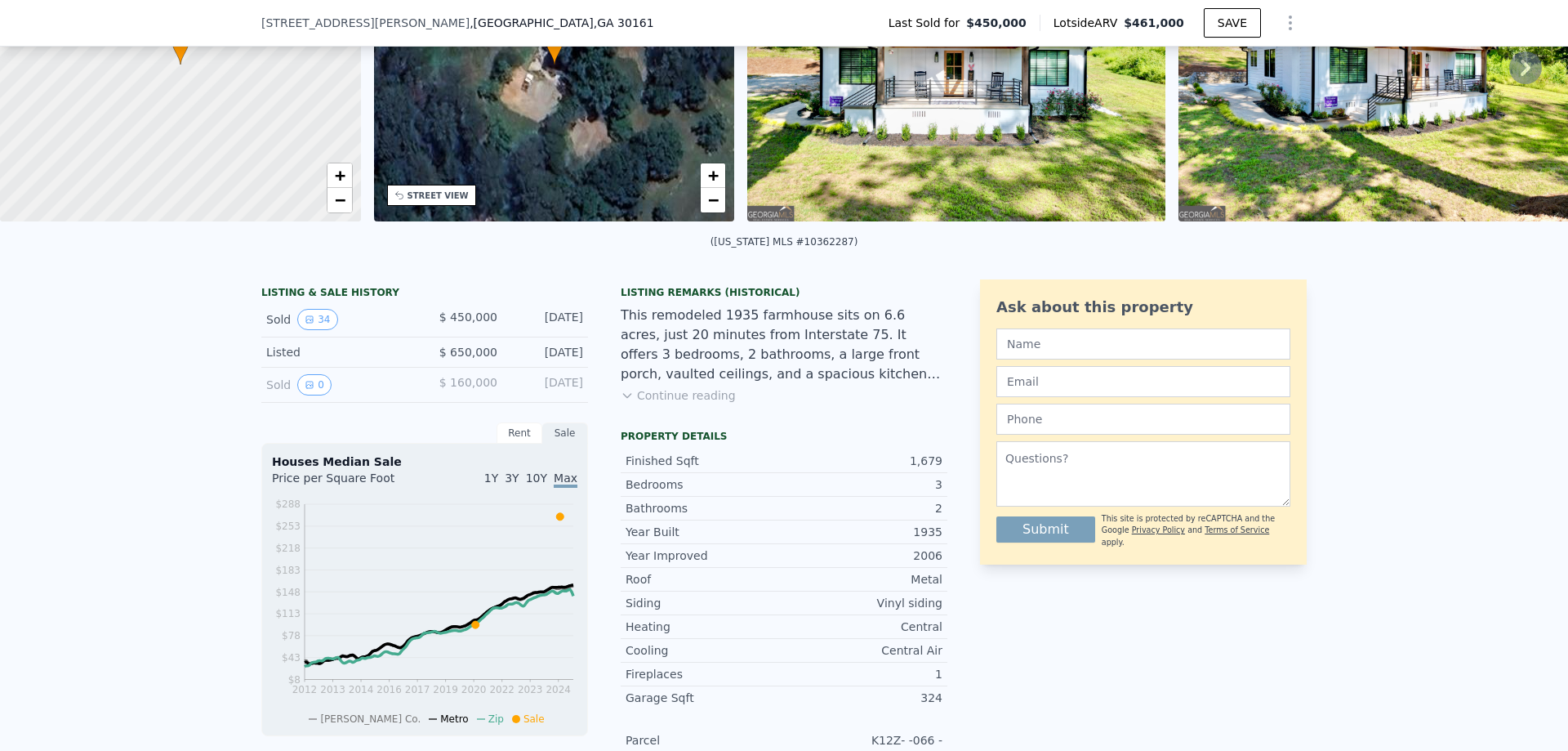
click at [671, 403] on button "Continue reading" at bounding box center [678, 395] width 115 height 16
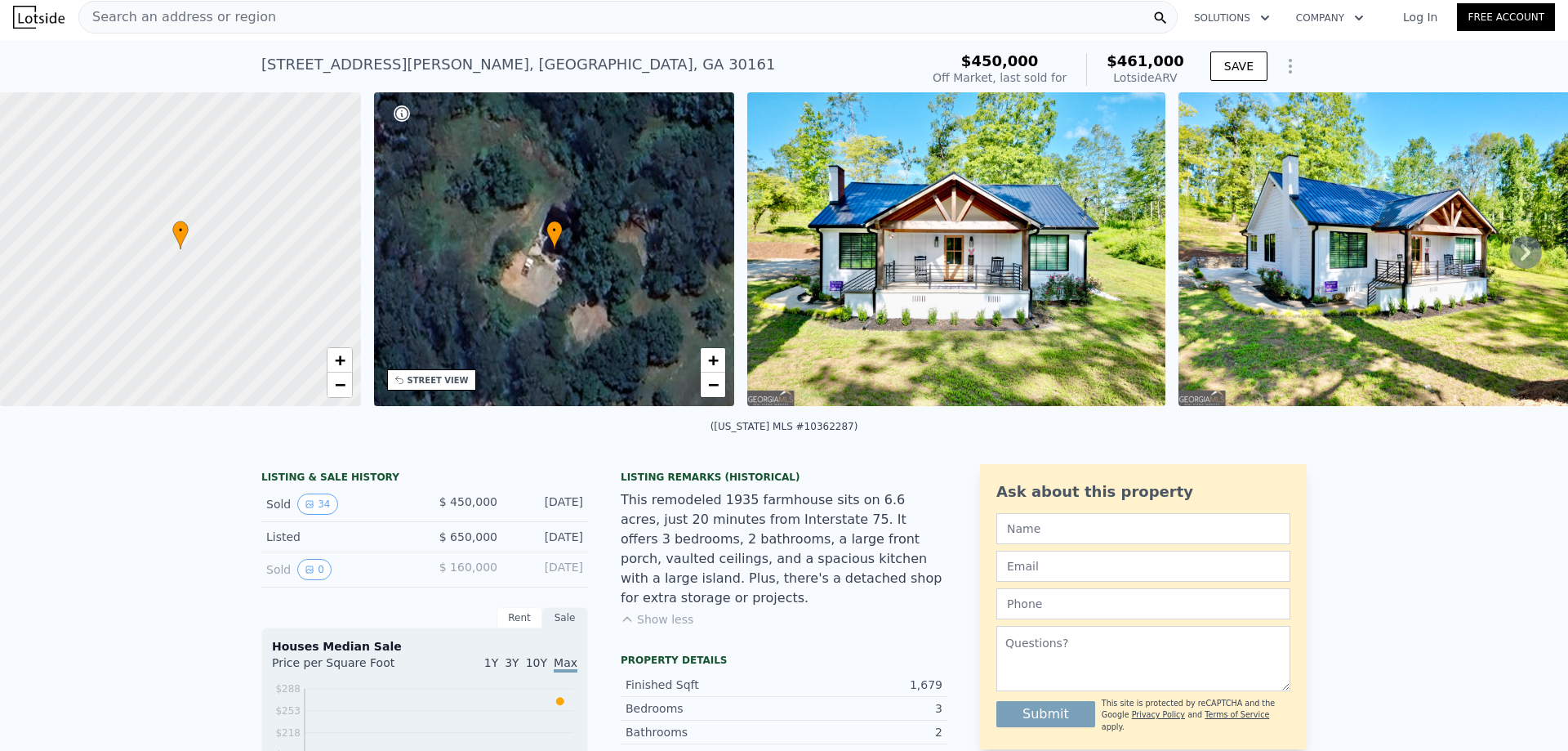
scroll to position [0, 0]
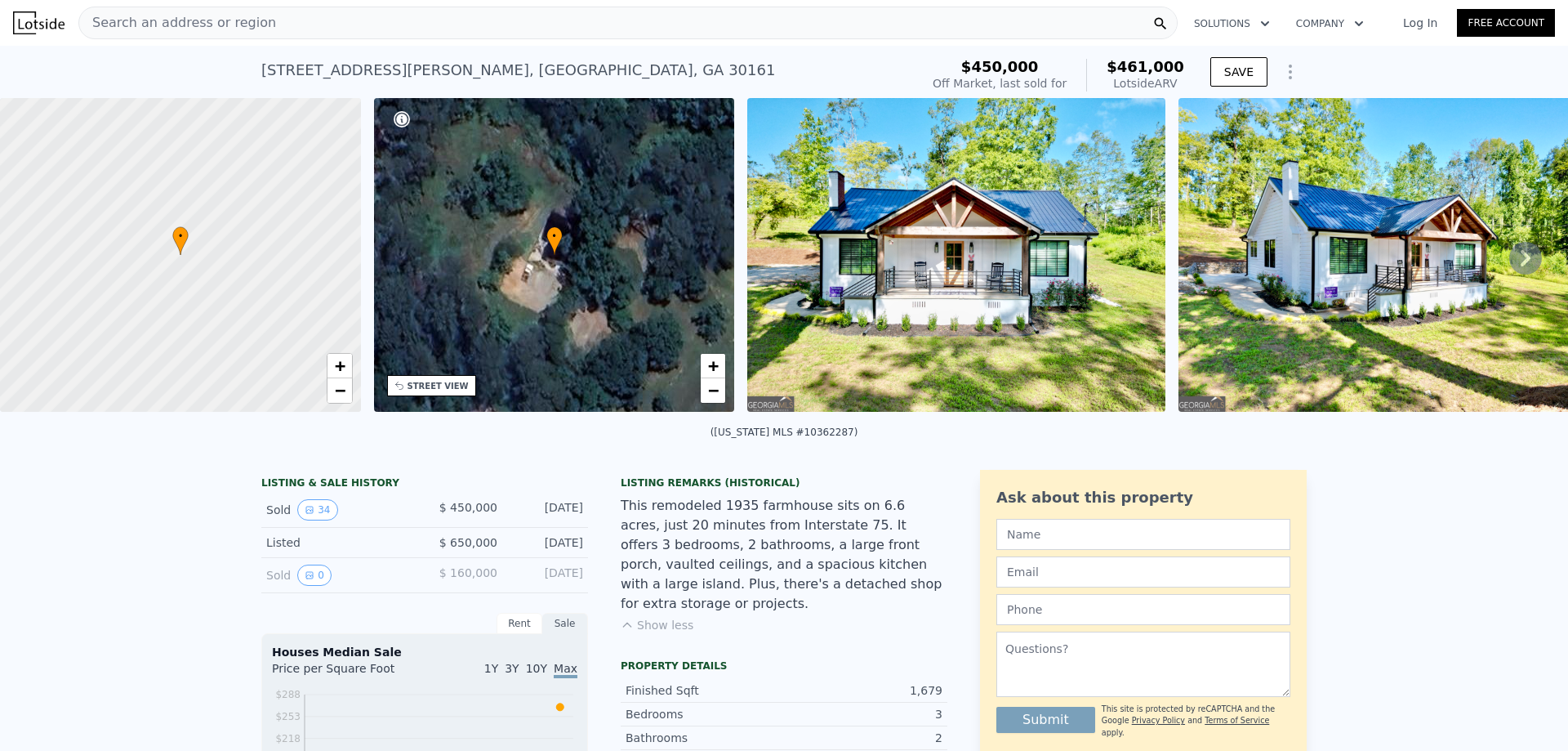
click at [333, 25] on div "Search an address or region" at bounding box center [628, 23] width 1099 height 33
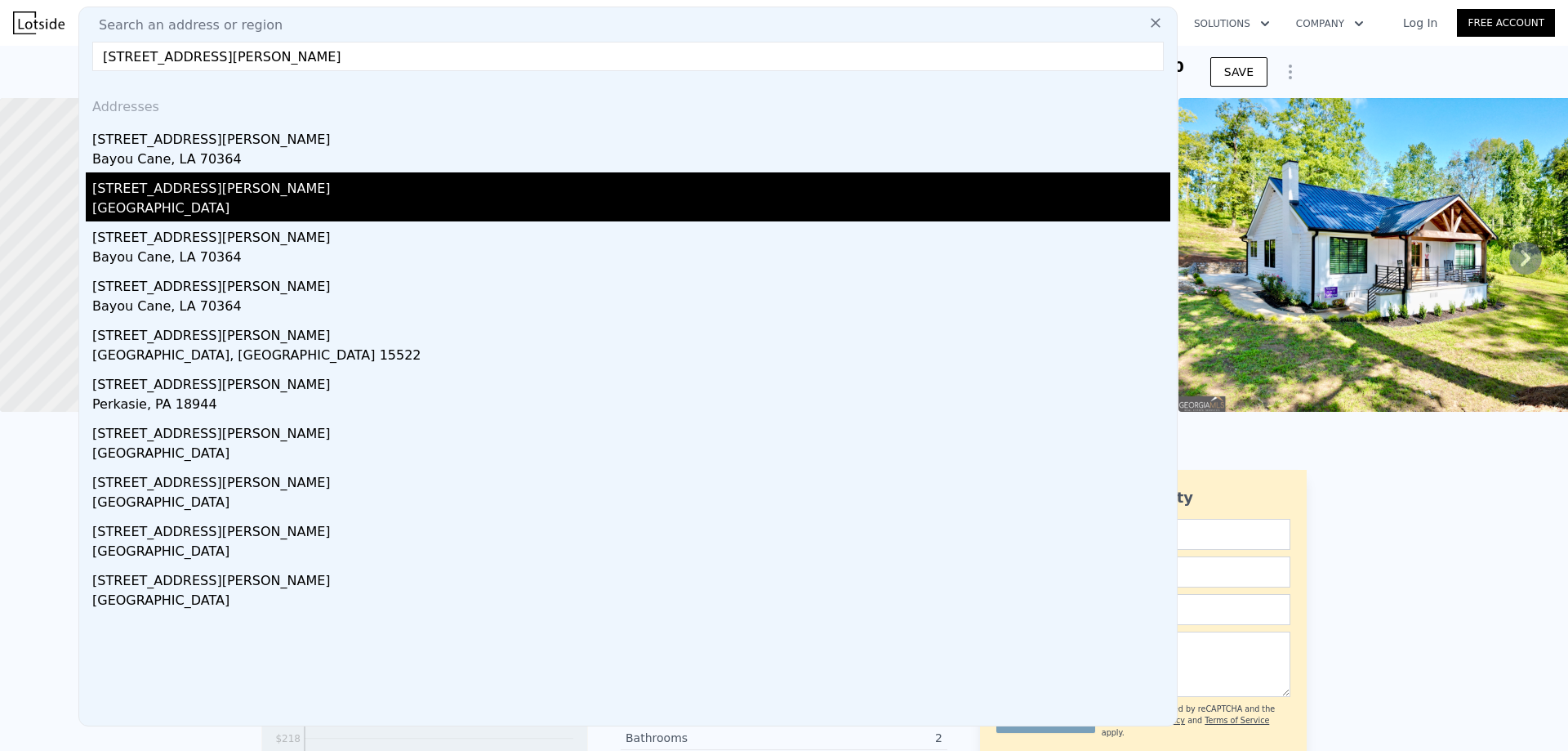
type input "22 juliana way"
click at [245, 213] on div "Bartow County, GA 30120" at bounding box center [631, 210] width 1077 height 23
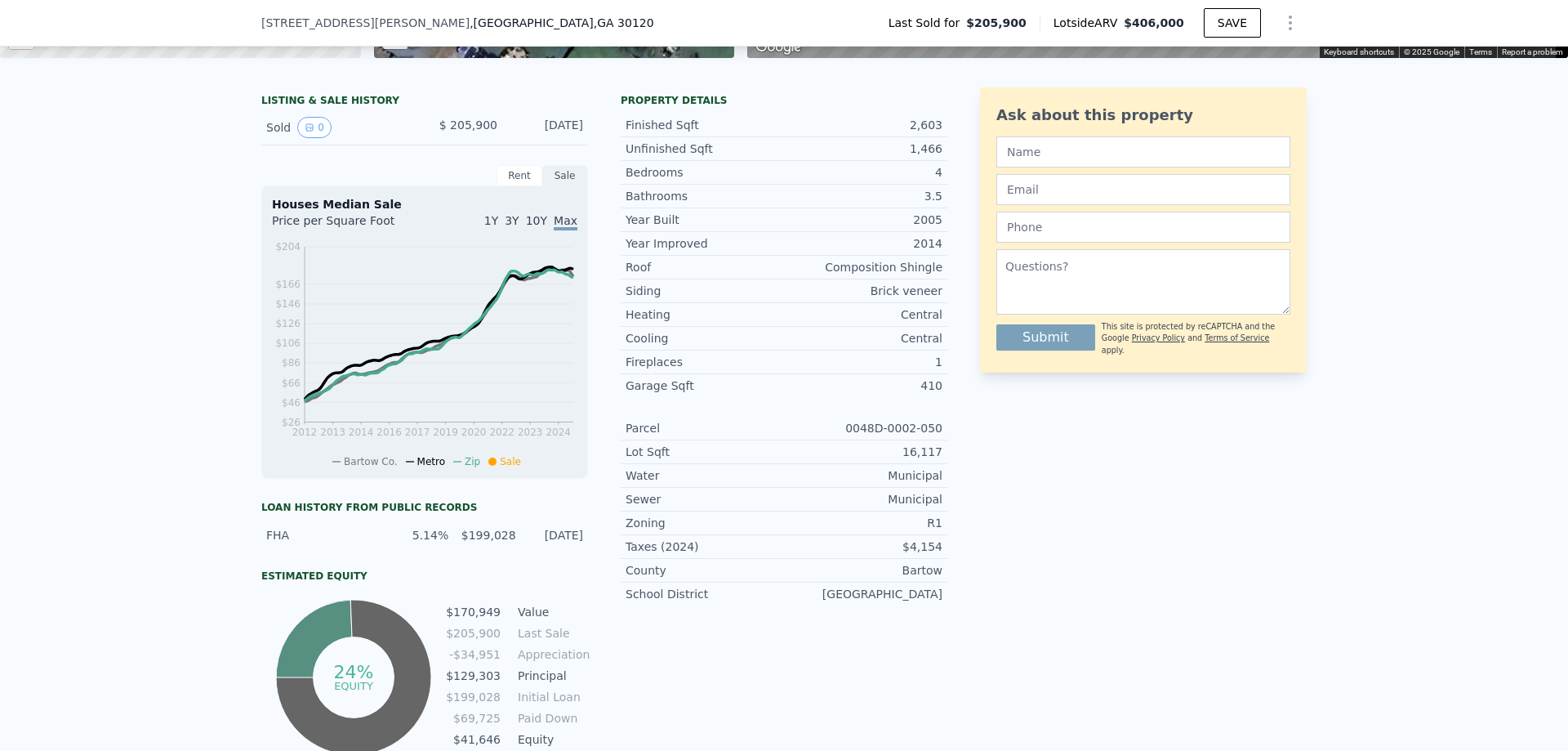
scroll to position [376, 0]
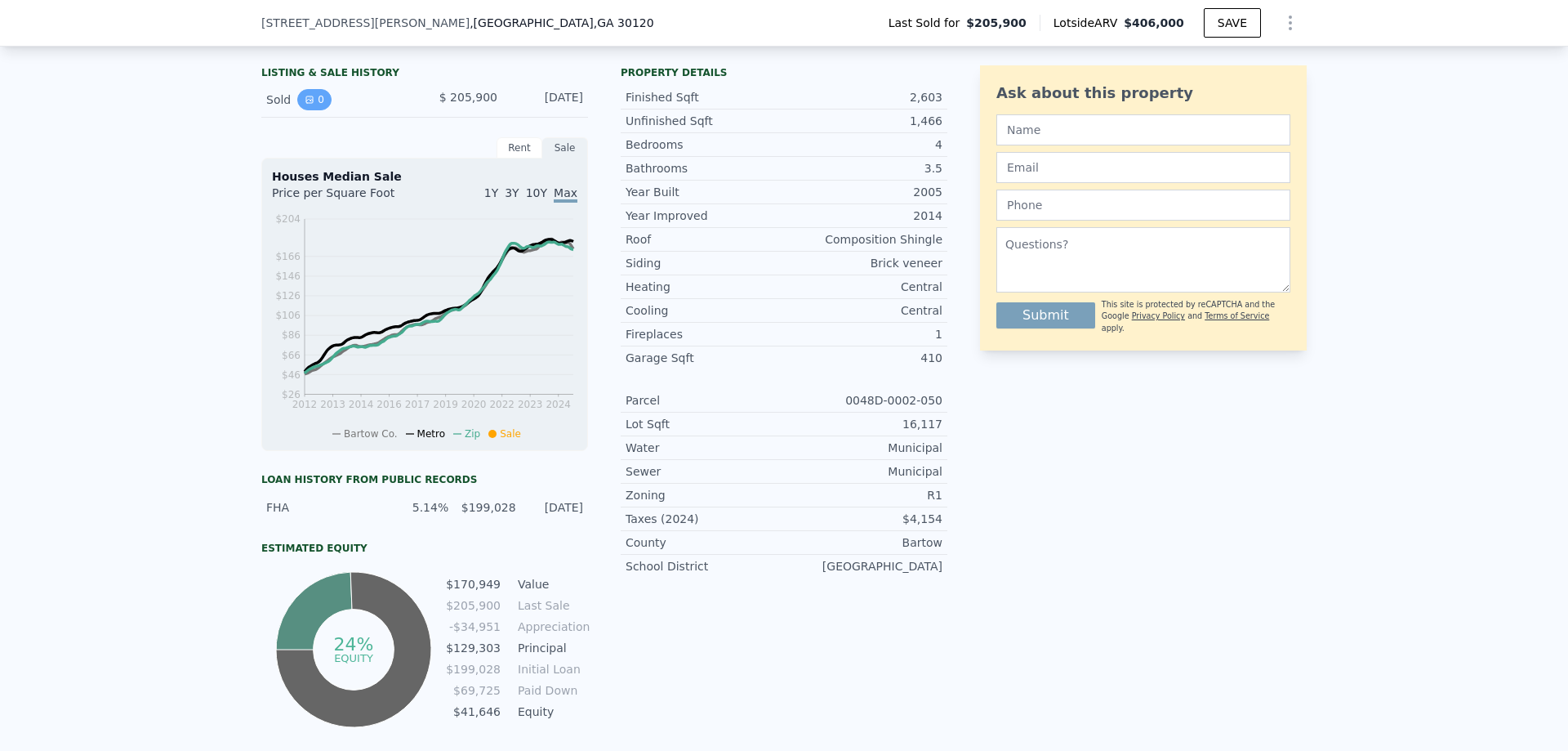
click at [297, 102] on button "0" at bounding box center [314, 99] width 35 height 21
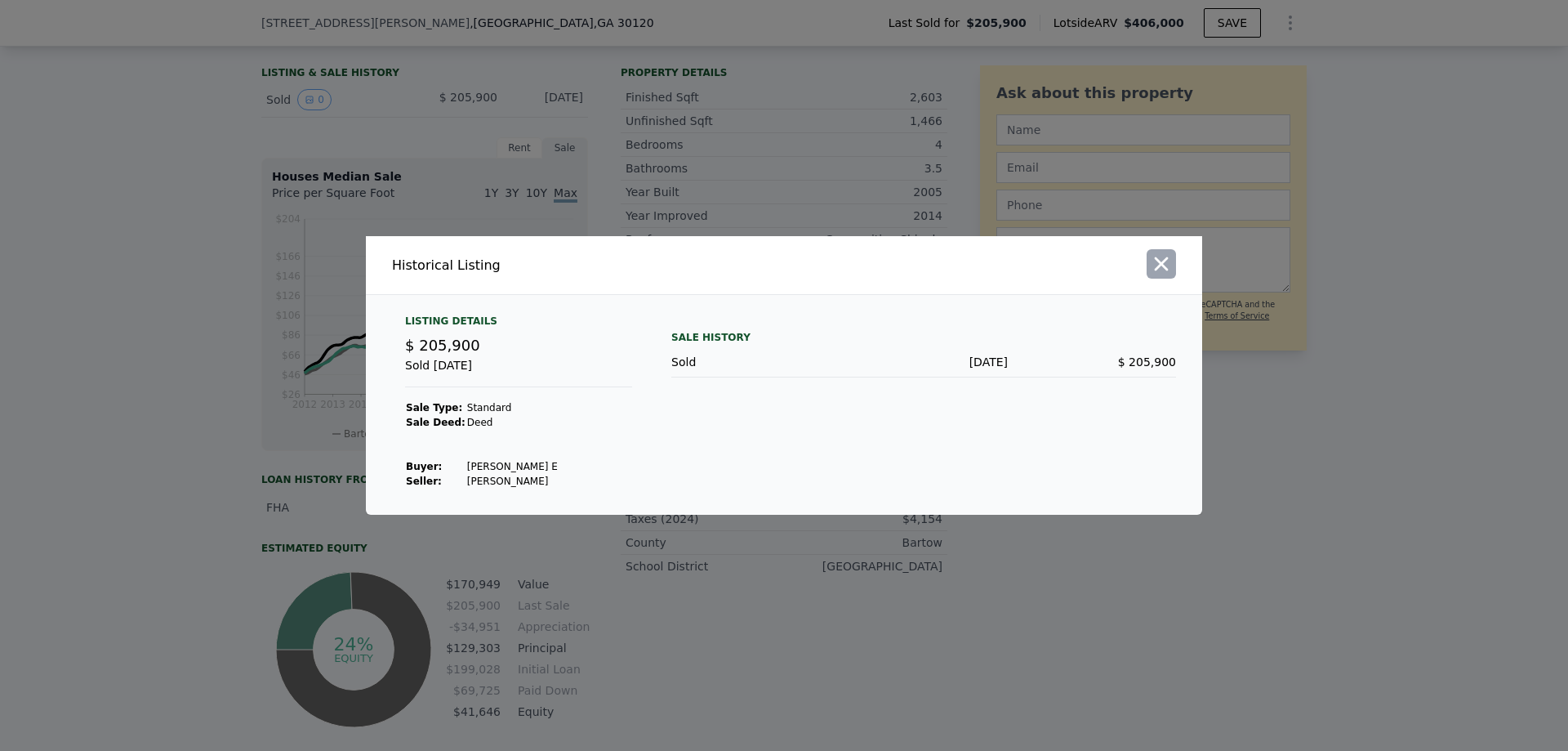
click at [1159, 256] on icon "button" at bounding box center [1161, 263] width 23 height 23
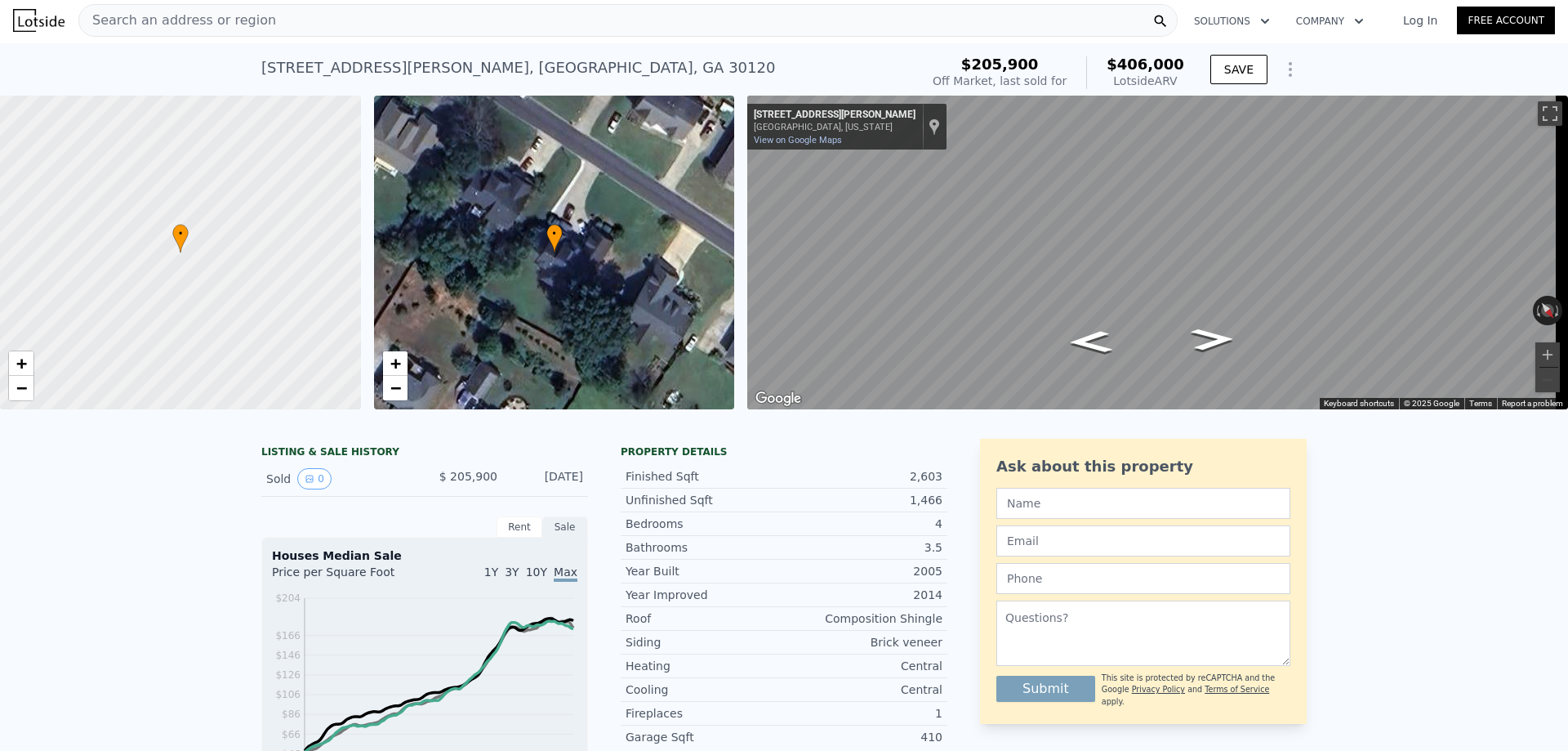
scroll to position [0, 0]
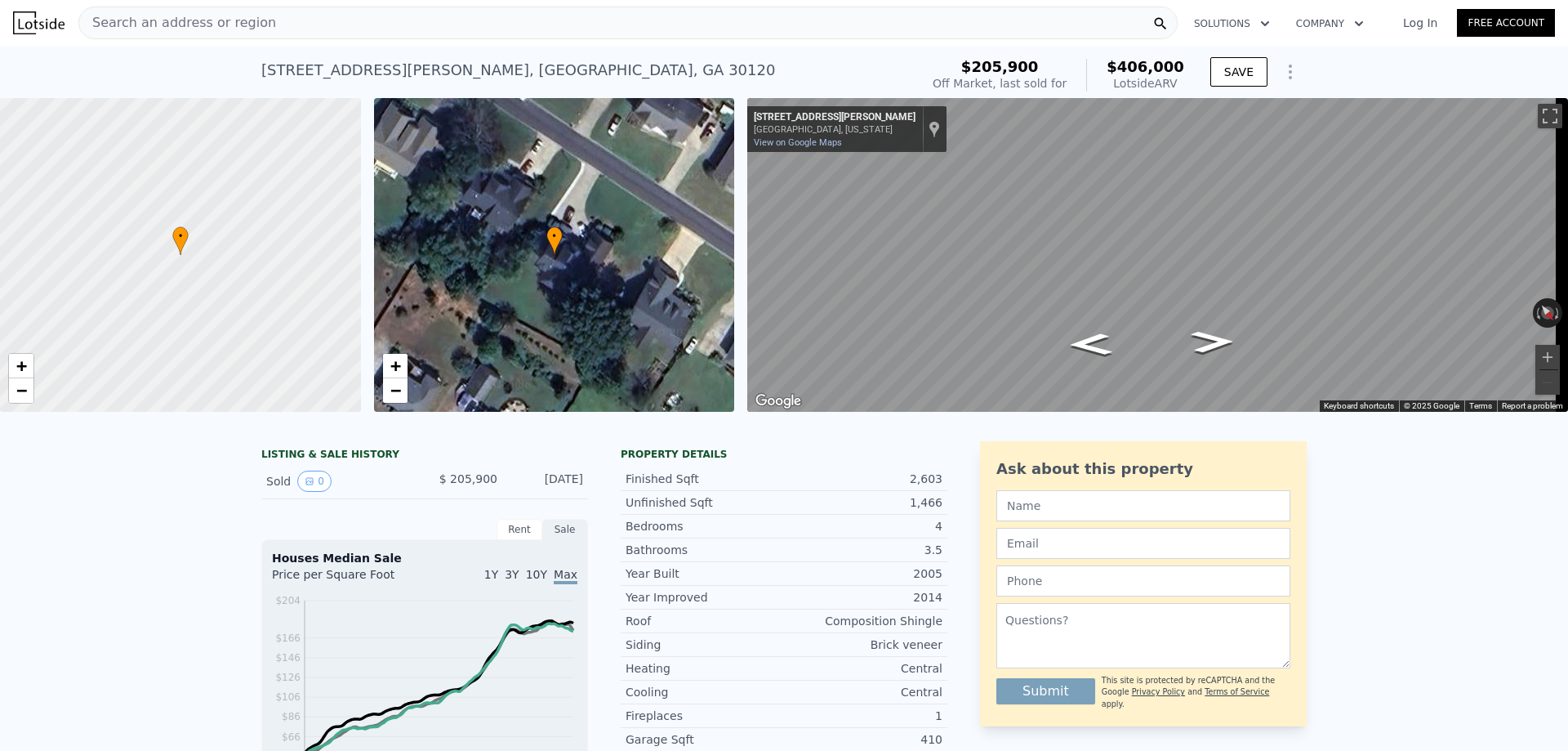
click at [353, 18] on div "Search an address or region" at bounding box center [628, 23] width 1099 height 33
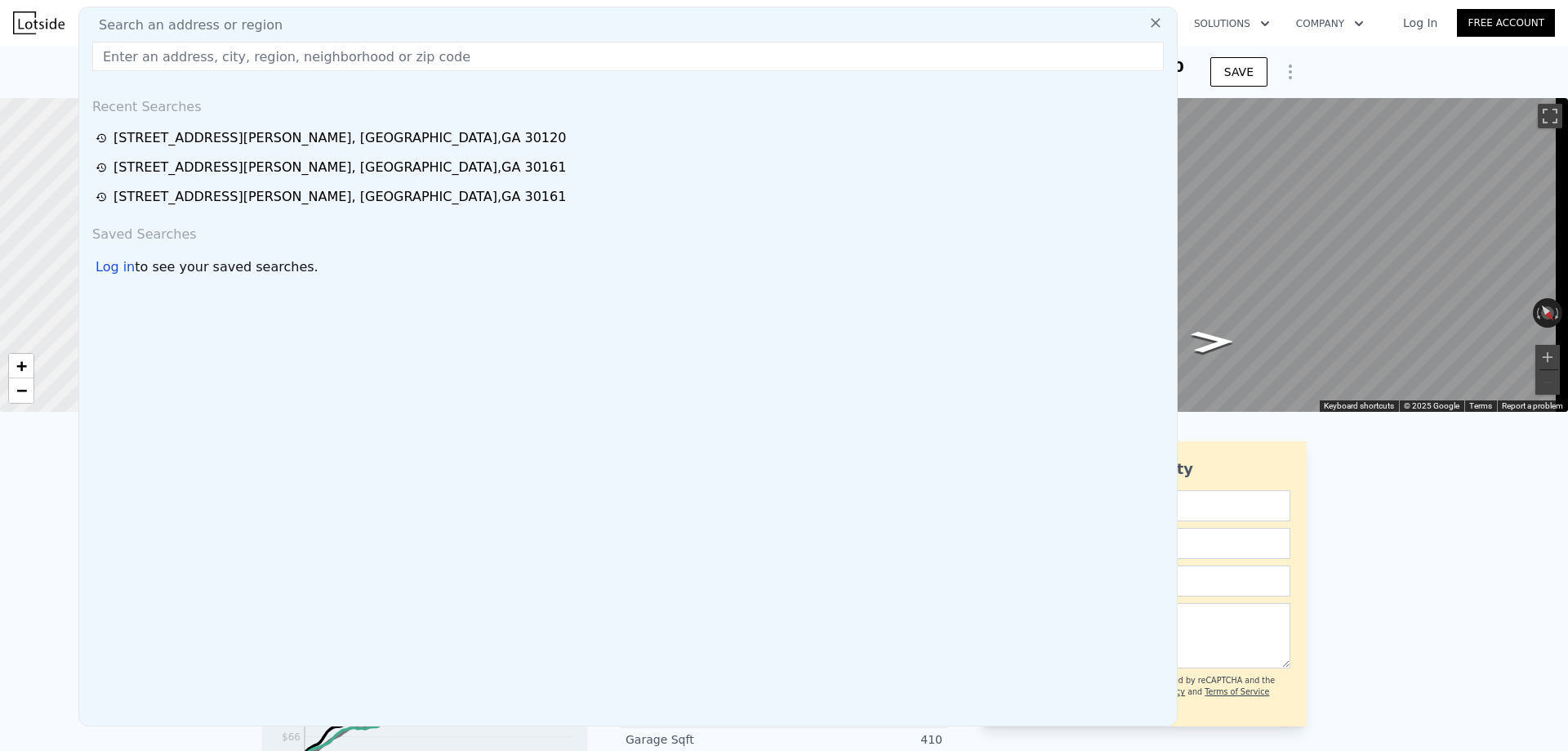
click at [254, 59] on input "text" at bounding box center [628, 57] width 1071 height 30
paste input "310 E 3RD AVE"
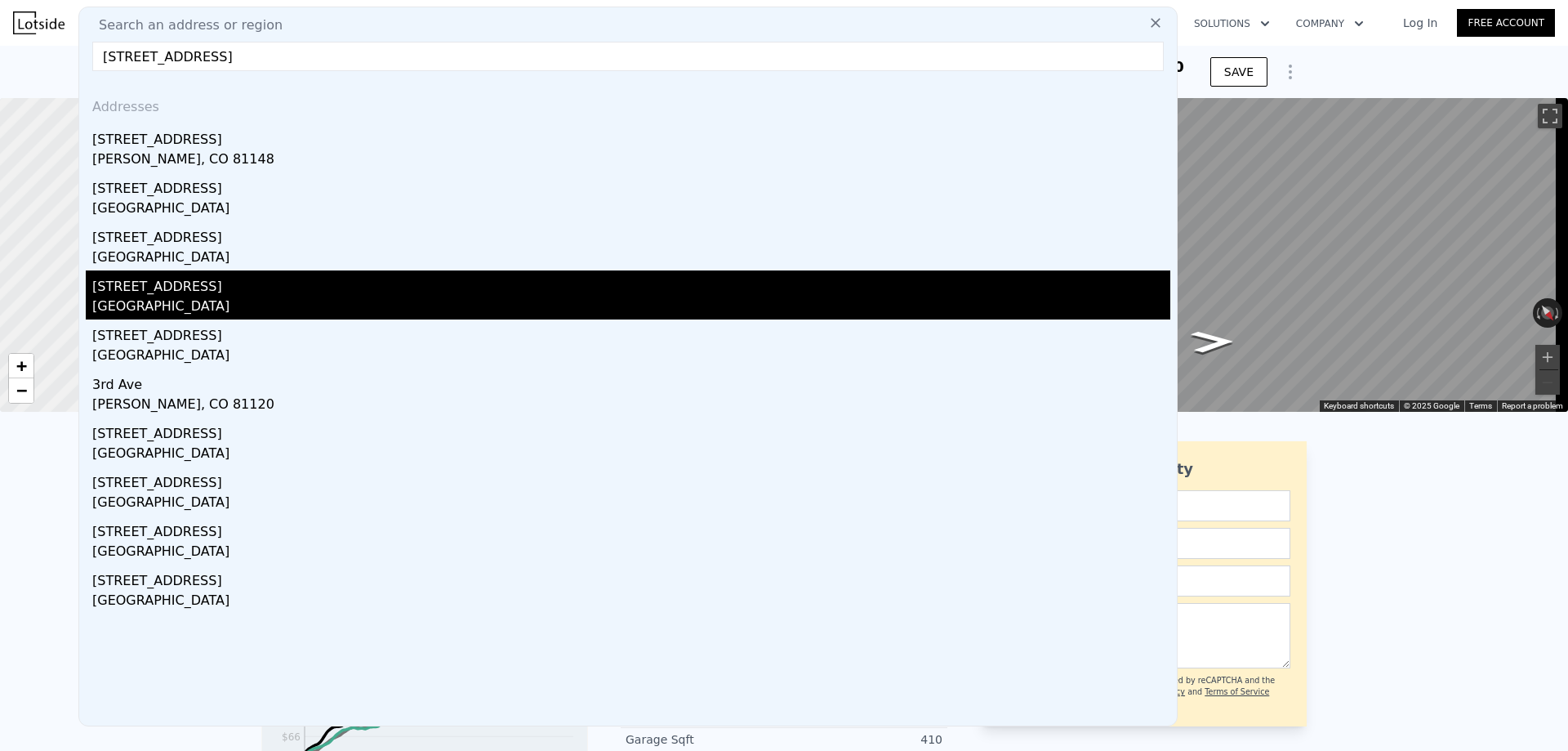
type input "310 E 3RD AVE Rome"
click at [204, 282] on div "310 E 3rd Ave" at bounding box center [631, 283] width 1077 height 26
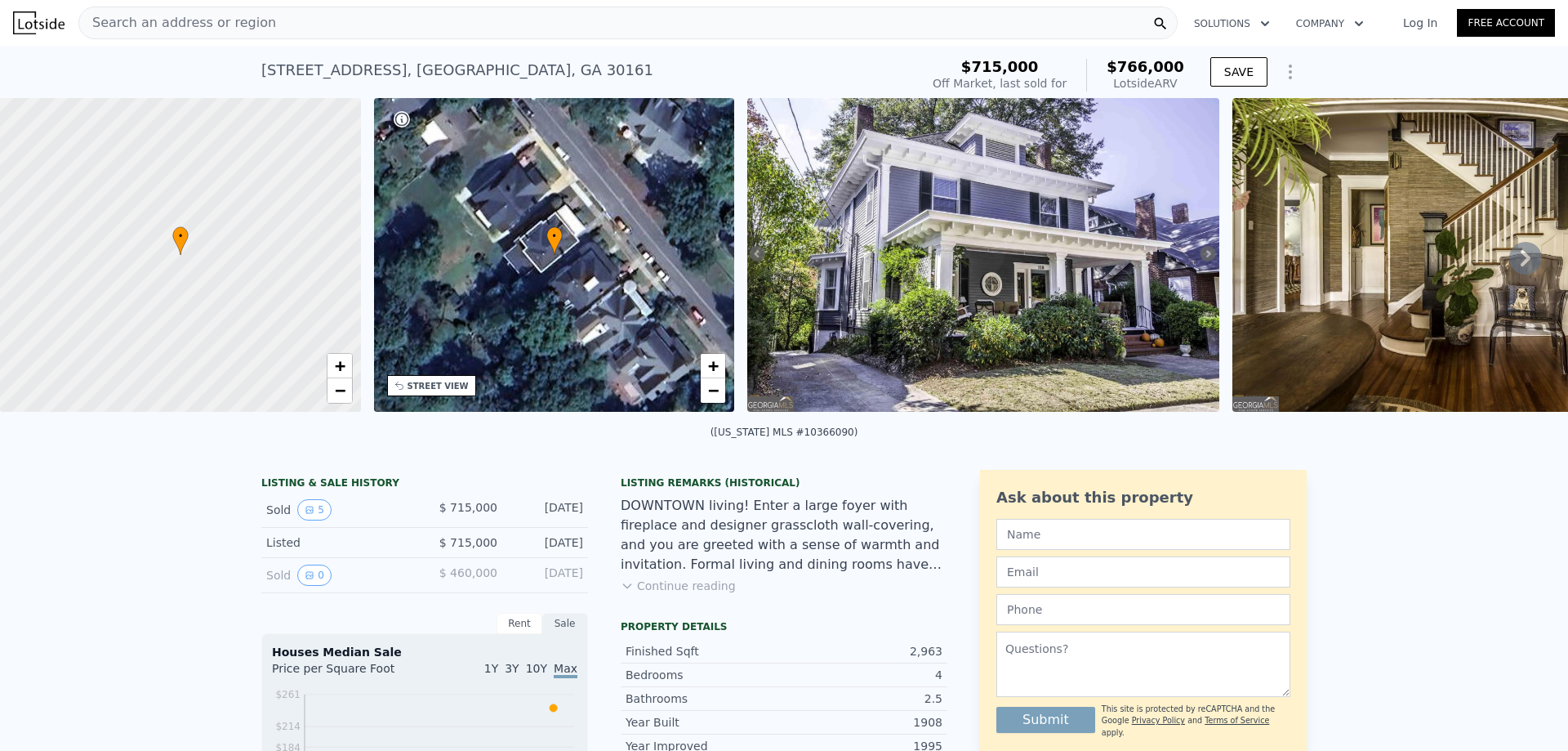
click at [1031, 241] on img at bounding box center [982, 255] width 472 height 314
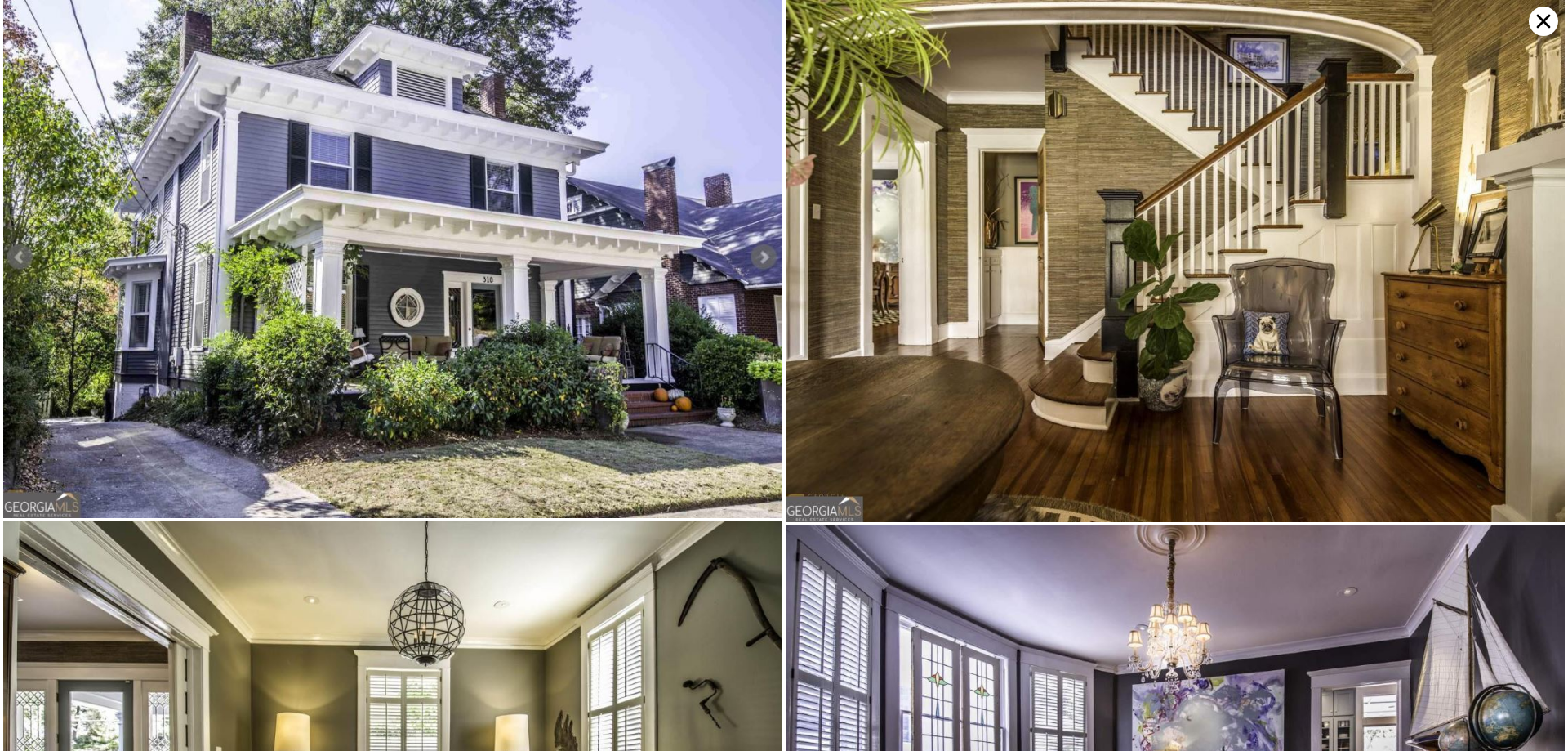
click at [1008, 293] on img at bounding box center [1175, 260] width 779 height 522
click at [1543, 17] on icon at bounding box center [1543, 22] width 30 height 30
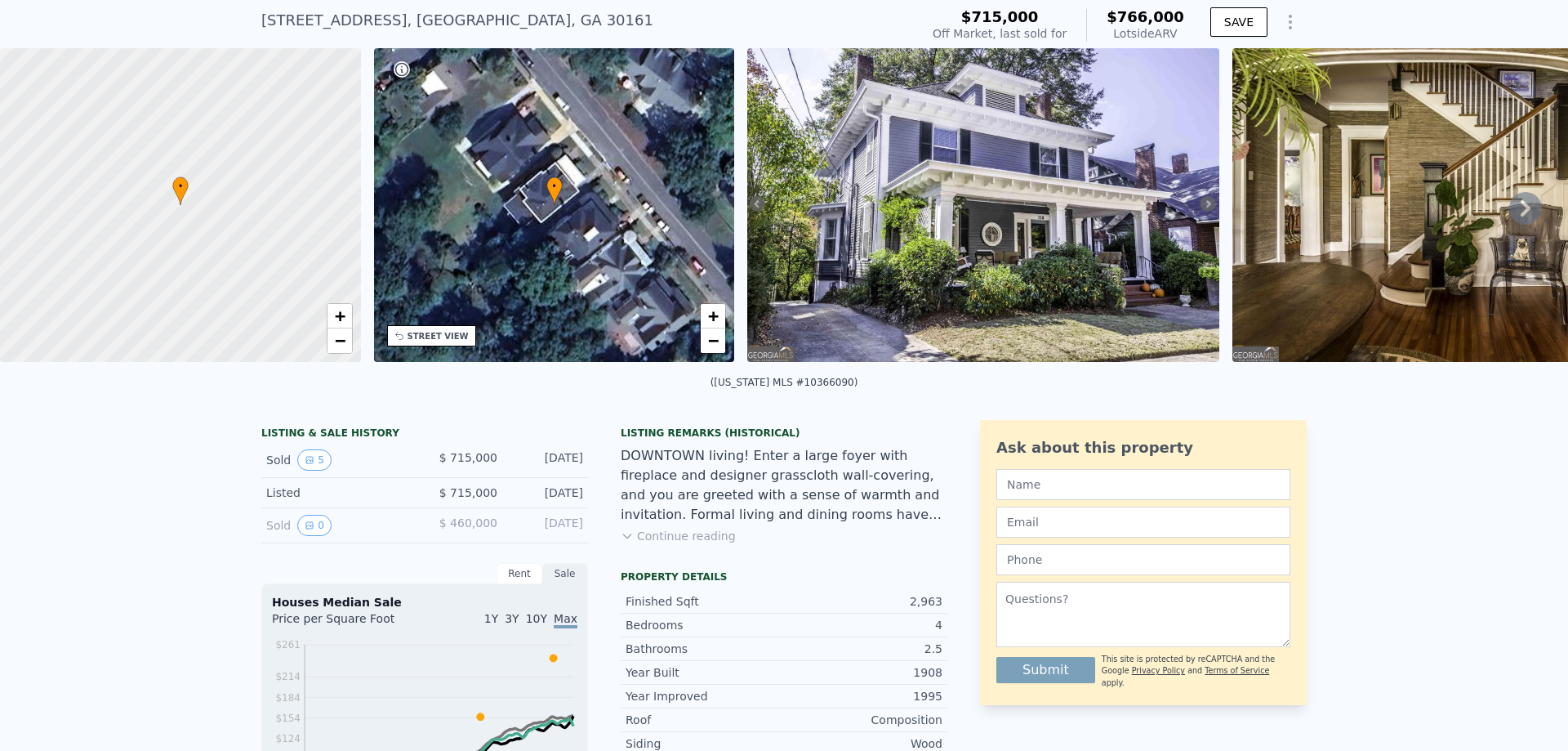
scroll to position [6, 0]
